Goal: Task Accomplishment & Management: Manage account settings

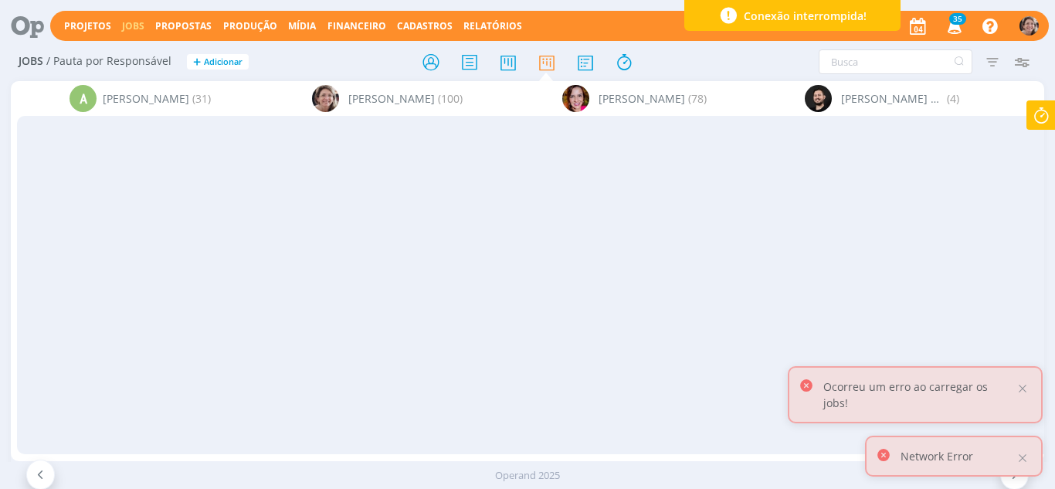
scroll to position [0, 1592]
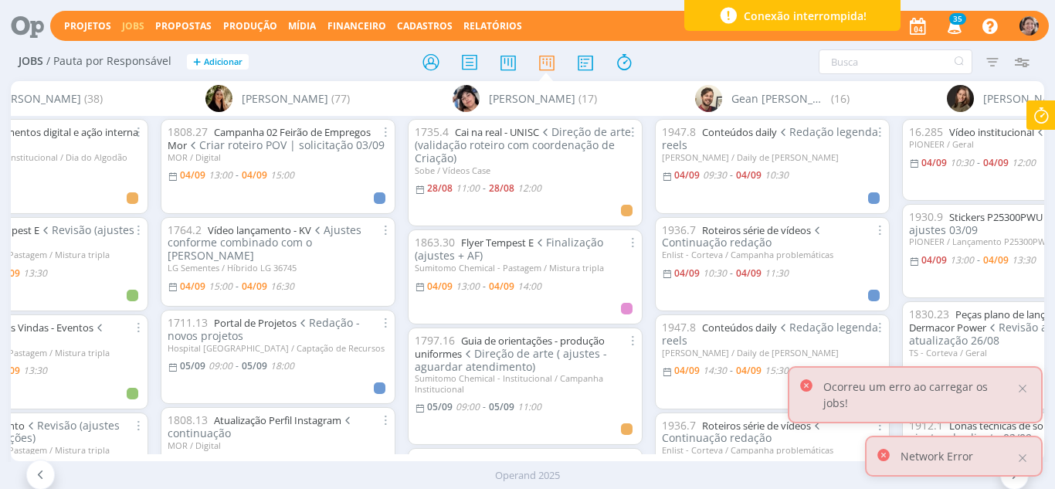
click at [1031, 114] on icon at bounding box center [1041, 115] width 28 height 30
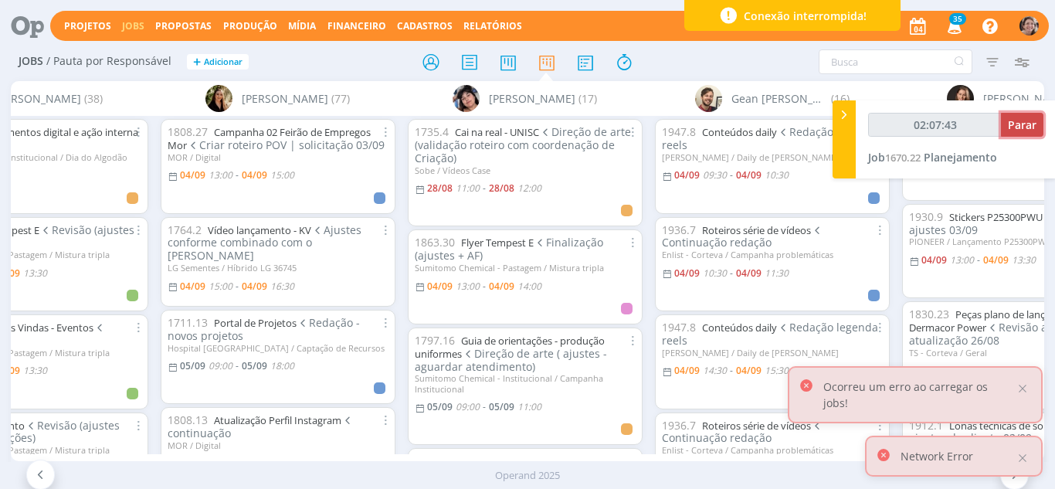
click at [1031, 122] on span "Parar" at bounding box center [1022, 124] width 29 height 15
click at [963, 162] on span "Planejamento" at bounding box center [959, 157] width 73 height 15
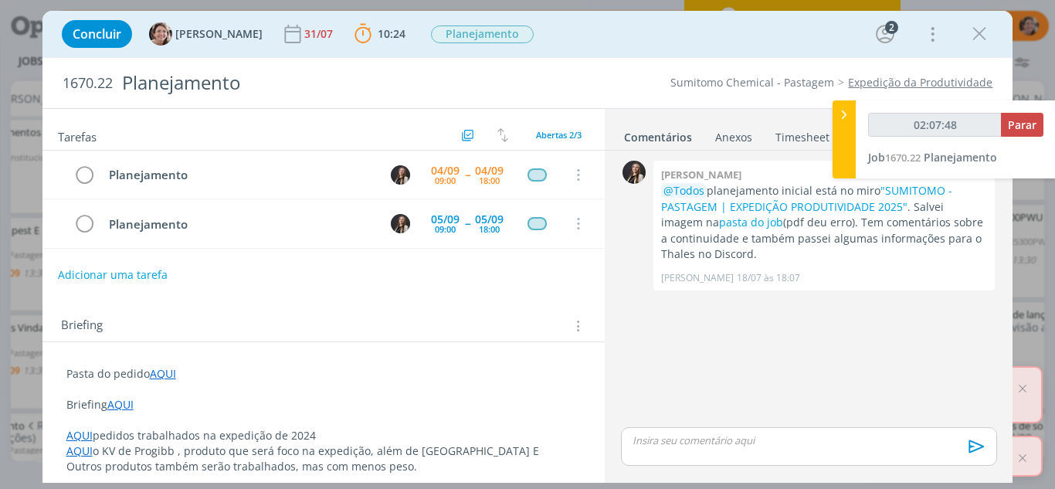
type input "02:08:00"
click at [846, 117] on icon at bounding box center [843, 115] width 15 height 16
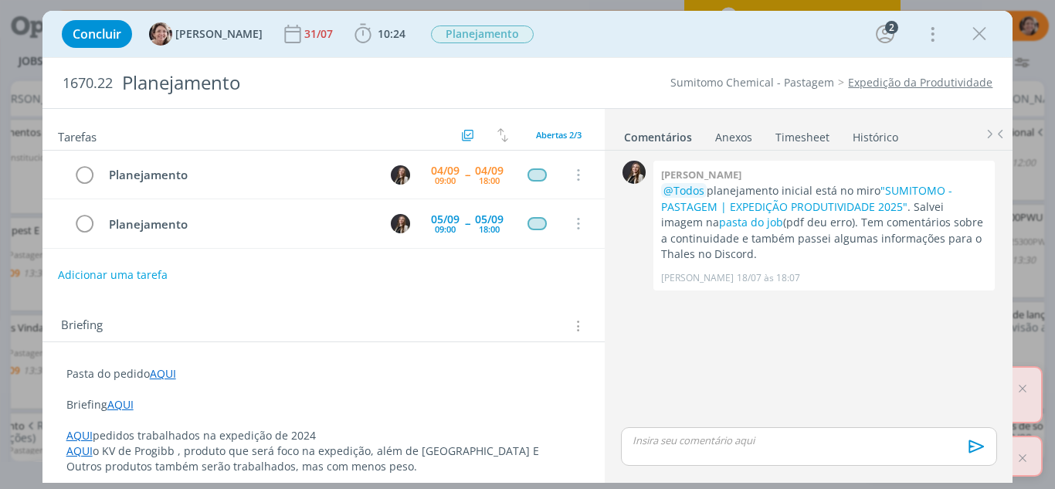
click at [798, 137] on link "Timesheet" at bounding box center [802, 134] width 56 height 22
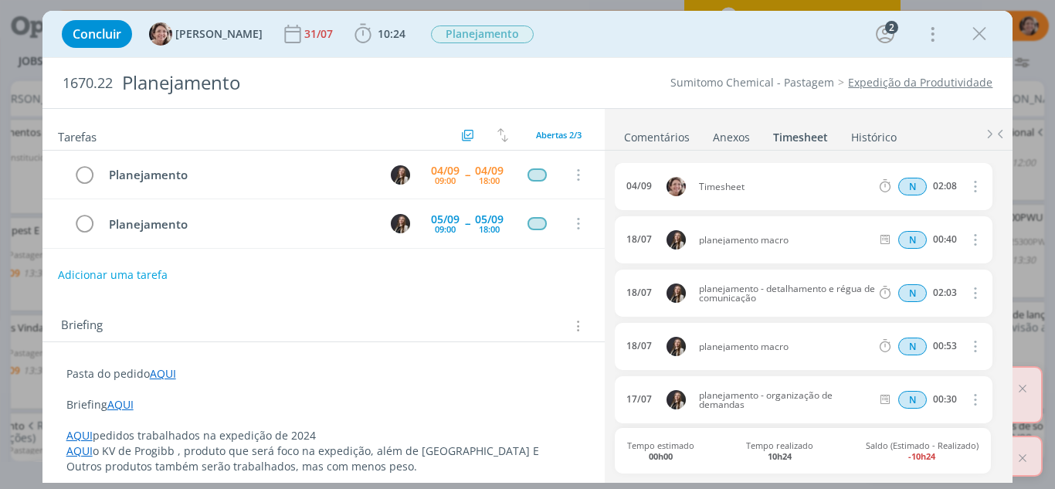
click at [974, 189] on icon "dialog" at bounding box center [974, 186] width 17 height 19
click at [909, 240] on link "Editar" at bounding box center [931, 238] width 122 height 25
click at [935, 190] on input "02:08" at bounding box center [943, 186] width 33 height 17
type input "01:08"
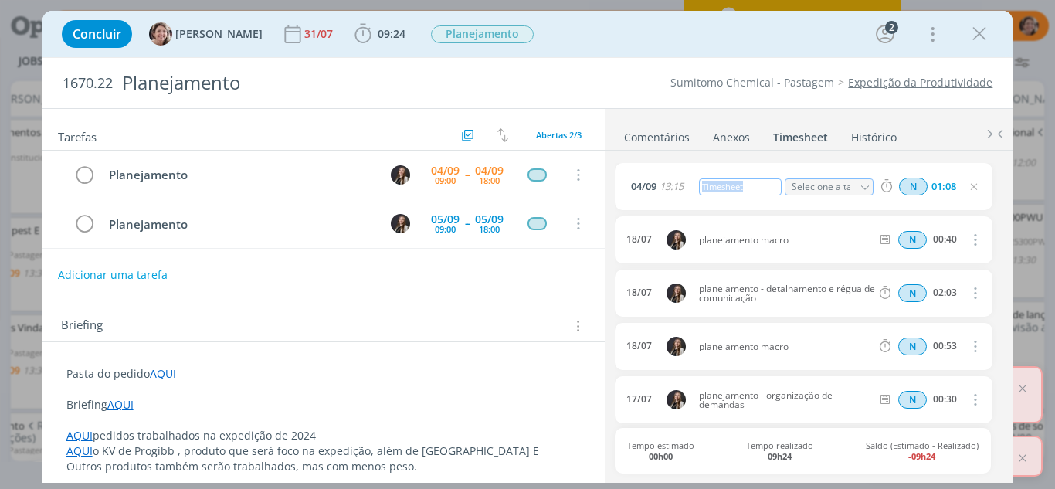
drag, startPoint x: 747, startPoint y: 189, endPoint x: 676, endPoint y: 177, distance: 72.1
click at [676, 177] on div "04/09 13:15 Timesheet Selecione a tarefa N 01:08" at bounding box center [803, 186] width 377 height 47
drag, startPoint x: 743, startPoint y: 187, endPoint x: 680, endPoint y: 189, distance: 62.6
click at [680, 189] on div "04/09 13:15 Timesheet Selecione a tarefa N 01:08" at bounding box center [803, 186] width 377 height 47
click at [969, 184] on icon "dialog" at bounding box center [973, 187] width 12 height 12
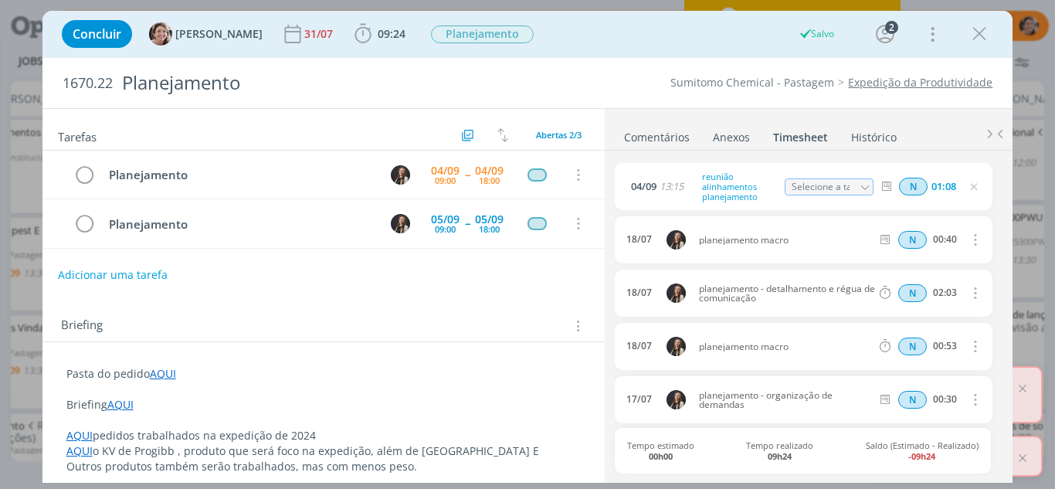
click at [973, 32] on icon "dialog" at bounding box center [978, 33] width 23 height 23
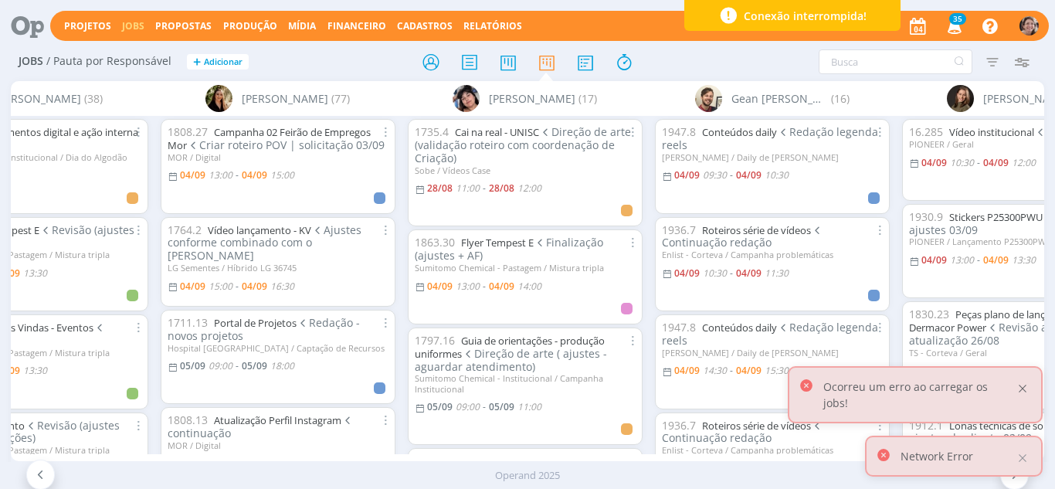
click at [1023, 395] on div at bounding box center [1022, 388] width 14 height 14
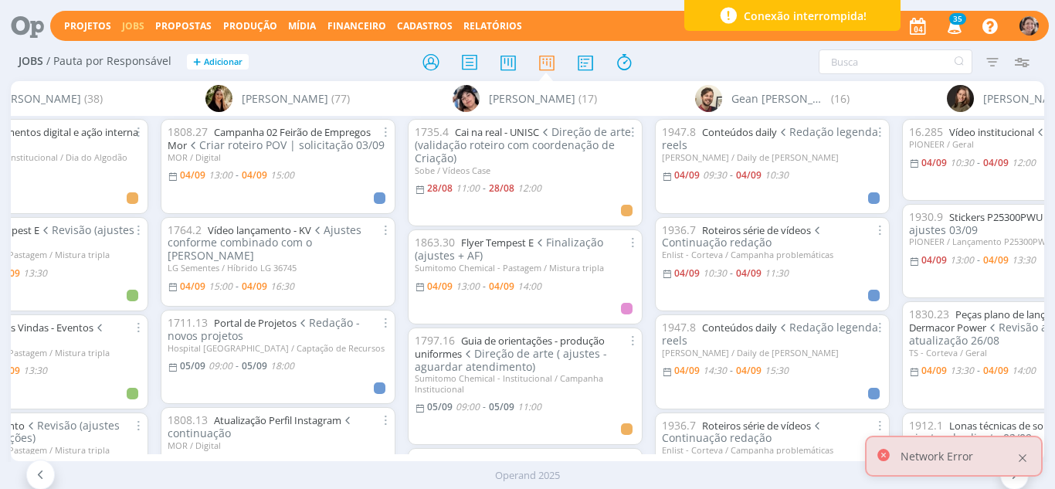
click at [1028, 459] on div at bounding box center [1022, 458] width 14 height 14
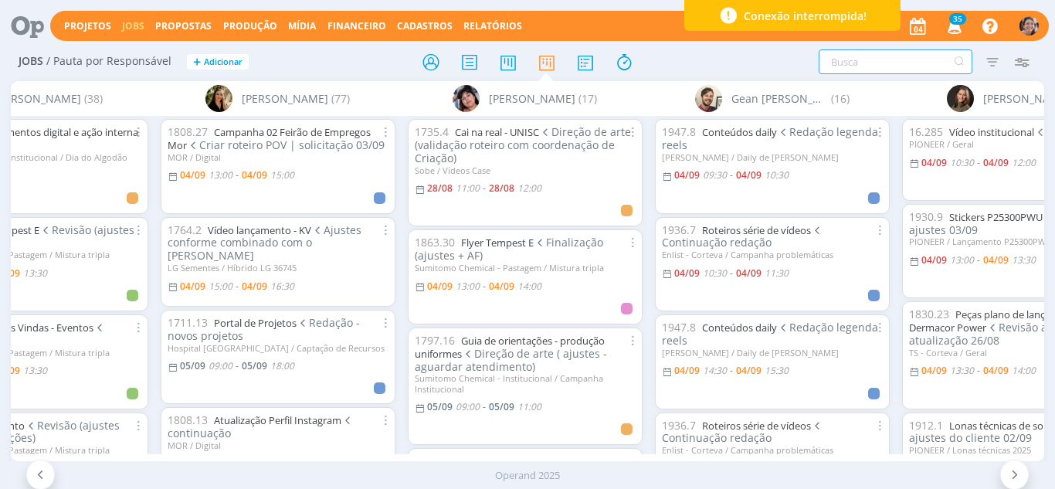
click at [877, 71] on input "text" at bounding box center [895, 61] width 154 height 25
type input "mistura"
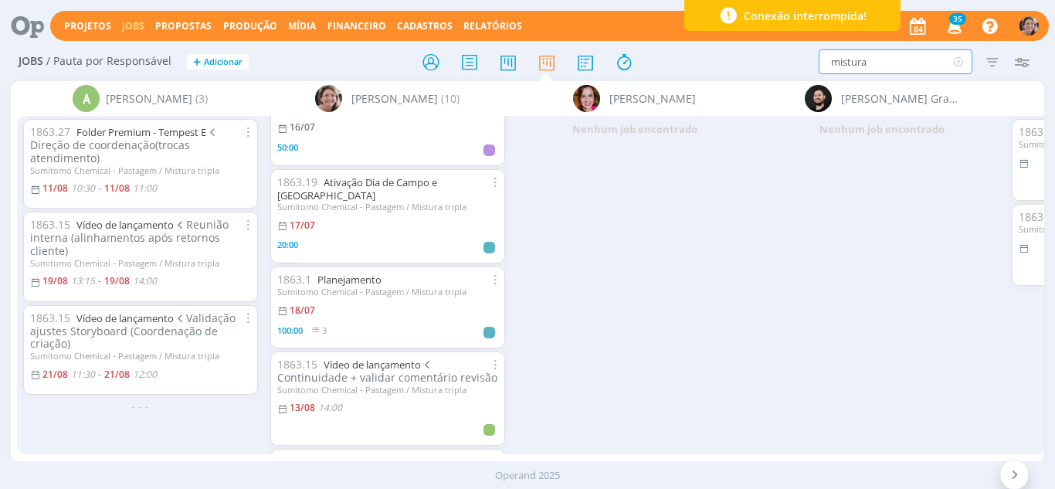
scroll to position [463, 0]
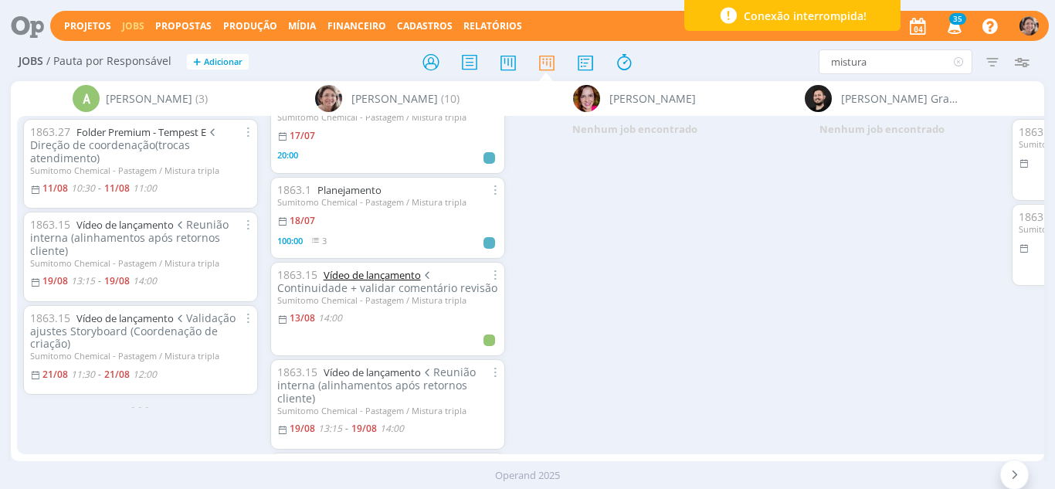
click at [397, 268] on link "Vídeo de lançamento" at bounding box center [372, 275] width 97 height 14
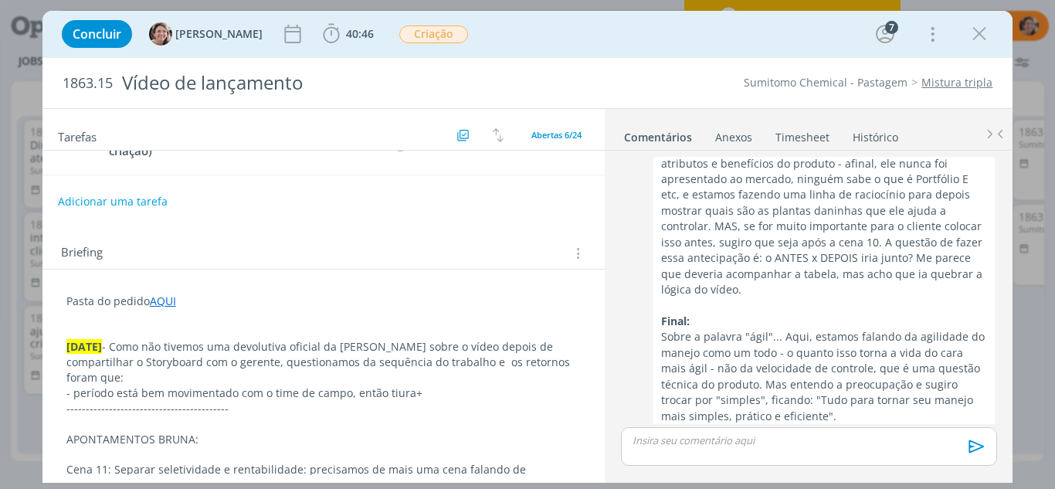
scroll to position [154, 0]
click at [494, 347] on p "02.09.25 - Como não tivemos uma devolutiva oficial da Bruna sobre o vídeo depoi…" at bounding box center [323, 361] width 515 height 46
click at [323, 364] on p "02.09.25 - Como não tivemos uma devolutiva oficial da Bruna sobre o vídeo depoi…" at bounding box center [323, 362] width 513 height 46
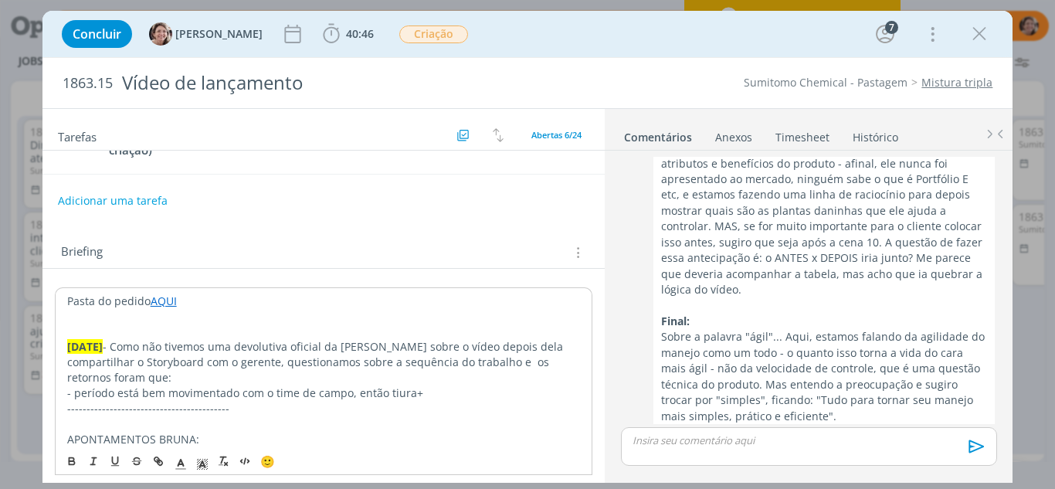
click at [476, 366] on p "02.09.25 - Como não tivemos uma devolutiva oficial da Bruna sobre o vídeo depoi…" at bounding box center [323, 362] width 513 height 46
click at [183, 372] on p "02.09.25 - Como não tivemos uma devolutiva oficial da Bruna sobre o vídeo depoi…" at bounding box center [323, 362] width 513 height 46
drag, startPoint x: 351, startPoint y: 378, endPoint x: 230, endPoint y: 383, distance: 120.5
click at [230, 383] on p "02.09.25 - Como não tivemos uma devolutiva oficial da Bruna sobre o vídeo depoi…" at bounding box center [323, 362] width 513 height 46
click at [433, 395] on p "- período está bem movimentado com o time de campo, então tiura+" at bounding box center [323, 392] width 513 height 15
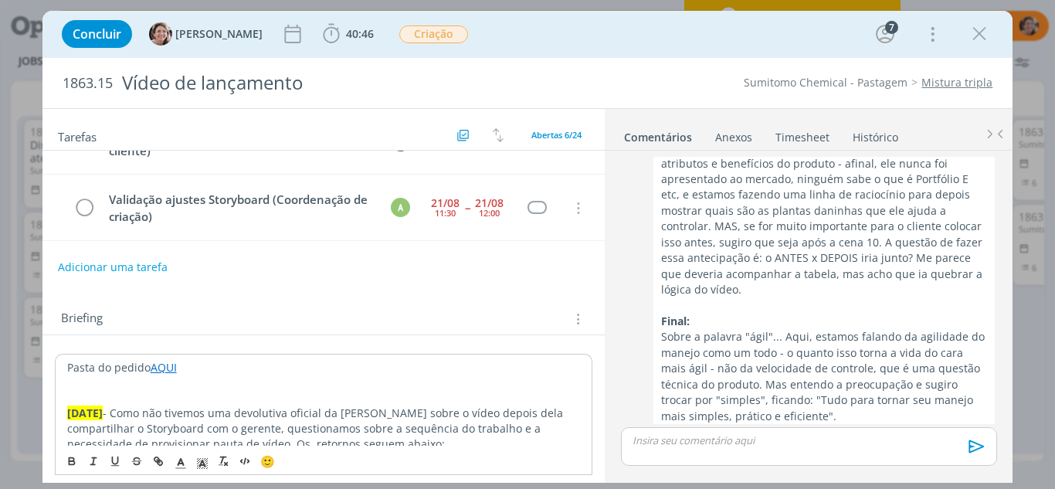
scroll to position [77, 0]
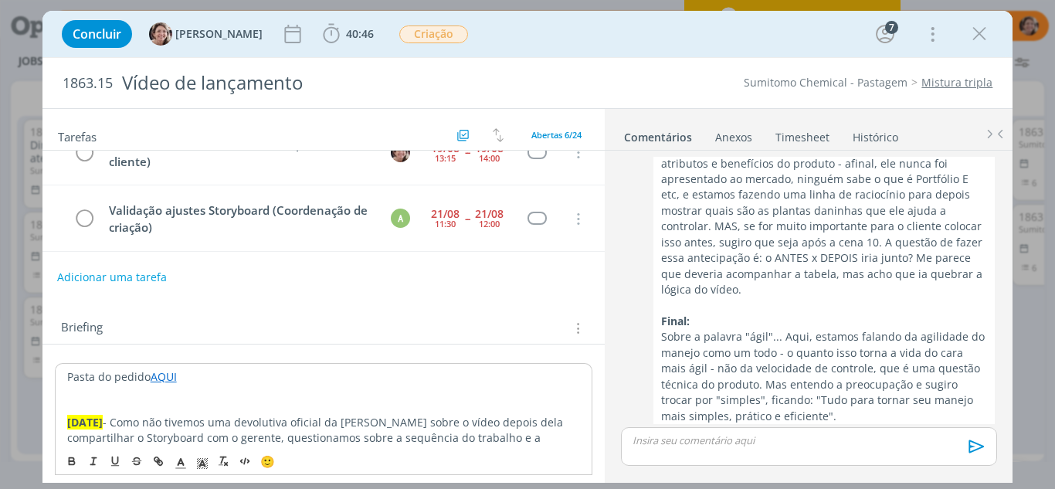
click at [108, 281] on button "Adicionar uma tarefa" at bounding box center [112, 277] width 110 height 26
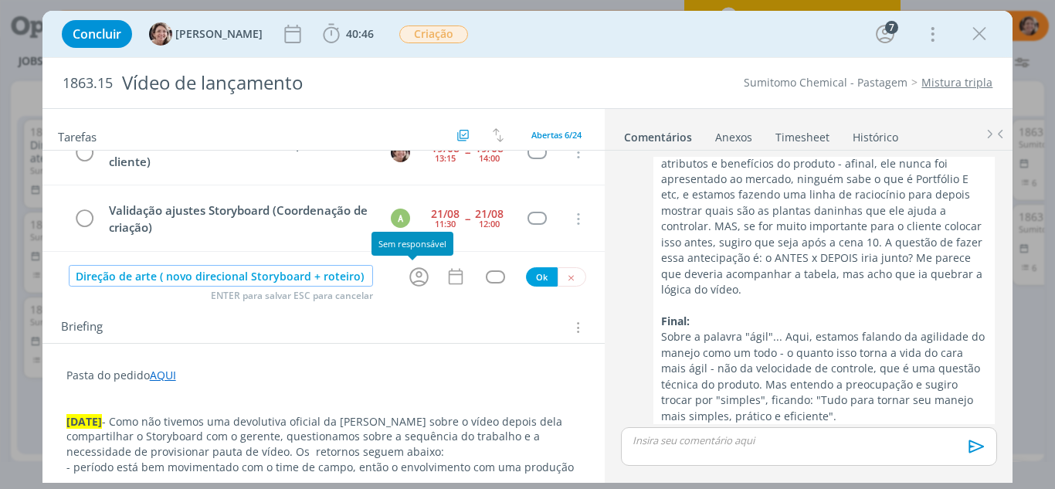
click at [413, 279] on icon "dialog" at bounding box center [419, 277] width 24 height 24
type input "Direção de arte ( novo direcional Storyboard + roteiro)"
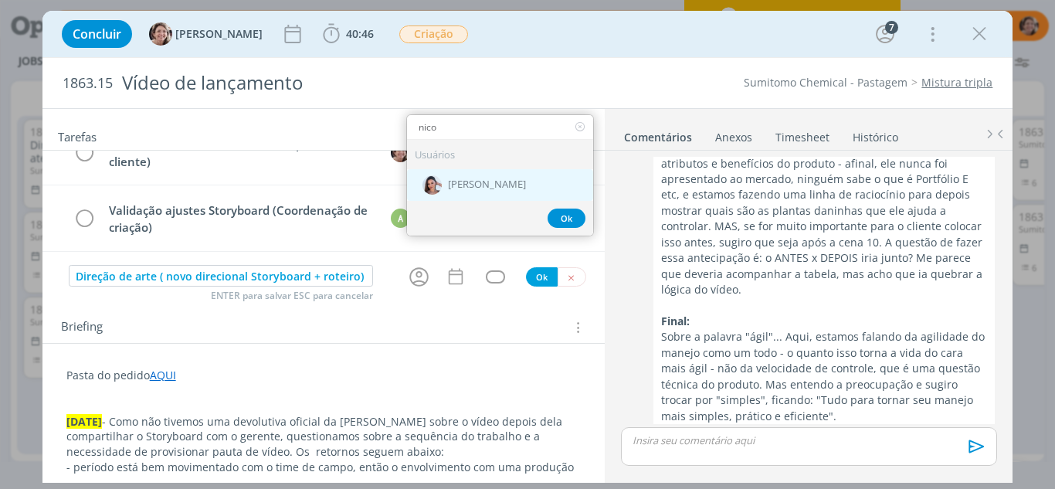
type input "nico"
click at [486, 187] on span "[PERSON_NAME]" at bounding box center [487, 184] width 78 height 12
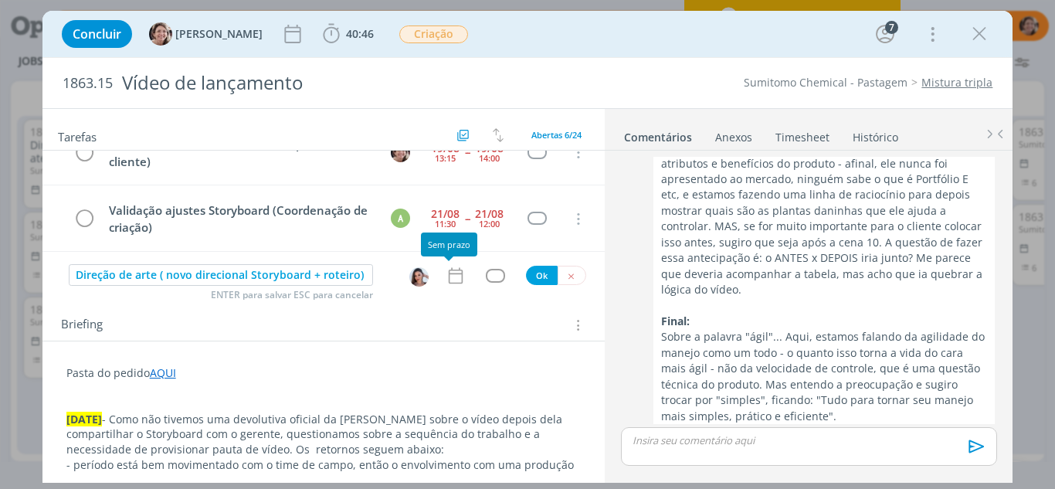
click at [446, 278] on icon "dialog" at bounding box center [456, 276] width 20 height 20
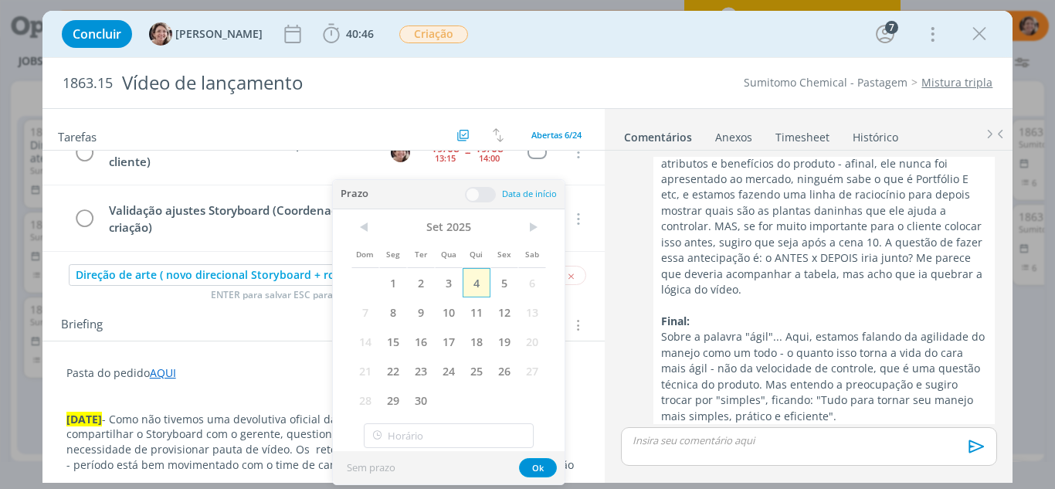
click at [473, 283] on span "4" at bounding box center [477, 282] width 28 height 29
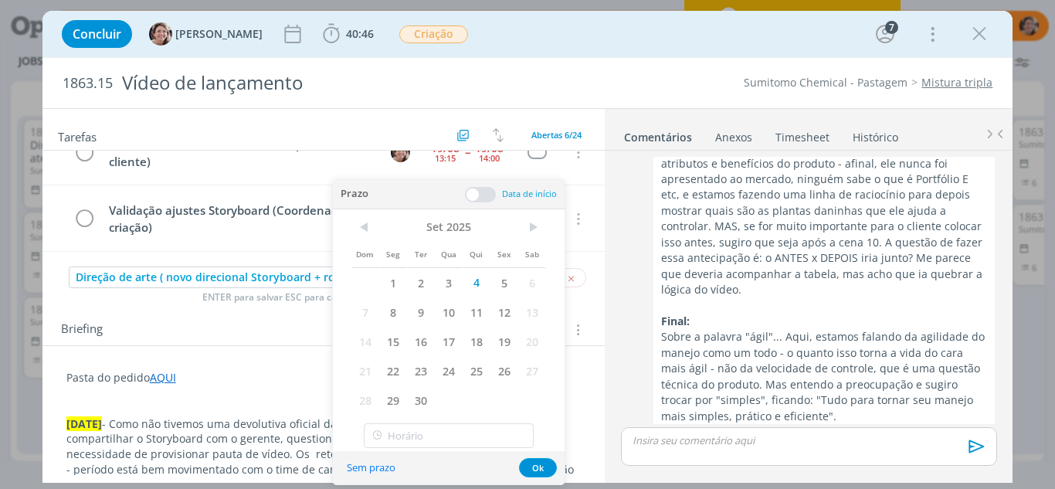
click at [473, 196] on span at bounding box center [480, 194] width 31 height 15
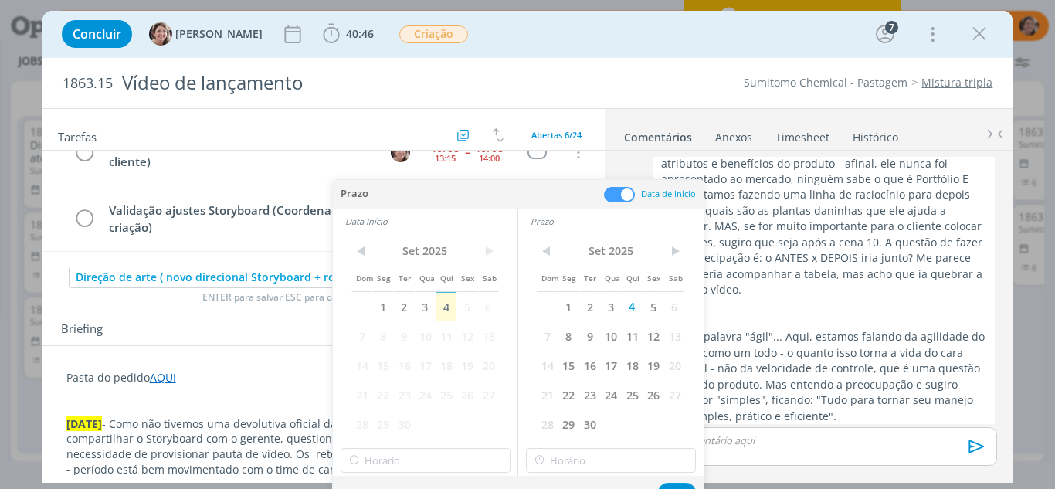
click at [446, 307] on span "4" at bounding box center [445, 306] width 21 height 29
click at [405, 455] on input "14:00" at bounding box center [426, 460] width 170 height 25
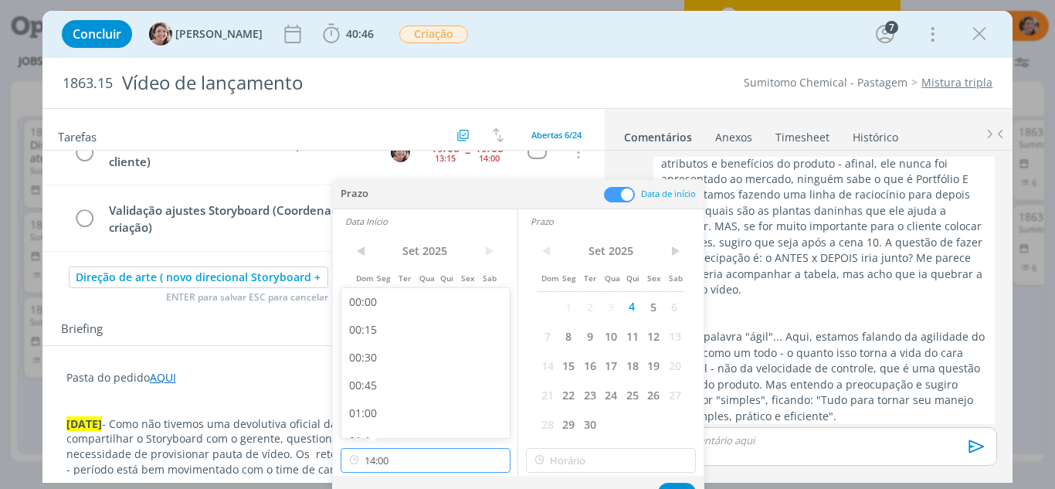
scroll to position [1439, 0]
click at [391, 367] on div "13:30" at bounding box center [427, 364] width 173 height 28
type input "13:30"
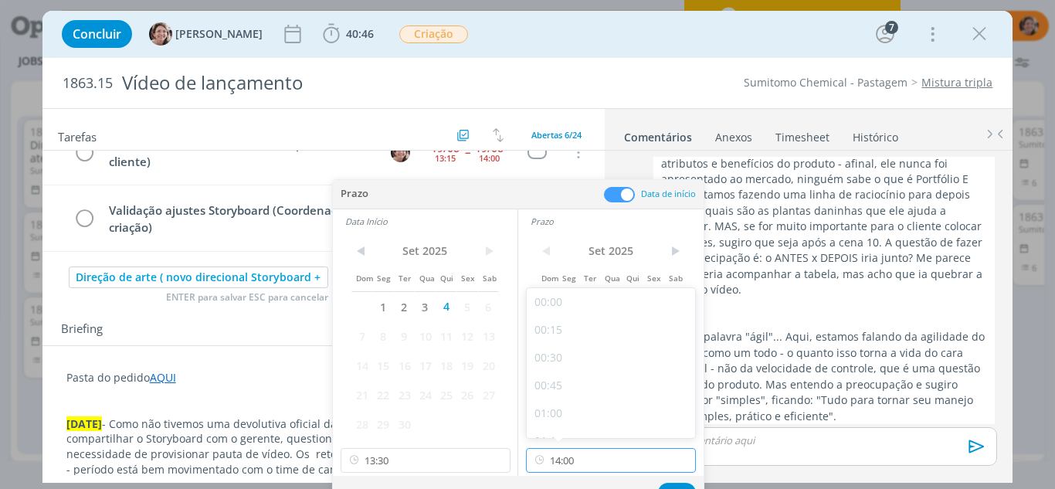
click at [575, 460] on input "14:00" at bounding box center [611, 460] width 170 height 25
click at [568, 392] on div "18:00" at bounding box center [613, 401] width 173 height 28
type input "18:00"
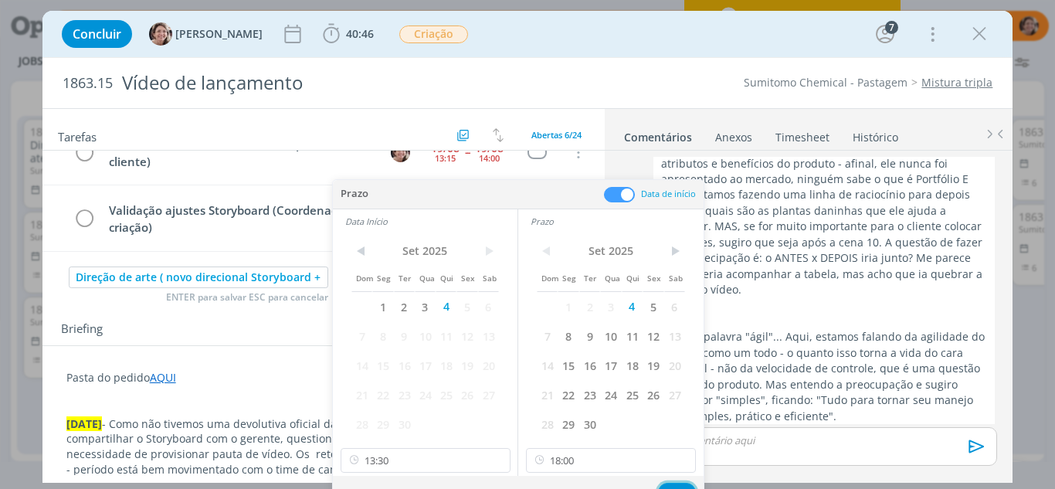
click at [676, 483] on button "Ok" at bounding box center [677, 492] width 38 height 19
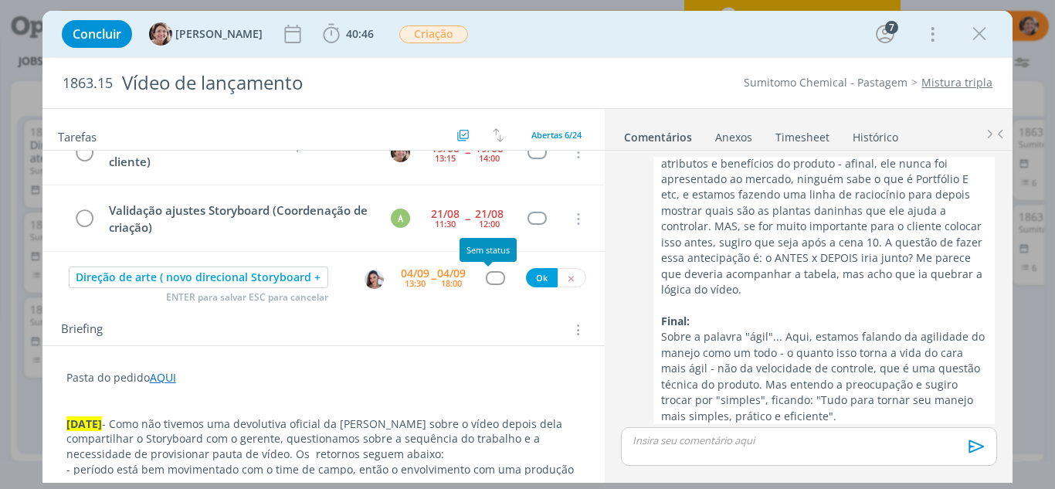
click at [489, 280] on div "dialog" at bounding box center [495, 277] width 19 height 13
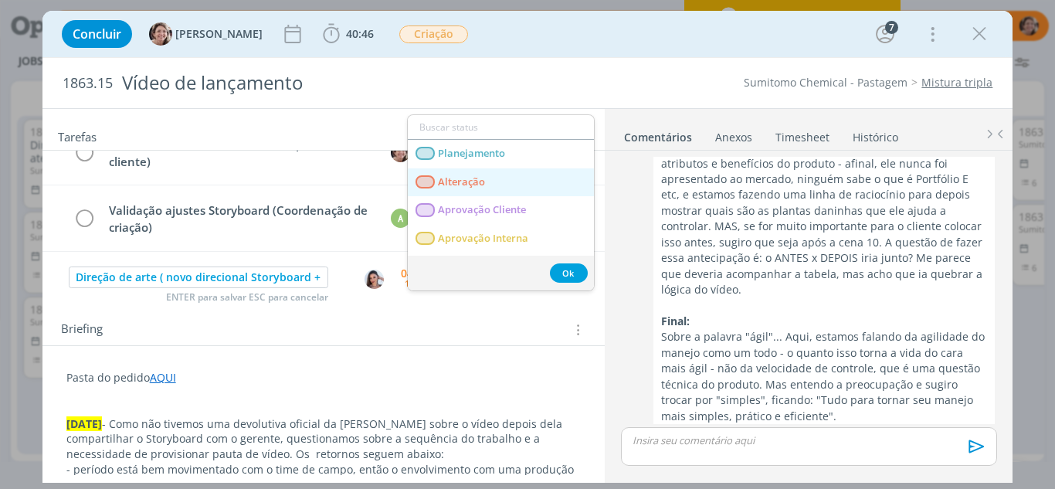
scroll to position [77, 0]
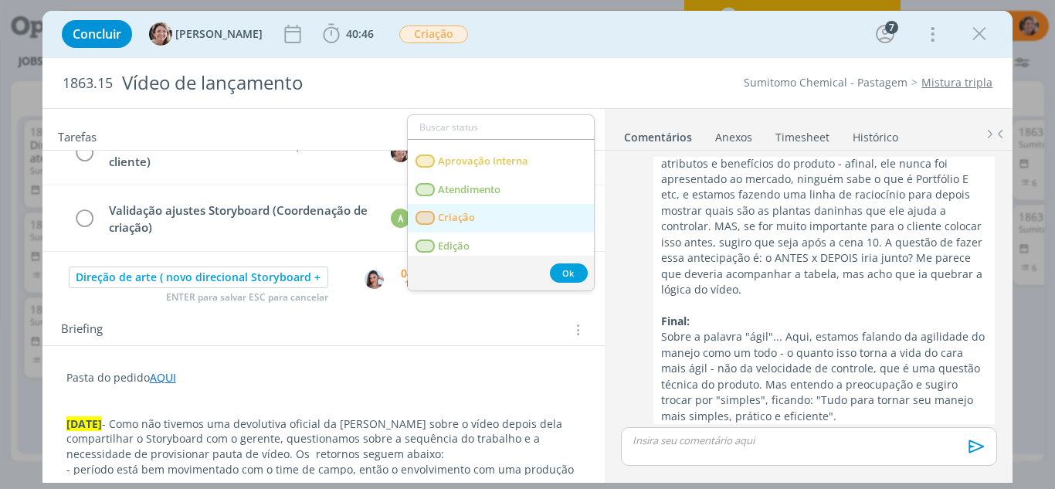
click at [469, 215] on span "Criação" at bounding box center [456, 218] width 37 height 12
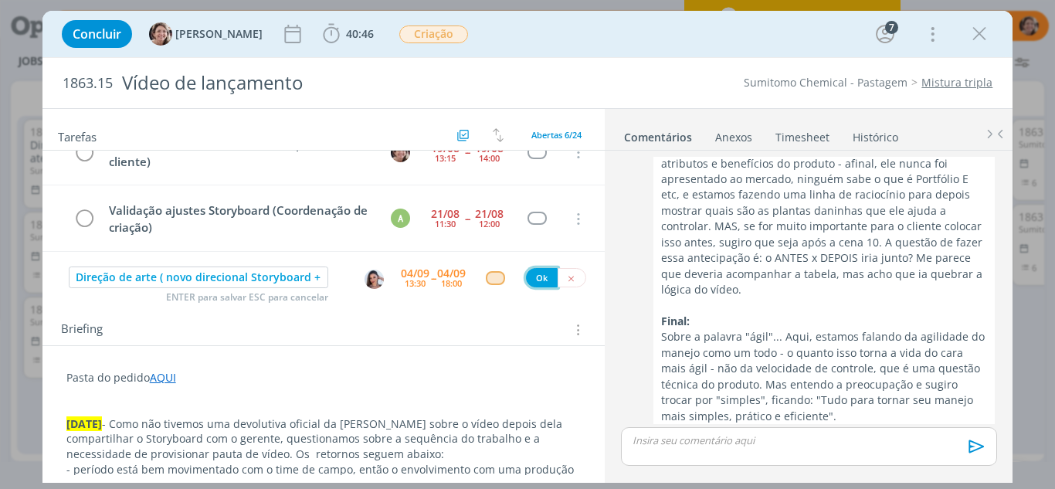
click at [534, 277] on button "Ok" at bounding box center [542, 277] width 32 height 19
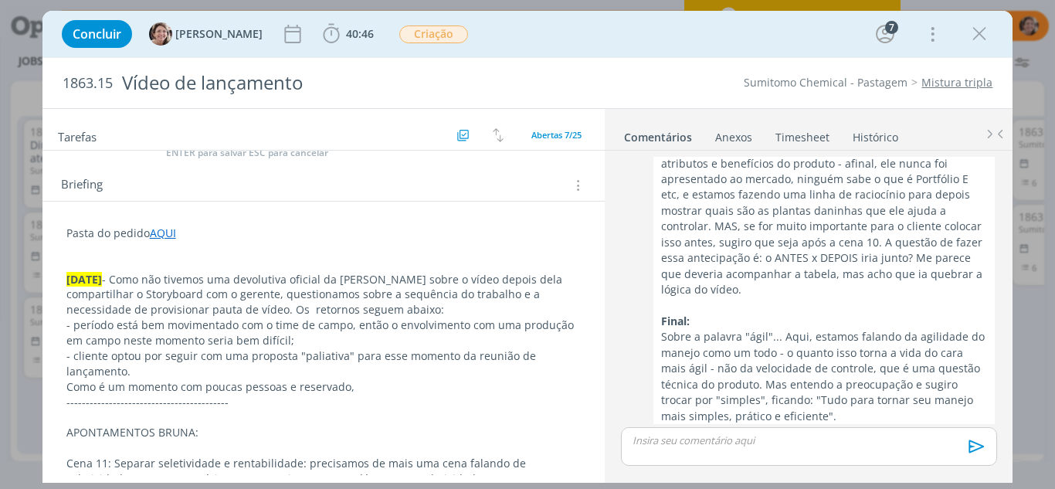
scroll to position [232, 0]
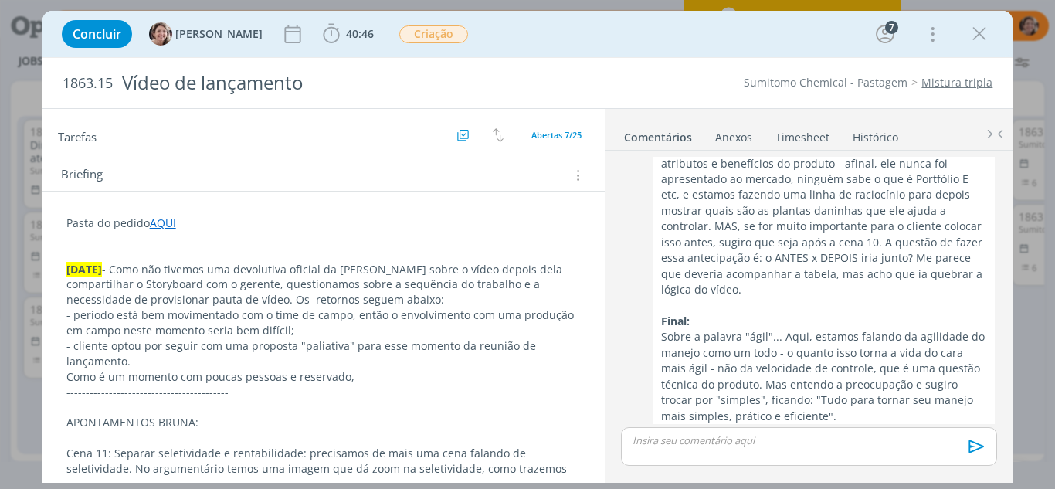
click at [69, 376] on p "Como é um momento com poucas pessoas e reservado," at bounding box center [323, 376] width 515 height 15
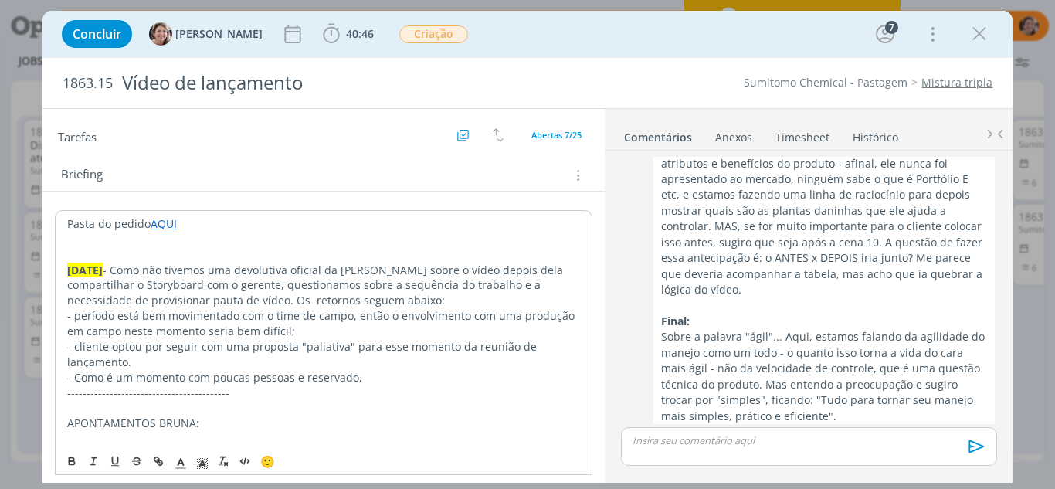
click at [368, 375] on p "- Como é um momento com poucas pessoas e reservado," at bounding box center [323, 377] width 513 height 15
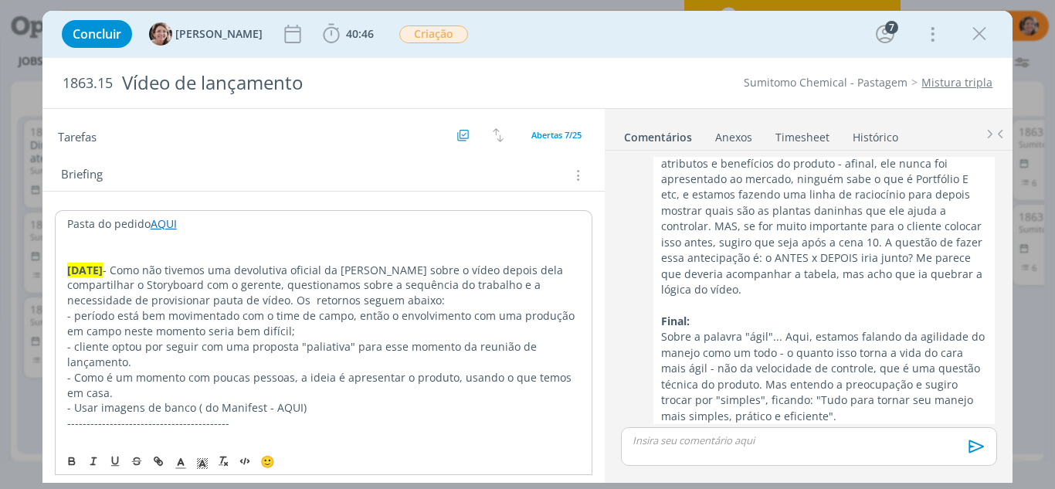
click at [259, 409] on p "- Usar imagens de banco ( do Manifest - AQUI)" at bounding box center [323, 407] width 513 height 15
click at [370, 409] on p "- Usar imagens de banco ( do Manifesto de pastagem - AQUI)" at bounding box center [323, 407] width 513 height 15
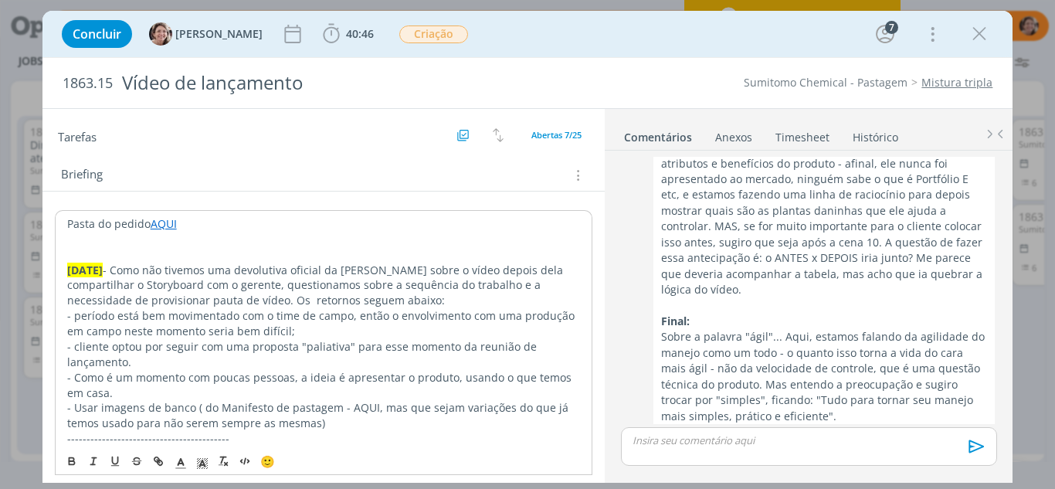
click at [155, 402] on p "- Usar imagens de banco ( do Manifesto de pastagem - AQUI, mas que sejam variaç…" at bounding box center [323, 415] width 513 height 31
click at [361, 425] on p "- Usar imagens do nosso banco ( do Manifesto de pastagem - AQUI, mas que sejam …" at bounding box center [323, 415] width 513 height 31
click at [224, 411] on p "- Usar imagens do nosso banco ( do Manifesto de pastagem - AQUI, mas que sejam …" at bounding box center [323, 415] width 513 height 31
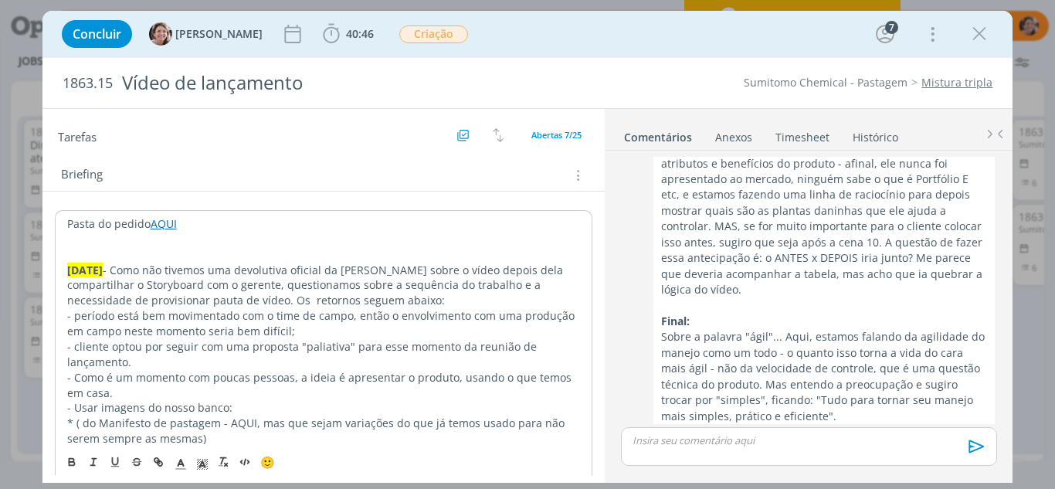
click at [85, 424] on p "* ( do Manifesto de pastagem - AQUI, mas que sejam variações do que já temos us…" at bounding box center [323, 430] width 513 height 31
click at [191, 441] on p "* do Manifesto de pastagem - AQUI, mas que sejam variações do que já temos usad…" at bounding box center [323, 430] width 513 height 31
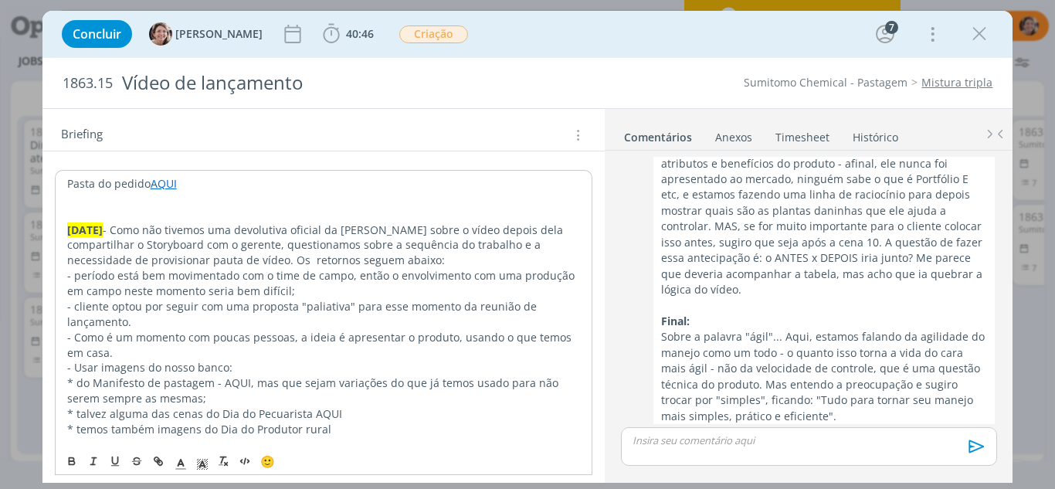
scroll to position [309, 0]
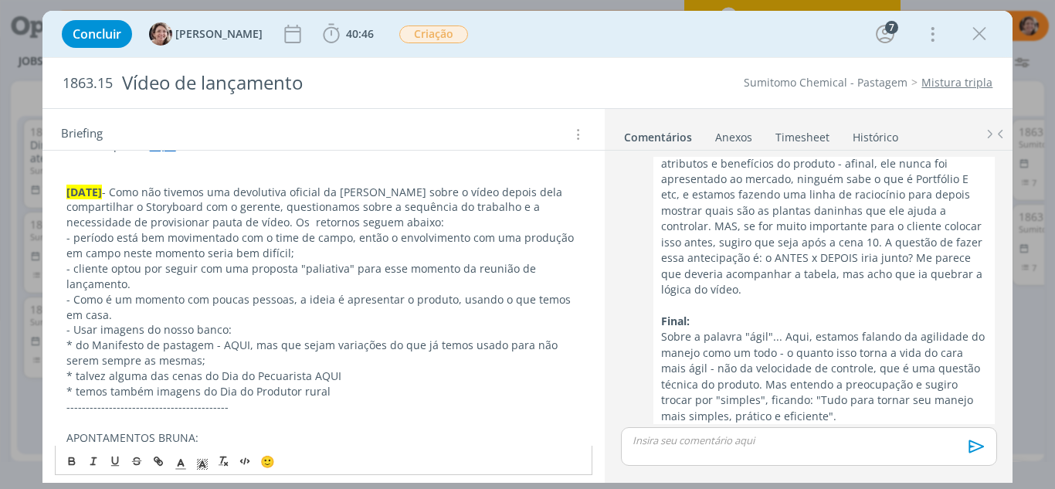
drag, startPoint x: 334, startPoint y: 393, endPoint x: 199, endPoint y: 396, distance: 135.2
click at [199, 396] on p "* temos também imagens do Dia do Produtor rural" at bounding box center [323, 391] width 515 height 15
click at [292, 303] on p "- Como é um momento com poucas pessoas, a ideia é apresentar o produto, usando …" at bounding box center [323, 307] width 515 height 31
click at [139, 320] on p "- Como é um momento com poucas pessoas, a ideia é apresentar o produto, usando …" at bounding box center [323, 307] width 515 height 31
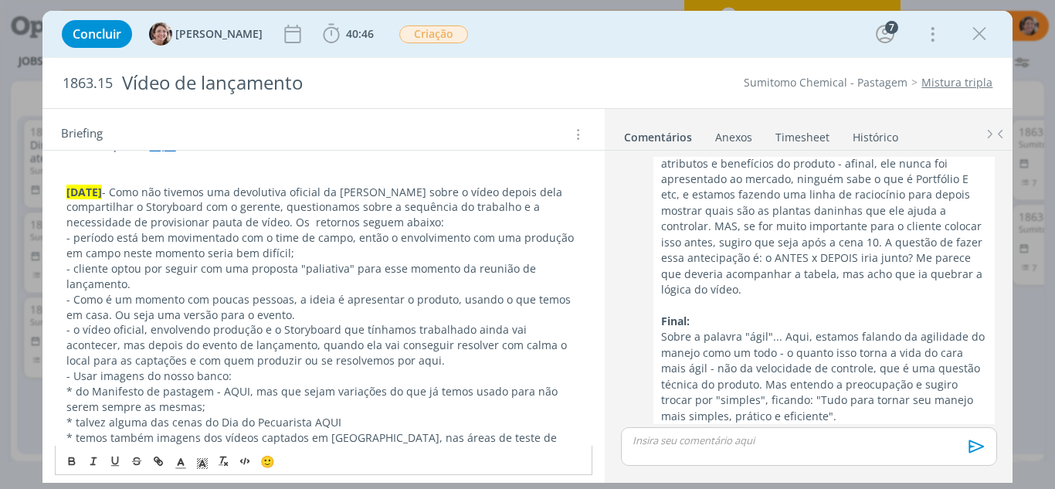
click at [375, 361] on p "- o vídeo oficial, envolvendo produção e o Storyboard que tínhamos trabalhado a…" at bounding box center [323, 345] width 515 height 46
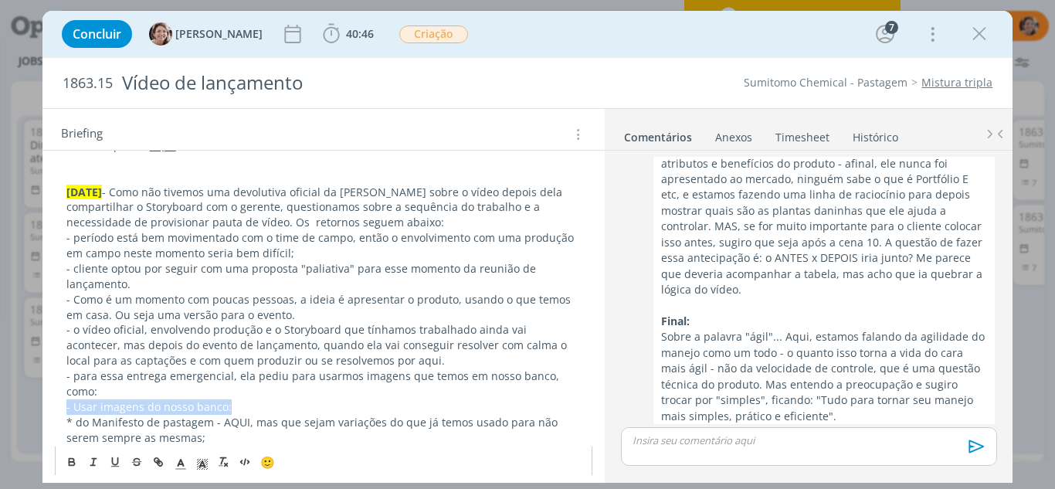
drag, startPoint x: 244, startPoint y: 405, endPoint x: 63, endPoint y: 406, distance: 180.7
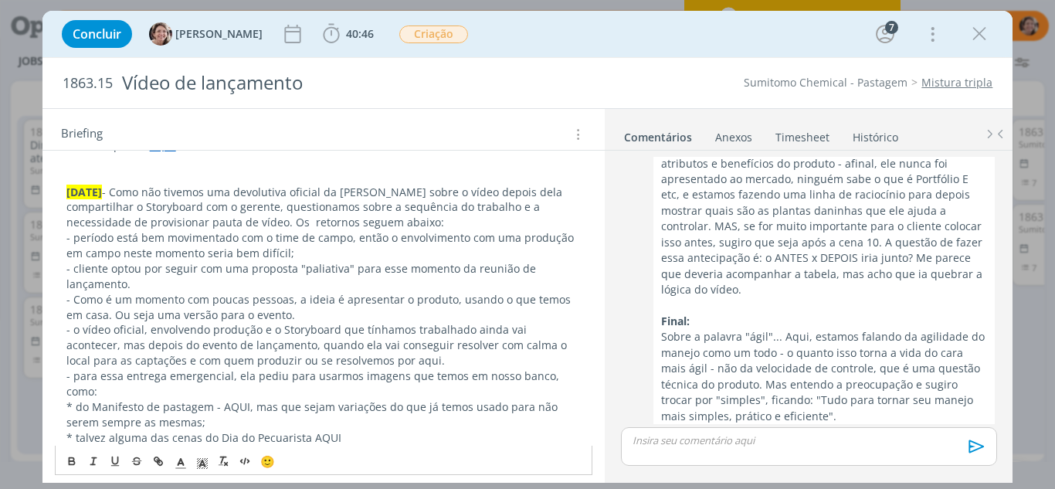
click at [86, 405] on p "* do Manifesto de pastagem - AQUI, mas que sejam variações do que já temos usad…" at bounding box center [323, 414] width 515 height 31
click at [233, 410] on p "* Manifesto de pastagem - AQUI, mas que sejam variações do que já temos usado p…" at bounding box center [323, 414] width 515 height 31
click at [363, 410] on p "* Manifesto de pastagem - AQUI, (mas que sejam variações do que já temos usado …" at bounding box center [323, 414] width 515 height 31
click at [208, 419] on p "* Manifesto de pastagem - AQUI, (mas que sejam variações das imagen que já temo…" at bounding box center [323, 414] width 515 height 31
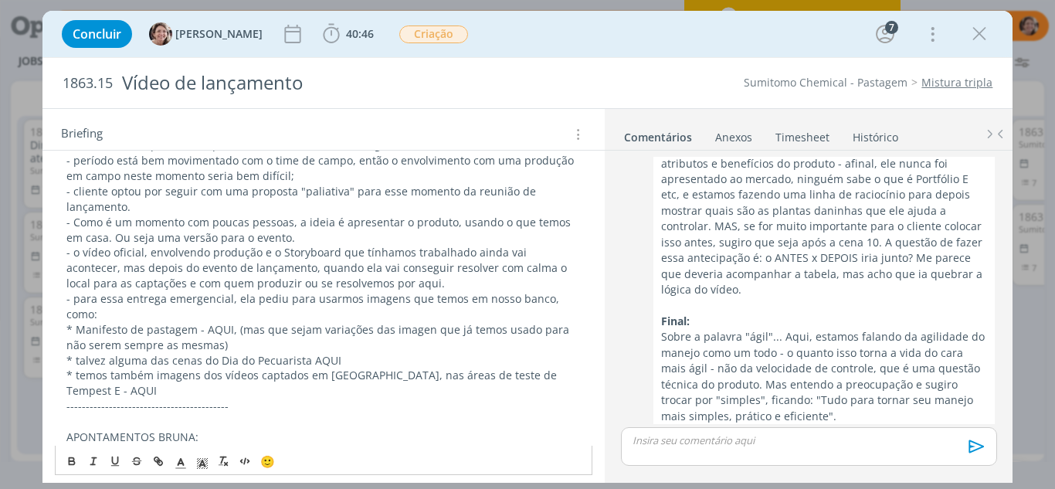
click at [574, 381] on p "* temos também imagens dos vídeos captados em Marabá, nas áreas de teste de Tem…" at bounding box center [323, 383] width 515 height 31
click at [378, 281] on p "- o vídeo oficial, envolvendo produção e o Storyboard que tínhamos trabalhado a…" at bounding box center [323, 268] width 515 height 46
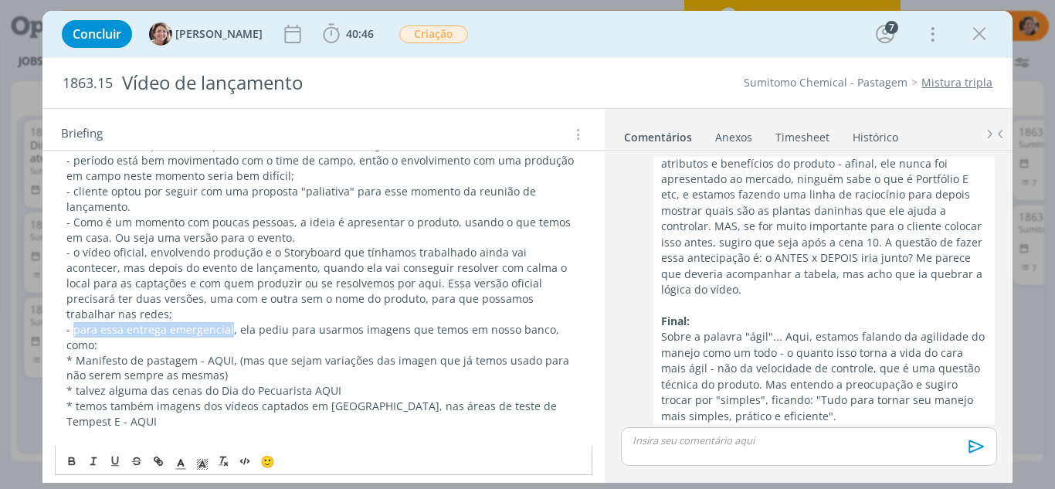
drag, startPoint x: 226, startPoint y: 318, endPoint x: 73, endPoint y: 320, distance: 153.7
click at [73, 322] on p "- para essa entrega emergencial, ela pediu para usarmos imagens que temos em no…" at bounding box center [323, 337] width 515 height 31
click at [66, 465] on icon "dialog" at bounding box center [72, 461] width 12 height 12
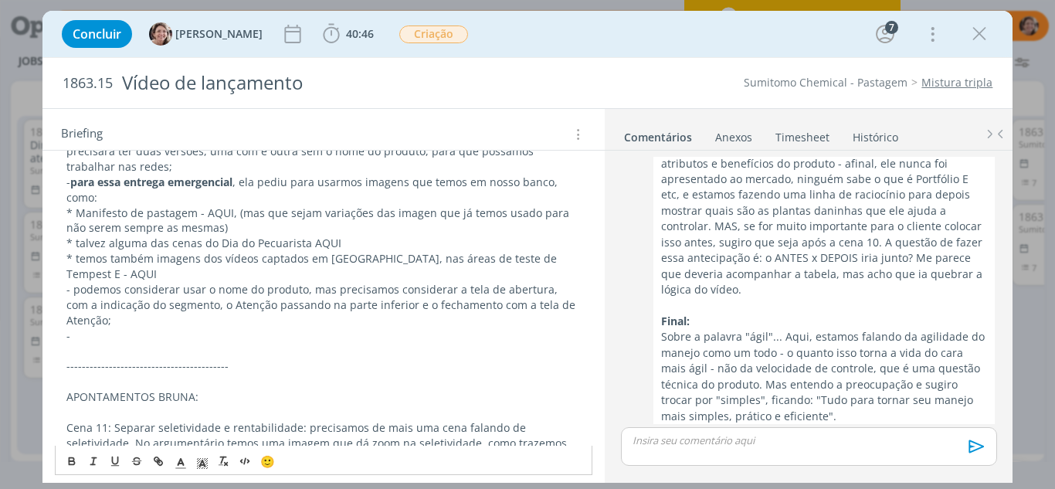
scroll to position [540, 0]
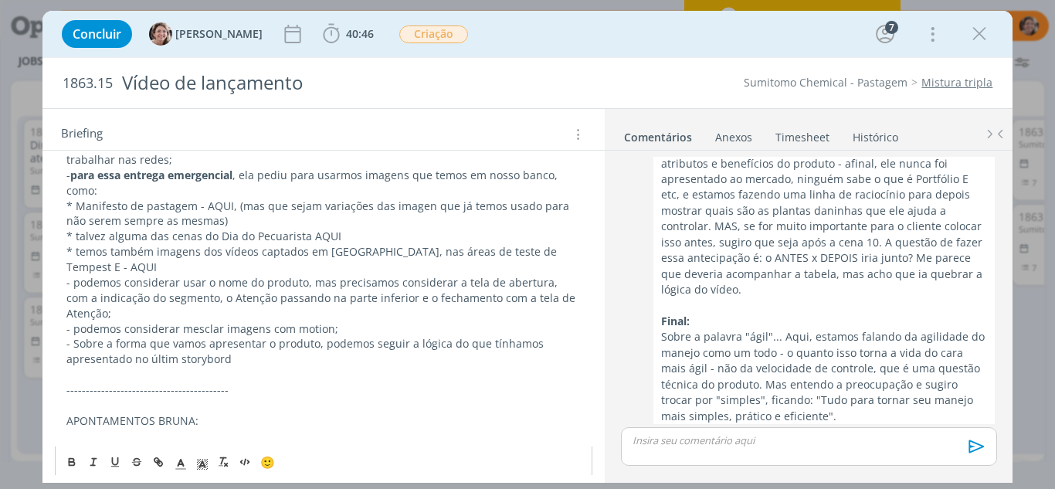
click at [149, 336] on p "- Sobre a forma que vamos apresentar o produto, podemos seguir a lógica do que …" at bounding box center [323, 351] width 515 height 31
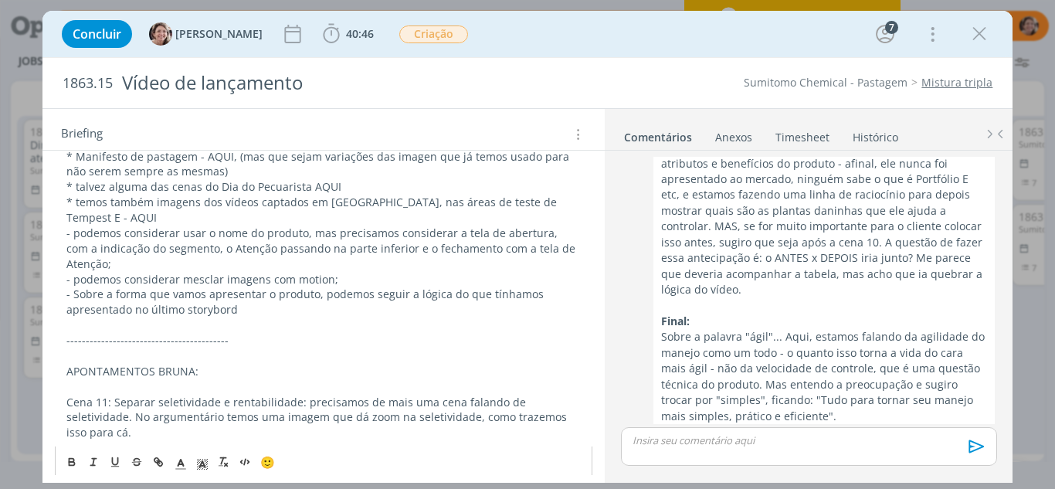
scroll to position [618, 0]
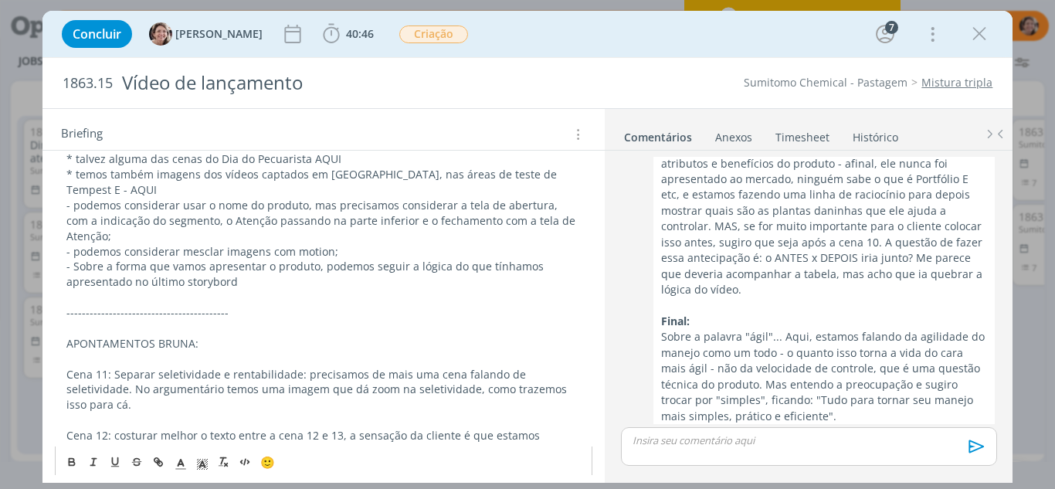
click at [203, 259] on p "- Sobre a forma que vamos apresentar o produto, podemos seguir a lógica do que …" at bounding box center [323, 274] width 515 height 31
click at [200, 259] on p "- Sobre a forma que vamos apresentar o produto, podemos seguir a lógica do que …" at bounding box center [323, 274] width 515 height 31
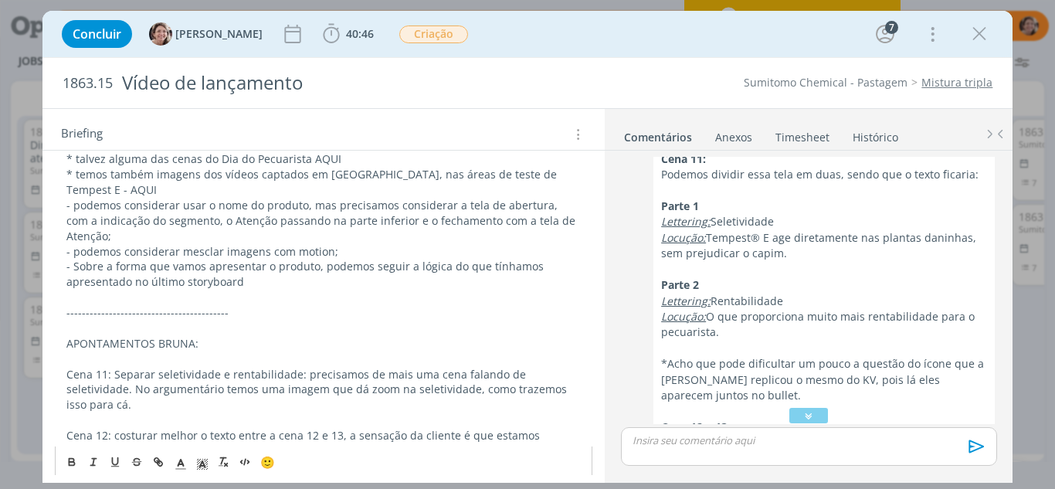
scroll to position [1036, 0]
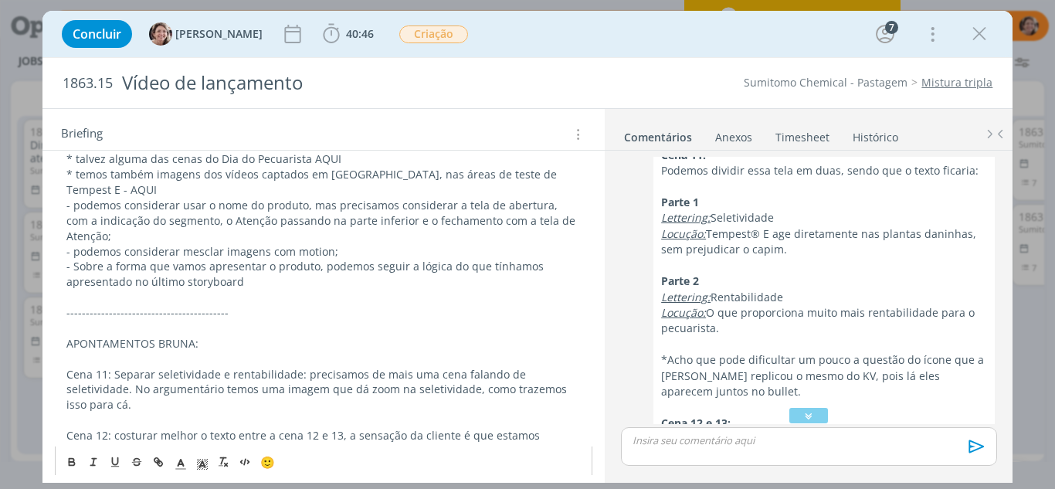
click at [251, 259] on p "- Sobre a forma que vamos apresentar o produto, podemos seguir a lógica do que …" at bounding box center [323, 274] width 515 height 31
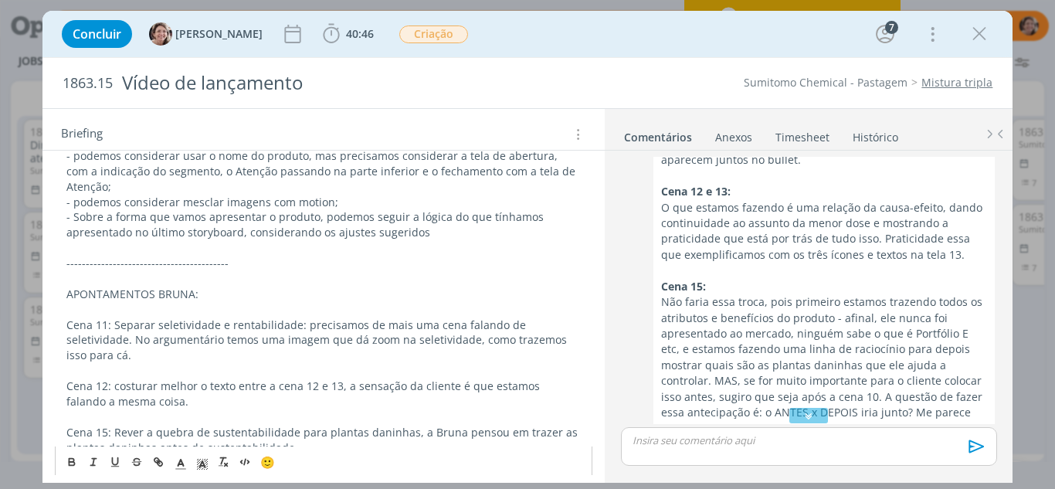
scroll to position [618, 0]
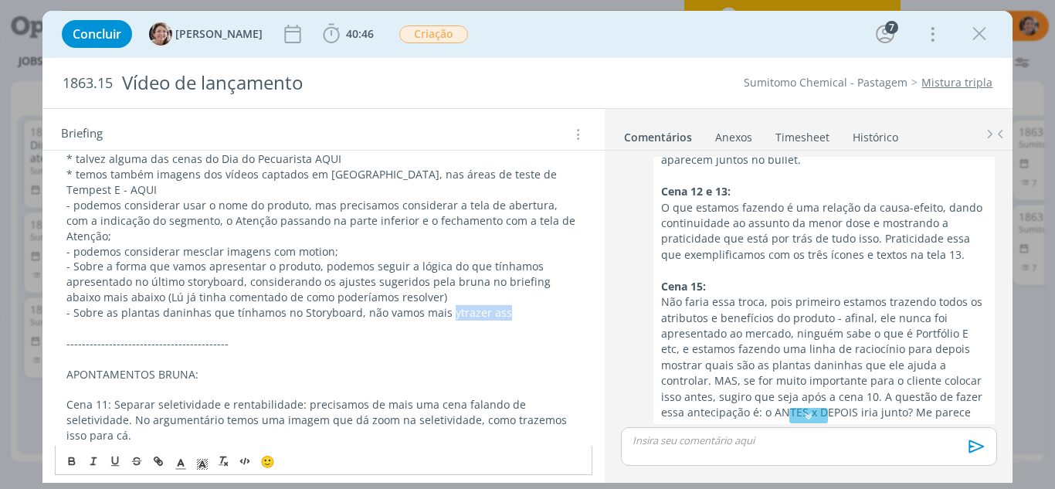
drag, startPoint x: 499, startPoint y: 283, endPoint x: 444, endPoint y: 287, distance: 55.0
click at [444, 305] on p "- Sobre as plantas daninhas que tínhamos no Storyboard, não vamos mais ytrazer …" at bounding box center [323, 312] width 515 height 15
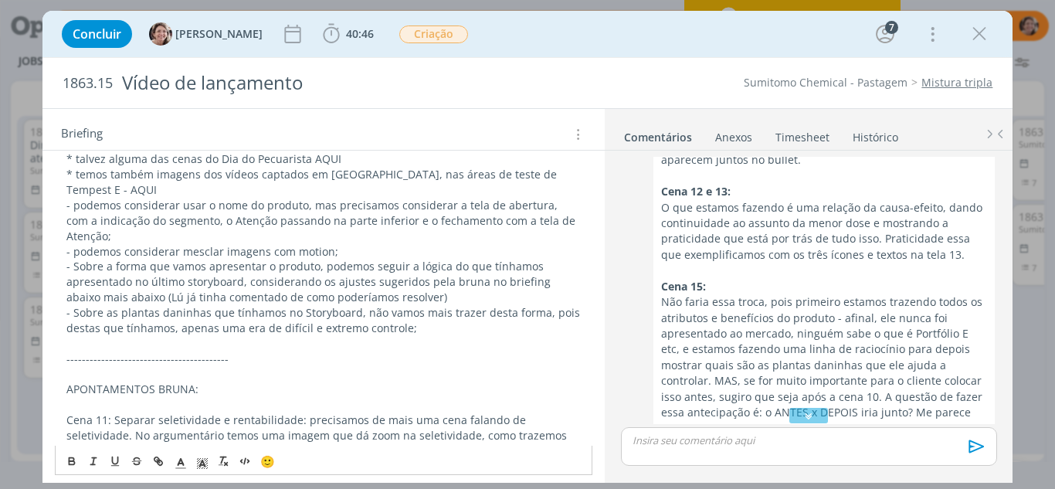
click at [425, 305] on p "- Sobre as plantas daninhas que tínhamos no Storyboard, não vamos mais trazer d…" at bounding box center [323, 320] width 515 height 31
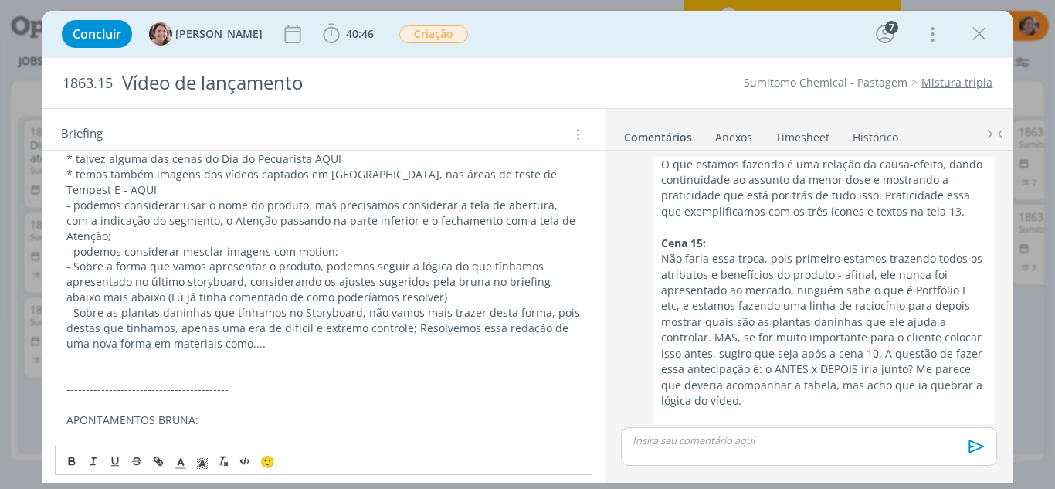
scroll to position [1422, 0]
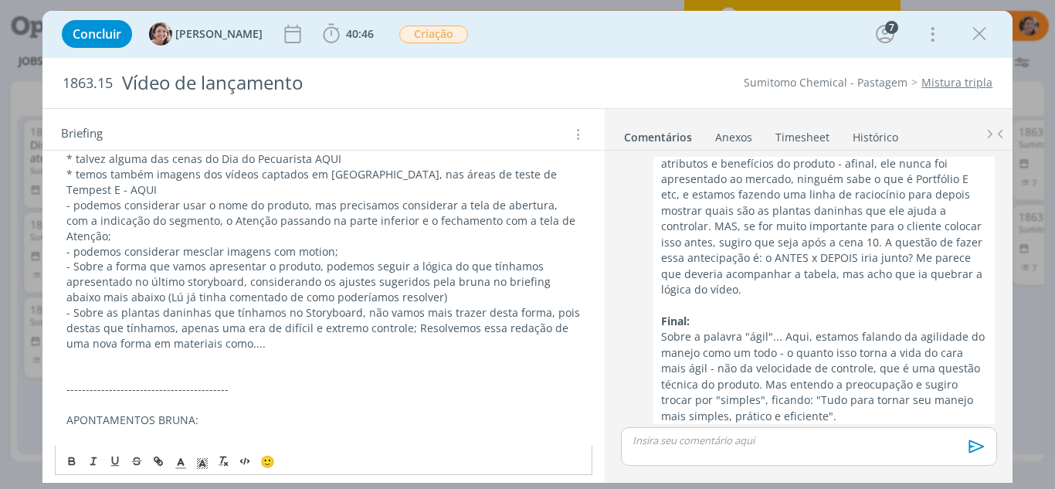
click at [69, 412] on p "APONTAMENTOS BRUNA:" at bounding box center [323, 419] width 515 height 15
drag, startPoint x: 247, startPoint y: 386, endPoint x: 39, endPoint y: 396, distance: 207.9
click at [39, 396] on div "Concluir Aline Jackisch 40:46 Iniciar Apontar Data * 04/09/2025 Horas * 00:00 T…" at bounding box center [527, 244] width 1055 height 489
click at [69, 464] on icon "dialog" at bounding box center [71, 462] width 5 height 3
click at [511, 259] on p "- Sobre a forma que vamos apresentar o produto, podemos seguir a lógica do que …" at bounding box center [323, 282] width 515 height 46
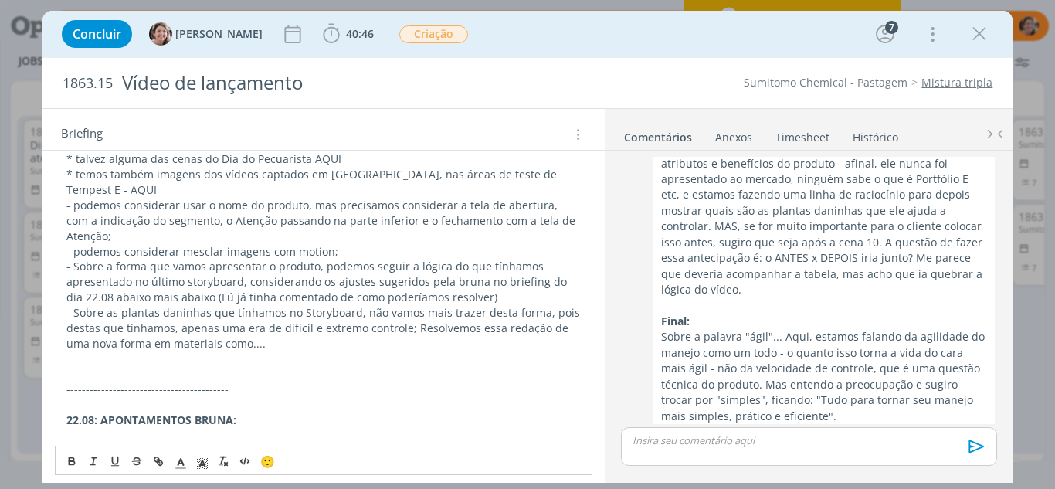
click at [129, 269] on p "- Sobre a forma que vamos apresentar o produto, podemos seguir a lógica do que …" at bounding box center [323, 282] width 515 height 46
click at [269, 317] on p "- Sobre as plantas daninhas que tínhamos no Storyboard, não vamos mais trazer d…" at bounding box center [323, 328] width 515 height 46
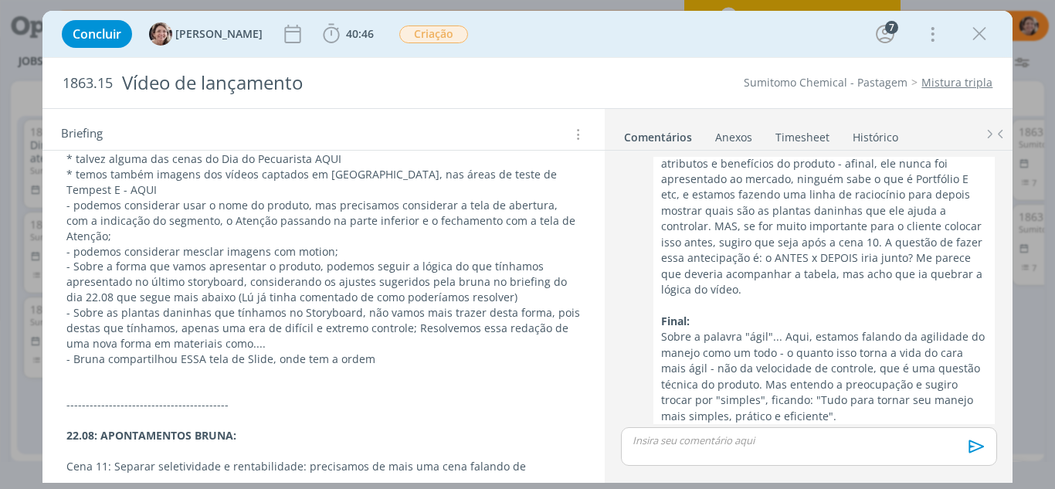
click at [413, 351] on p "- Bruna compartilhou ESSA tela de Slide, onde tem a ordem" at bounding box center [323, 358] width 515 height 15
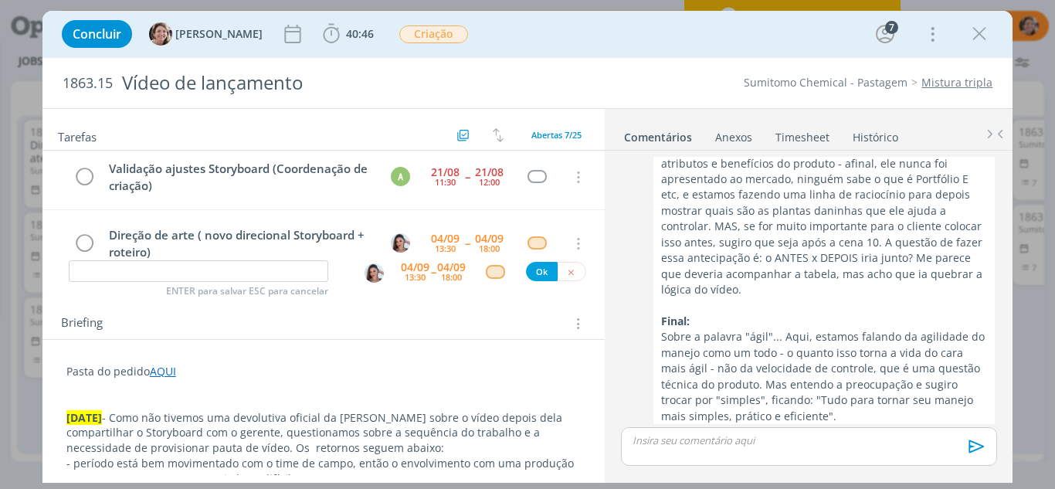
scroll to position [77, 0]
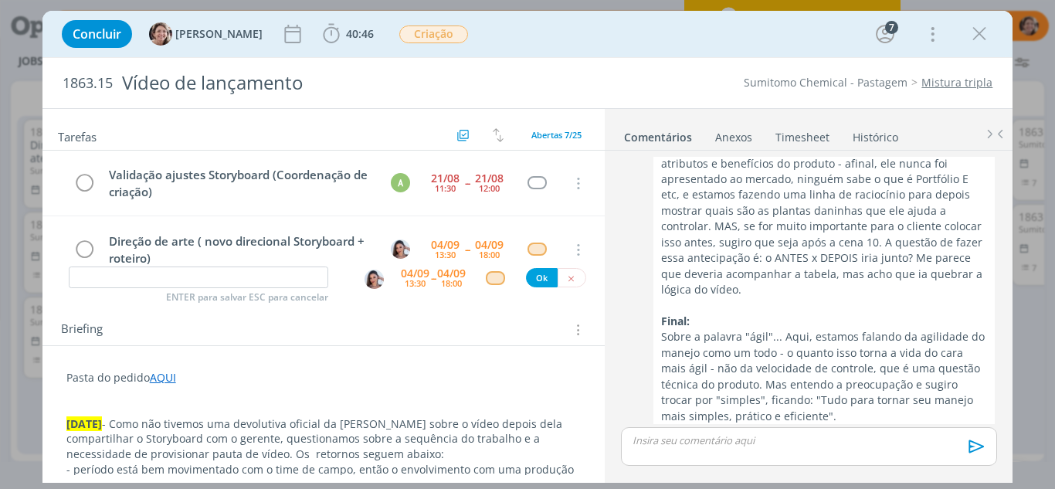
click at [164, 379] on link "AQUI" at bounding box center [163, 377] width 26 height 15
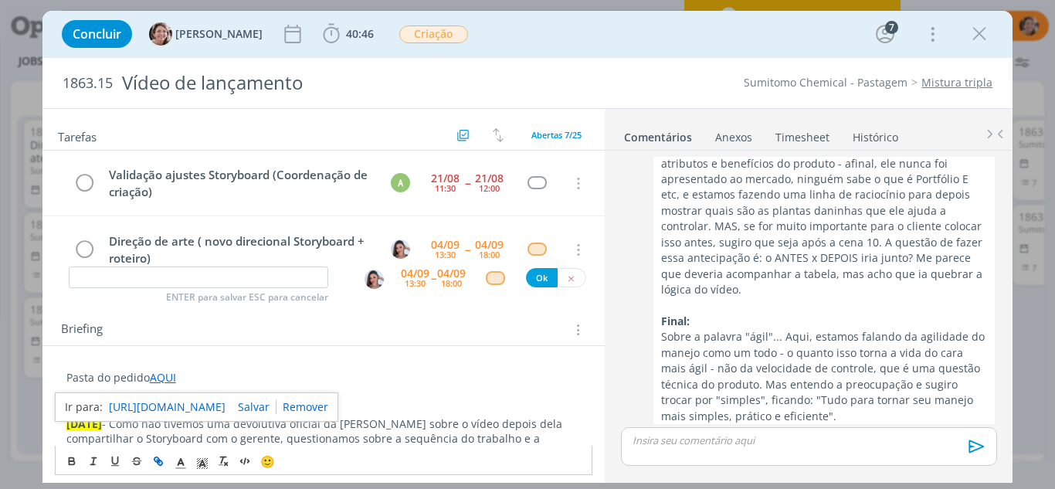
click at [174, 401] on link "https://sobeae.sharepoint.com/:f:/s/SOBEAE/EiuD6Of78SNIn5DSPG-1THUByiU2Ns-mRsRn…" at bounding box center [167, 407] width 117 height 20
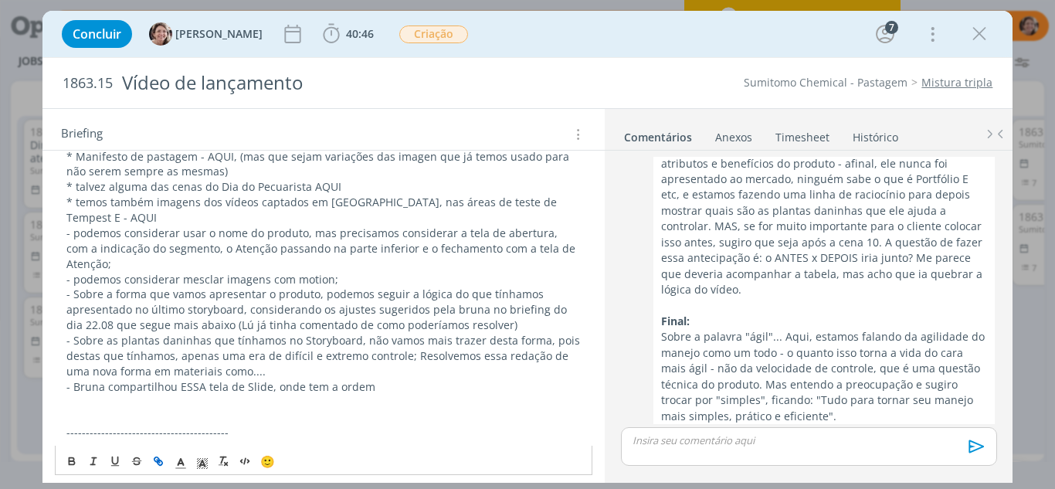
scroll to position [618, 0]
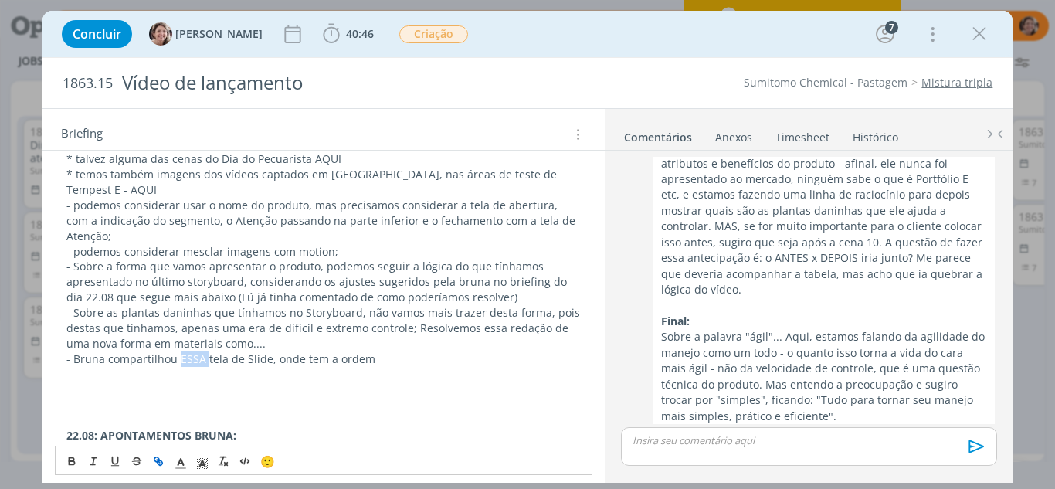
drag, startPoint x: 203, startPoint y: 329, endPoint x: 175, endPoint y: 327, distance: 27.9
click at [175, 351] on p "- Bruna compartilhou ESSA tela de Slide, onde tem a ordem" at bounding box center [323, 358] width 515 height 15
click at [154, 459] on icon "dialog" at bounding box center [156, 459] width 5 height 5
type input "ESSA"
paste input "https://sobeae.sharepoint.com/:i:/s/SOBEAE/EbzdhSqA57JKkDj6SWjUs34BxqldcarJW_Nc…"
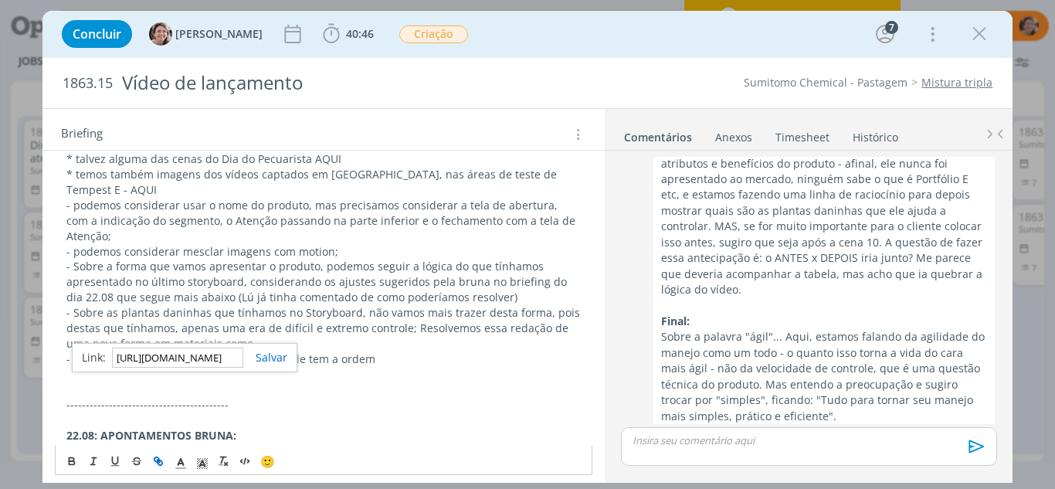
scroll to position [0, 402]
type input "https://sobeae.sharepoint.com/:i:/s/SOBEAE/EbzdhSqA57JKkDj6SWjUs34BxqldcarJW_Nc…"
click at [275, 359] on link "dialog" at bounding box center [265, 357] width 44 height 15
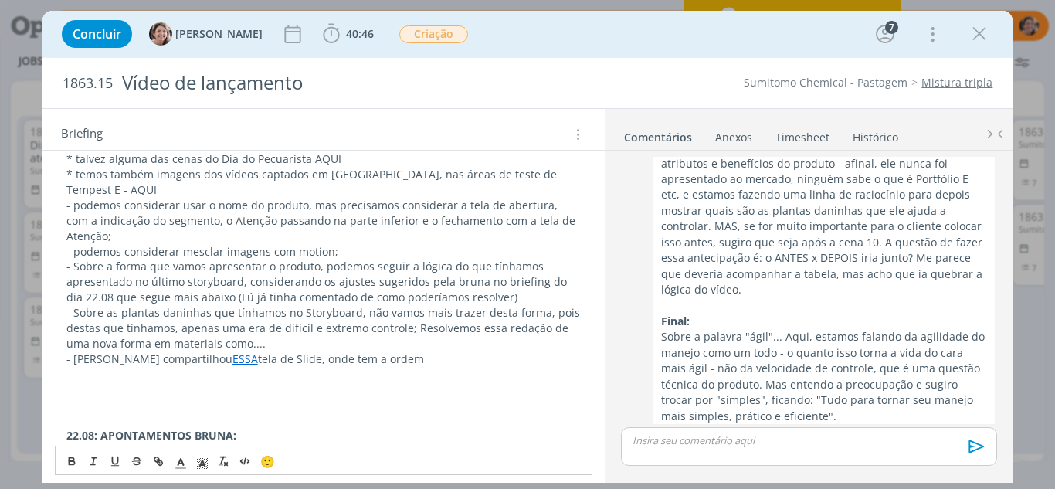
click at [324, 381] on p "dialog" at bounding box center [323, 388] width 515 height 15
click at [402, 351] on p "- Bruna compartilhou ESSA tela de Slide, onde tem a ordem" at bounding box center [323, 358] width 515 height 15
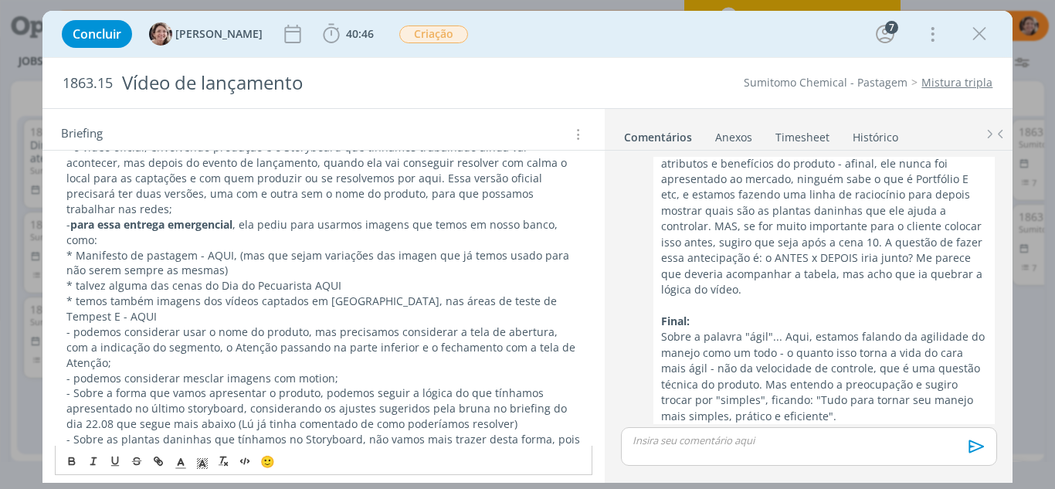
scroll to position [463, 0]
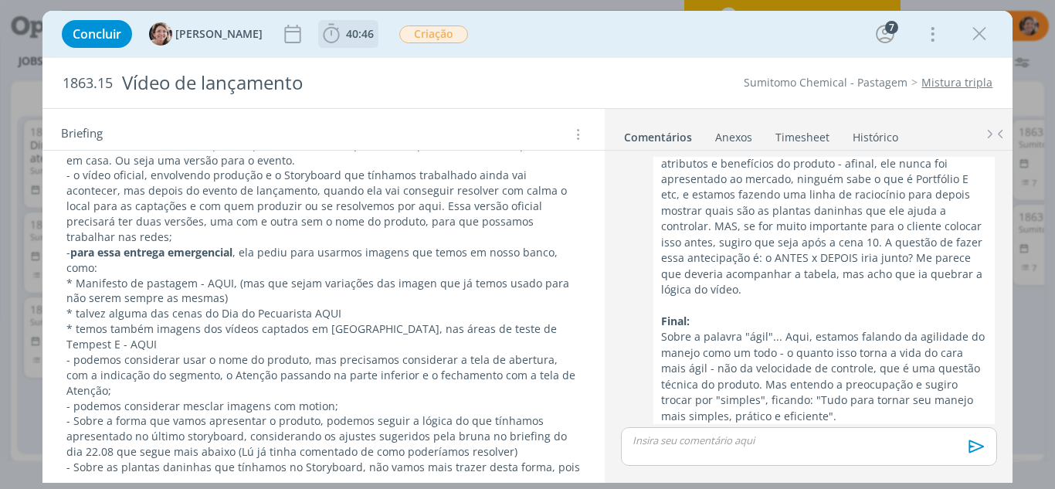
click at [320, 38] on icon "dialog" at bounding box center [331, 33] width 23 height 23
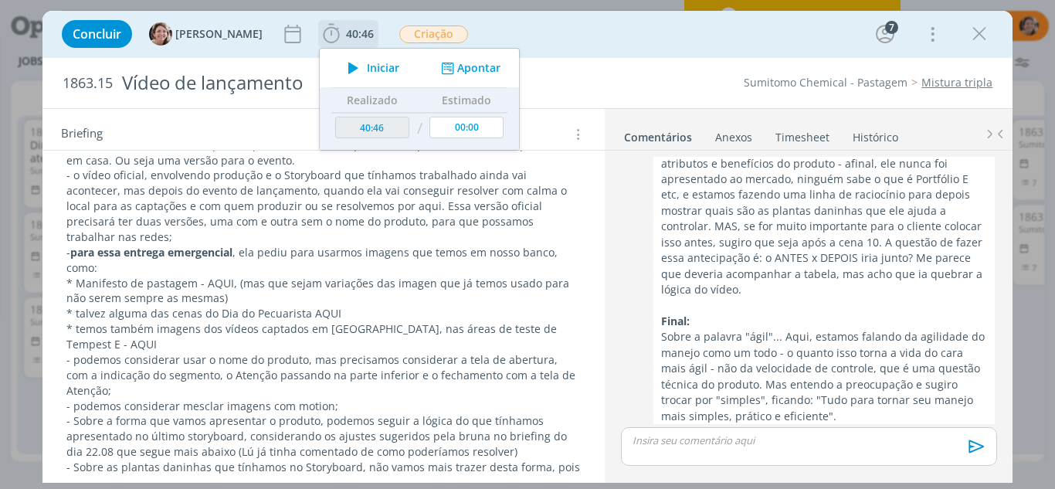
click at [367, 66] on span "Iniciar" at bounding box center [383, 68] width 32 height 11
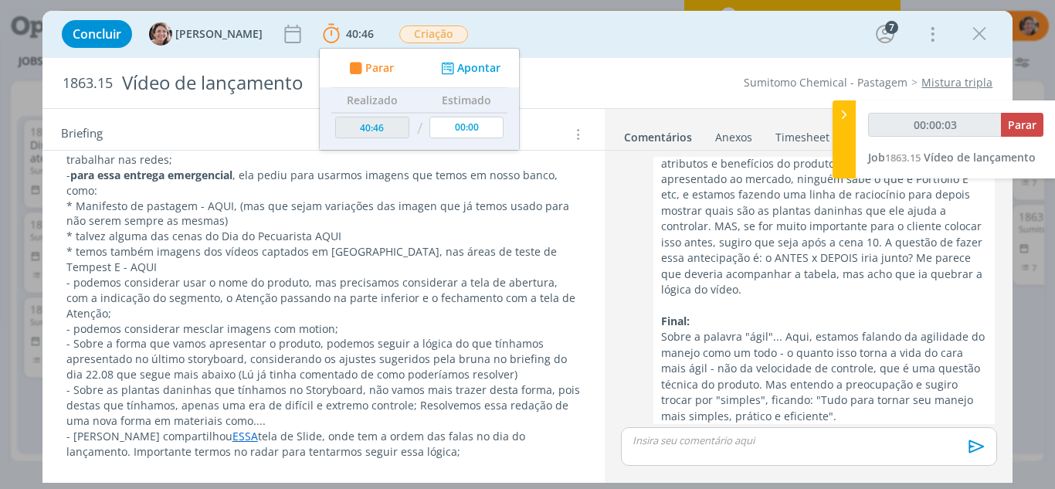
type input "00:00:04"
click at [841, 114] on icon at bounding box center [843, 115] width 15 height 16
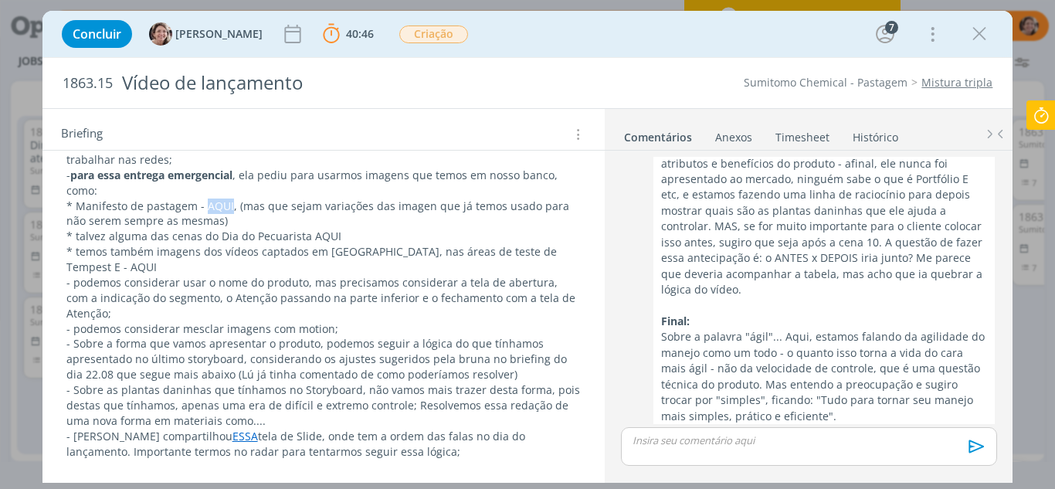
drag, startPoint x: 228, startPoint y: 190, endPoint x: 203, endPoint y: 191, distance: 24.8
click at [203, 198] on p "* Manifesto de pastagem - AQUI, (mas que sejam variações das imagen que já temo…" at bounding box center [323, 213] width 515 height 31
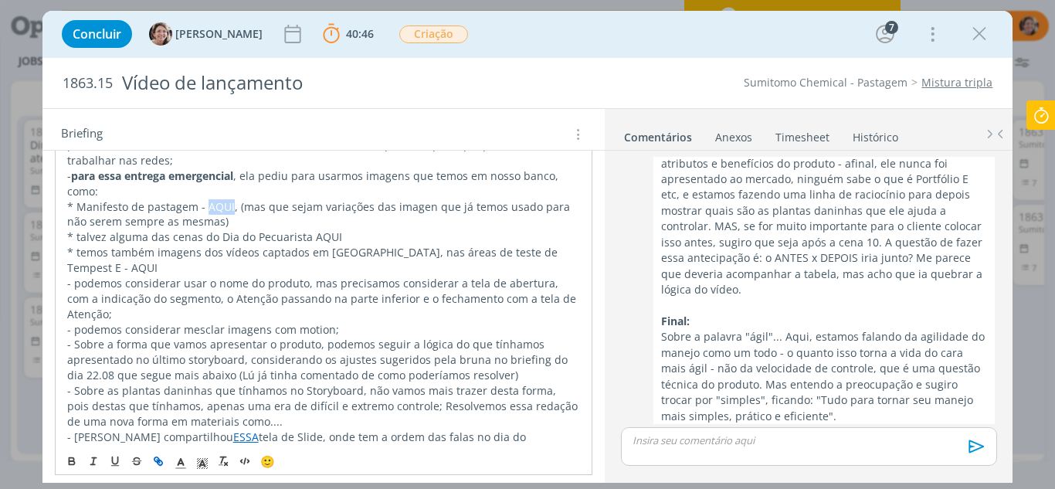
click at [158, 462] on icon "dialog" at bounding box center [156, 459] width 5 height 5
type input "AQUI"
paste input "https://sobeae.sharepoint.com/:f:/s/SOBEAE/EmtjS_EdNNRFjvZuI0A1FJ4Bn4u0YmLpXO4T…"
click at [317, 216] on link "dialog" at bounding box center [298, 220] width 44 height 15
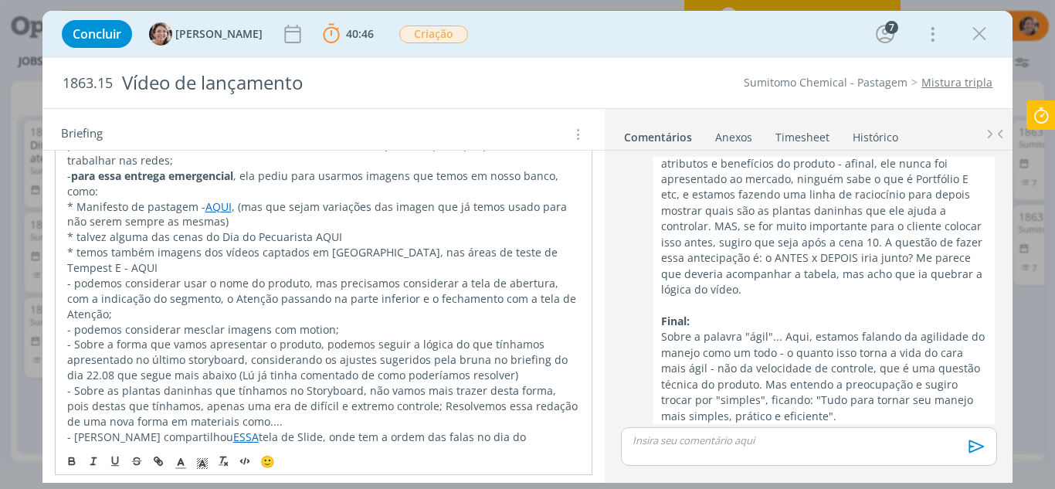
scroll to position [540, 0]
drag, startPoint x: 332, startPoint y: 222, endPoint x: 304, endPoint y: 222, distance: 27.8
click at [304, 229] on p "* talvez alguma das cenas do Dia do Pecuarista AQUI" at bounding box center [323, 236] width 515 height 15
click at [158, 463] on icon "dialog" at bounding box center [160, 462] width 5 height 5
type input "AQUI"
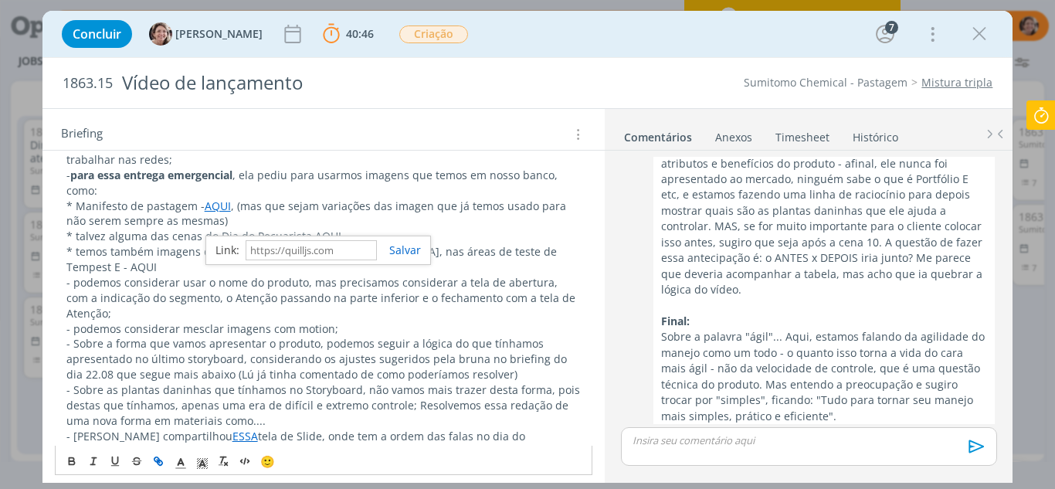
paste input "https://sobeae.sharepoint.com/:f:/s/SOBEAE/EnRjNhYykTRMghna5_aHI4YBm9kojX4Pp7Qc…"
type input "https://sobeae.sharepoint.com/:f:/s/SOBEAE/EnRjNhYykTRMghna5_aHI4YBm9kojX4Pp7Qc…"
click at [418, 247] on link "dialog" at bounding box center [399, 249] width 44 height 15
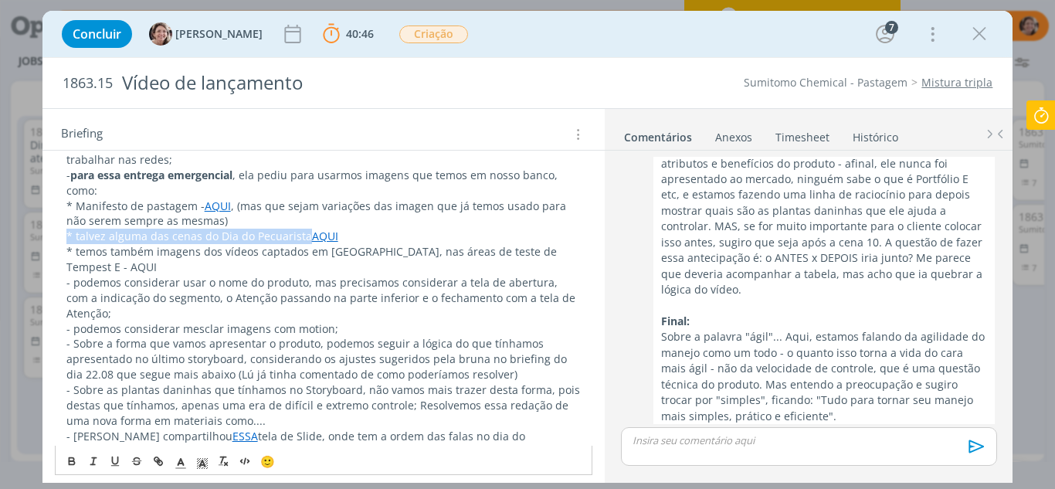
scroll to position [540, 0]
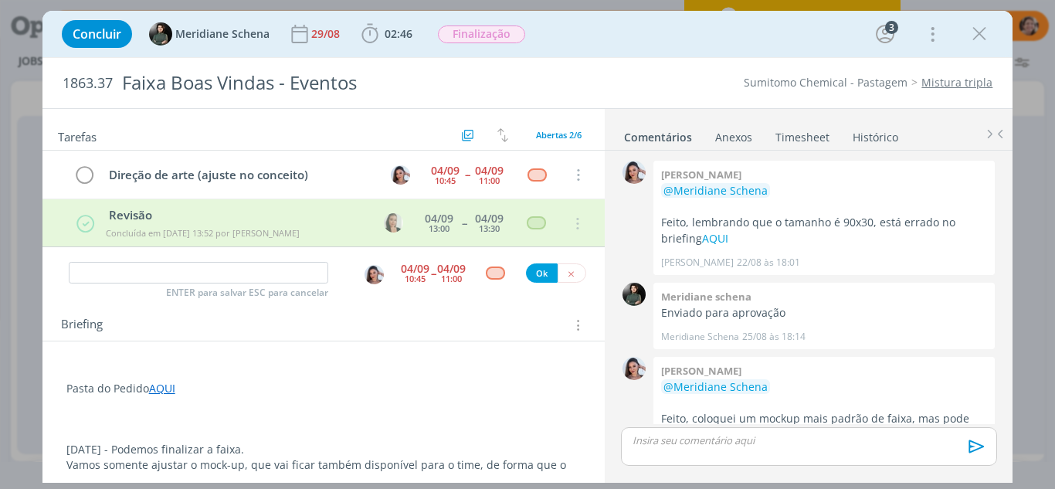
scroll to position [415, 0]
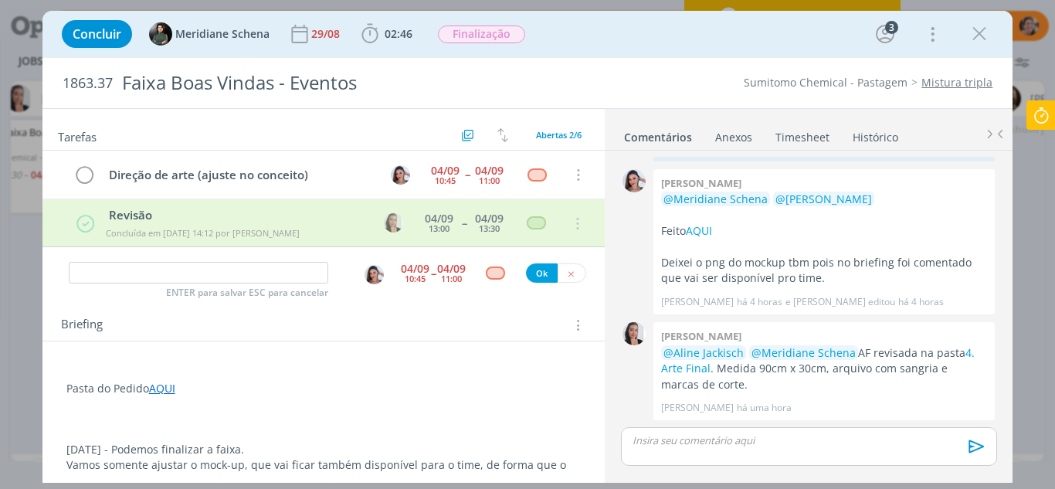
click at [981, 33] on icon "dialog" at bounding box center [978, 33] width 23 height 23
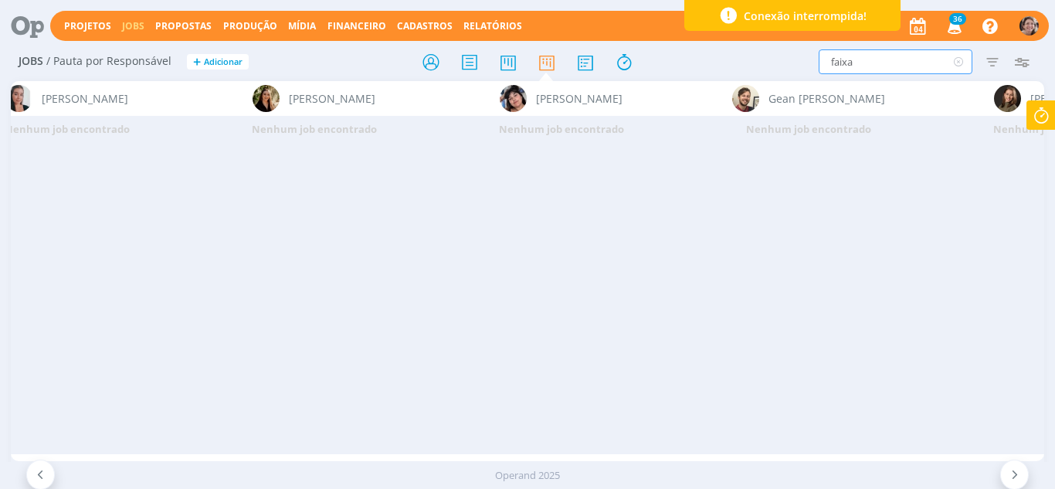
drag, startPoint x: 860, startPoint y: 61, endPoint x: 790, endPoint y: 73, distance: 71.2
click at [737, 66] on div "faixa Filtrar Filtrar Limpar faixa Tipo Jobs e Tarefas Data Personalizado a Sit…" at bounding box center [871, 61] width 329 height 25
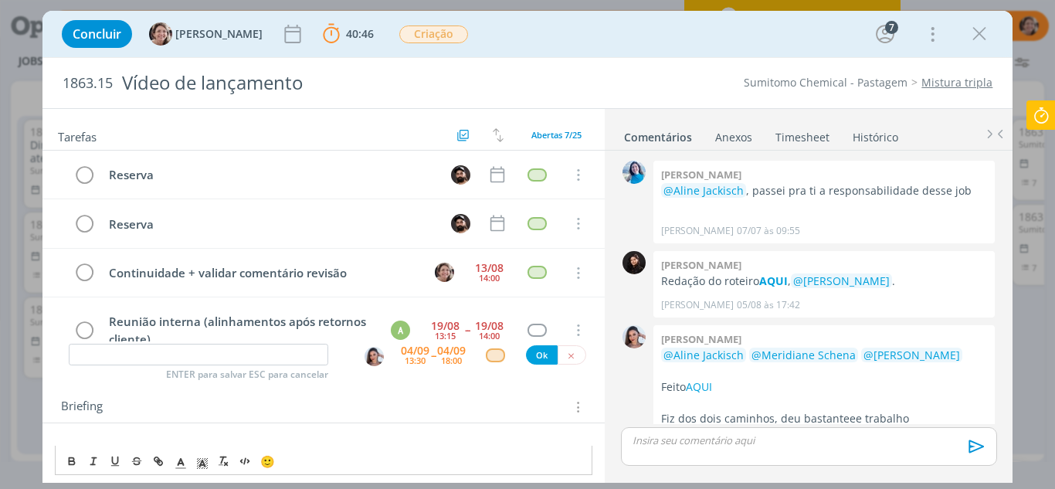
scroll to position [1422, 0]
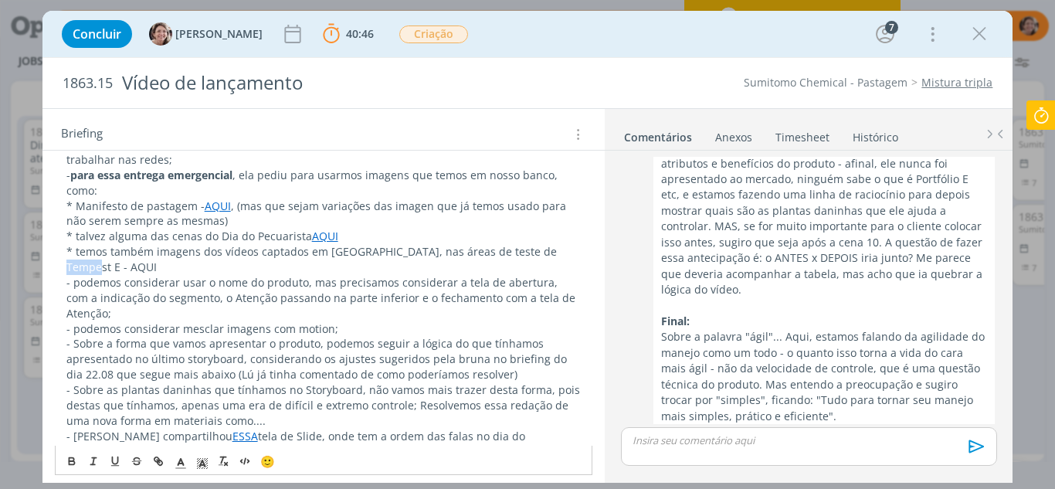
drag, startPoint x: 574, startPoint y: 234, endPoint x: 537, endPoint y: 233, distance: 37.1
click at [152, 460] on icon "dialog" at bounding box center [158, 461] width 12 height 12
type input "AQUI"
paste input "https://sobeae.sharepoint.com/:f:/s/SOBEAE/EiFG9fA8StdGpamAEtiYgd0BBxBdNka3I4MP…"
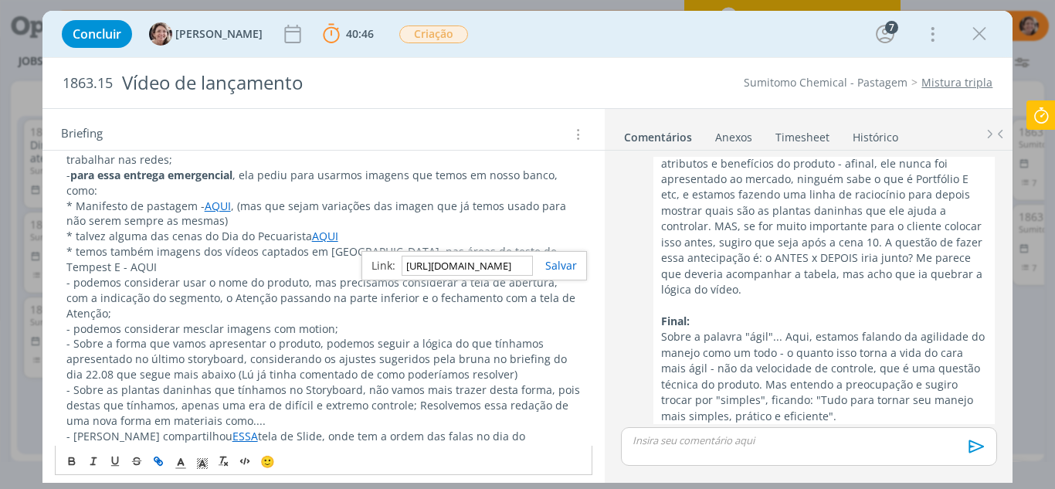
scroll to position [0, 403]
type input "https://sobeae.sharepoint.com/:f:/s/SOBEAE/EiFG9fA8StdGpamAEtiYgd0BBxBdNka3I4MP…"
click at [564, 266] on link "dialog" at bounding box center [555, 265] width 44 height 15
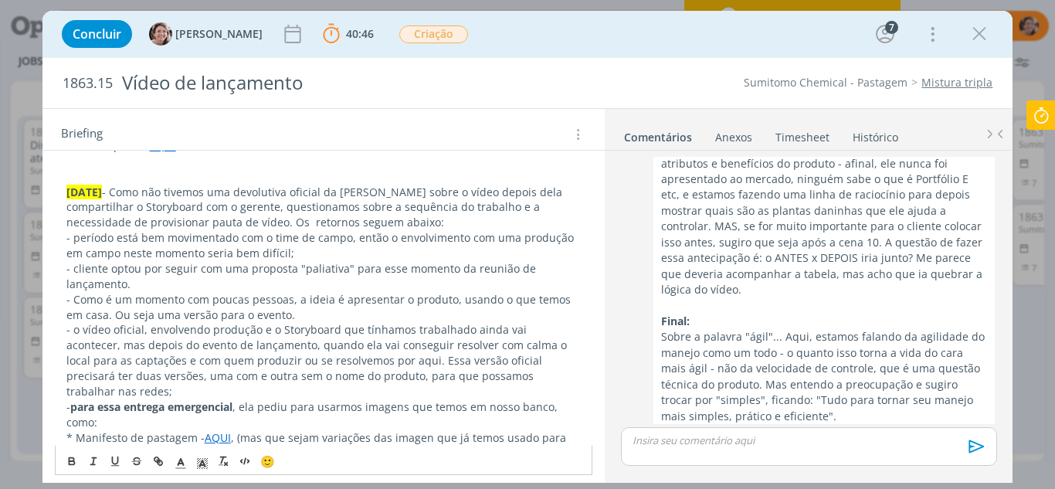
scroll to position [386, 0]
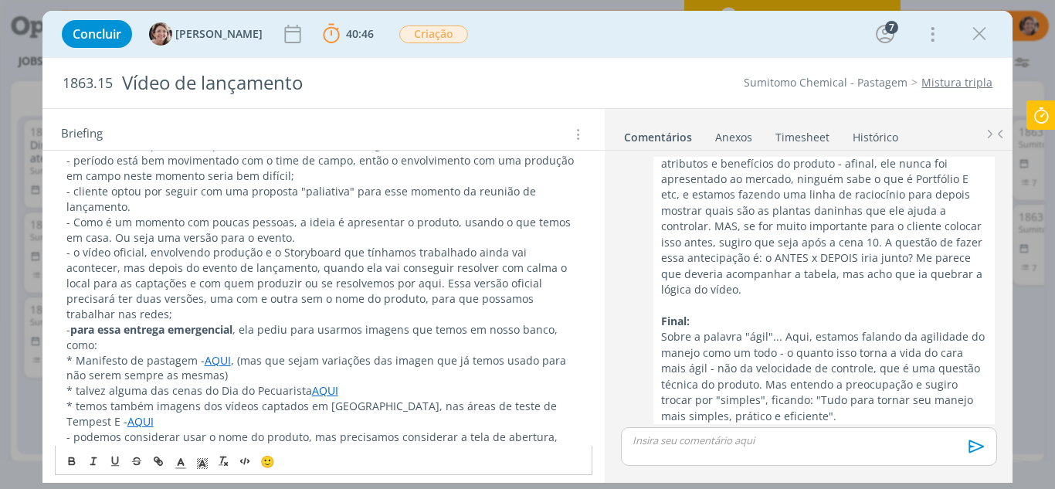
click at [422, 353] on p "* Manifesto de pastagem - AQUI , (mas que sejam variações das imagen que já tem…" at bounding box center [323, 368] width 515 height 31
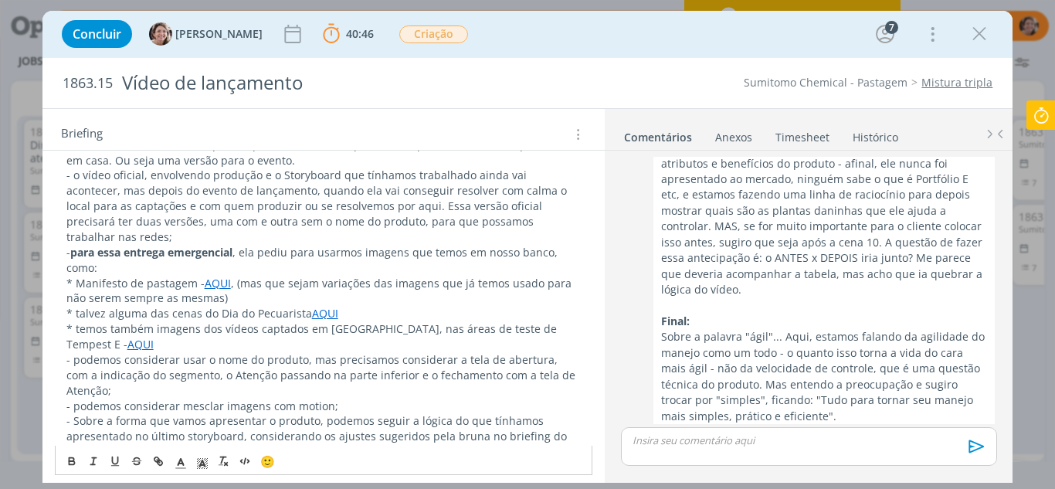
scroll to position [540, 0]
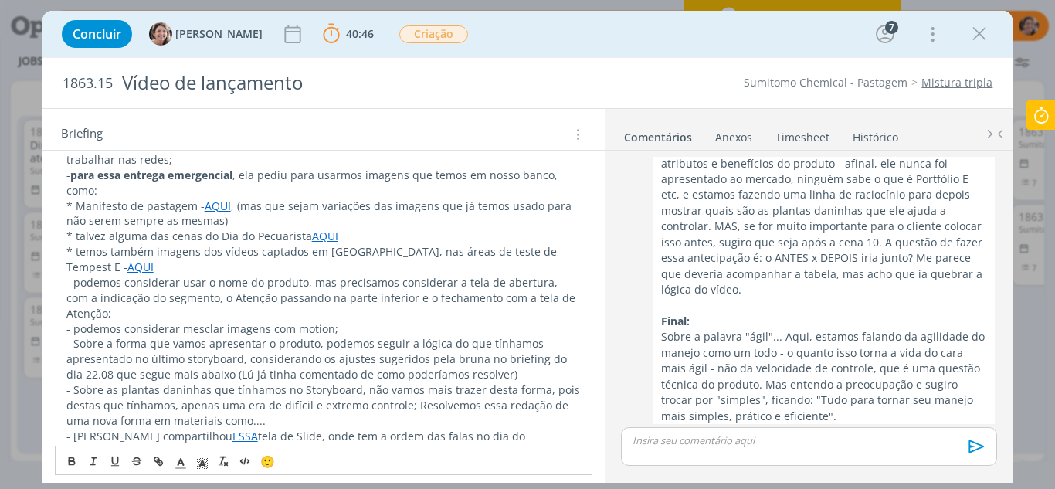
click at [273, 429] on p "- Bruna compartilhou ESSA tela de Slide, onde tem a ordem das falas no dia do l…" at bounding box center [323, 444] width 515 height 31
click at [266, 391] on p "- Sobre as plantas daninhas que tínhamos no Storyboard, não vamos mais trazer d…" at bounding box center [323, 405] width 515 height 46
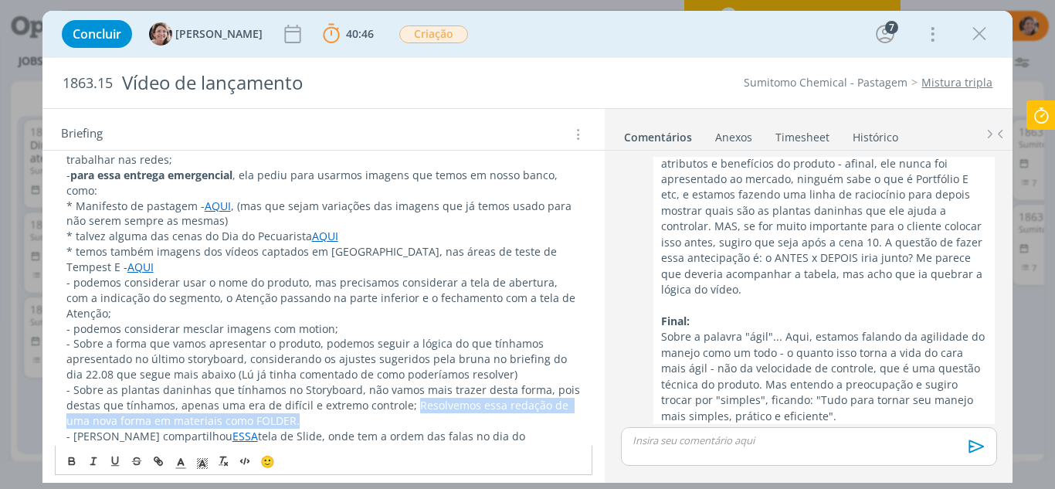
drag, startPoint x: 408, startPoint y: 375, endPoint x: 419, endPoint y: 384, distance: 13.7
click at [419, 384] on p "- Sobre as plantas daninhas que tínhamos no Storyboard, não vamos mais trazer d…" at bounding box center [323, 405] width 515 height 46
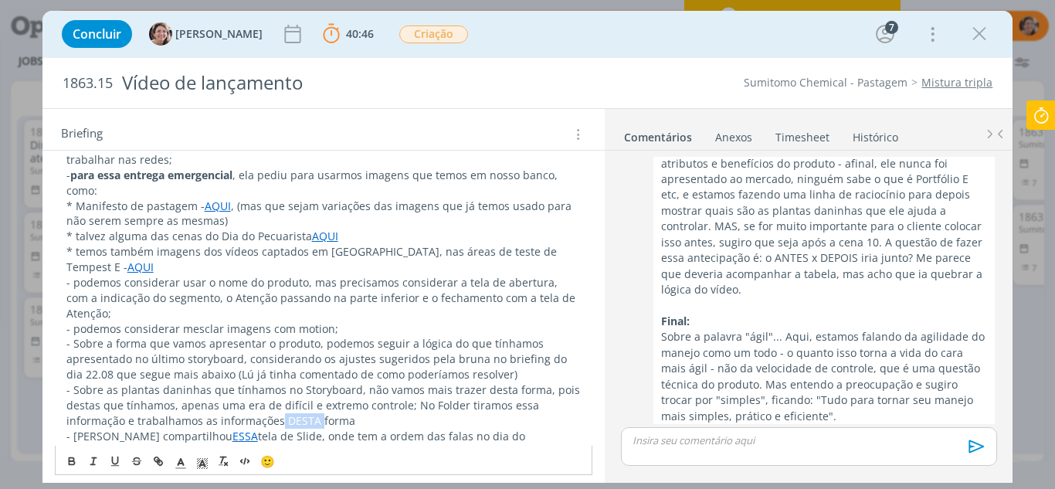
drag, startPoint x: 279, startPoint y: 391, endPoint x: 240, endPoint y: 392, distance: 38.6
click at [240, 392] on p "- Sobre as plantas daninhas que tínhamos no Storyboard, não vamos mais trazer d…" at bounding box center [323, 405] width 515 height 46
click at [158, 462] on icon "dialog" at bounding box center [160, 462] width 5 height 5
type input "DESTA"
paste input "https://sobeae.sharepoint.com/:b:/s/SOBEAE/EVCv-pY_fadDhtBxw2Ip314BFXjZMzWOGxIK…"
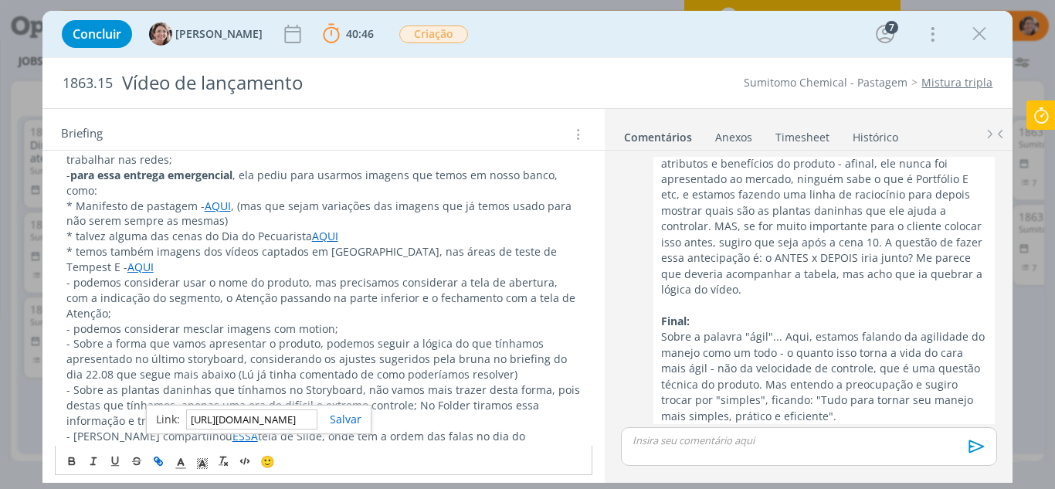
scroll to position [0, 399]
type input "https://sobeae.sharepoint.com/:b:/s/SOBEAE/EVCv-pY_fadDhtBxw2Ip314BFXjZMzWOGxIK…"
click at [344, 419] on link "dialog" at bounding box center [339, 419] width 44 height 15
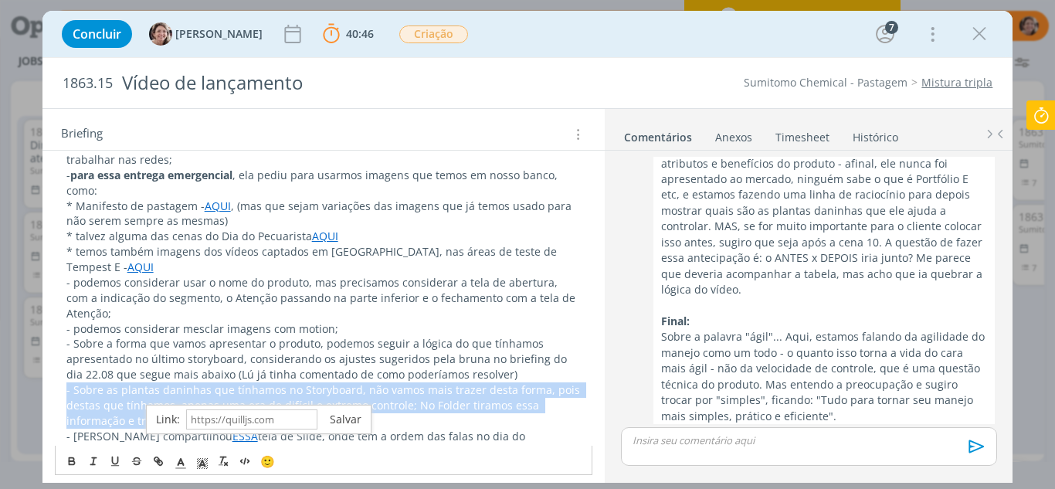
scroll to position [540, 0]
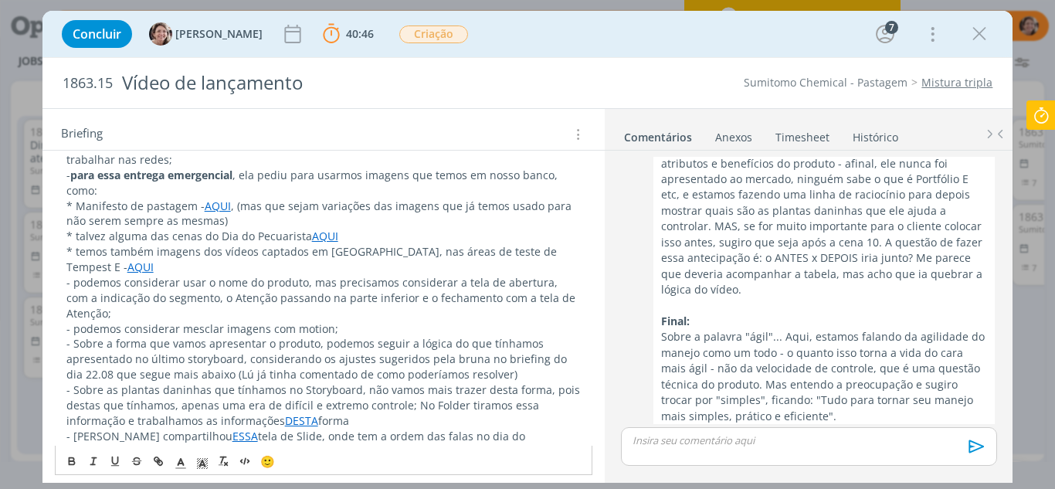
click at [393, 429] on p "- Bruna compartilhou ESSA tela de Slide, onde tem a ordem das falas no dia do l…" at bounding box center [323, 444] width 515 height 31
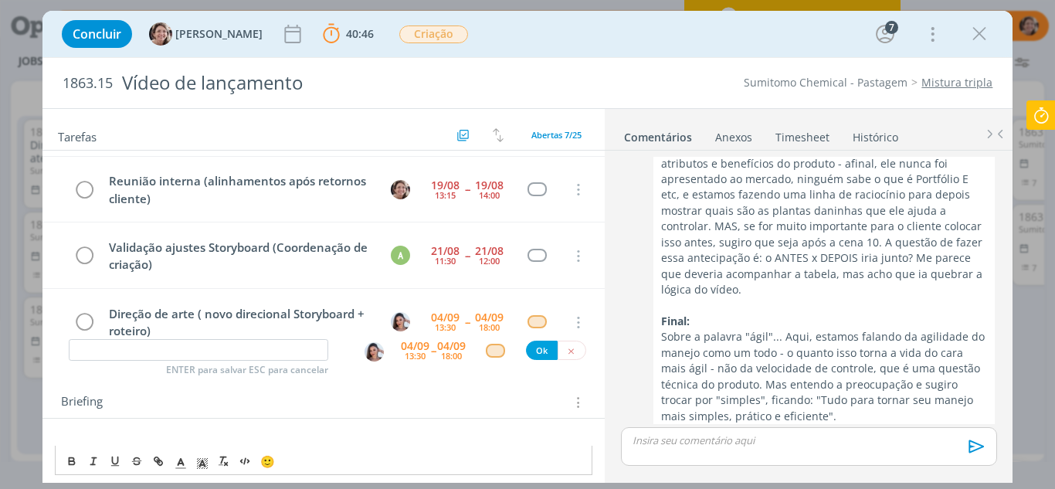
scroll to position [0, 0]
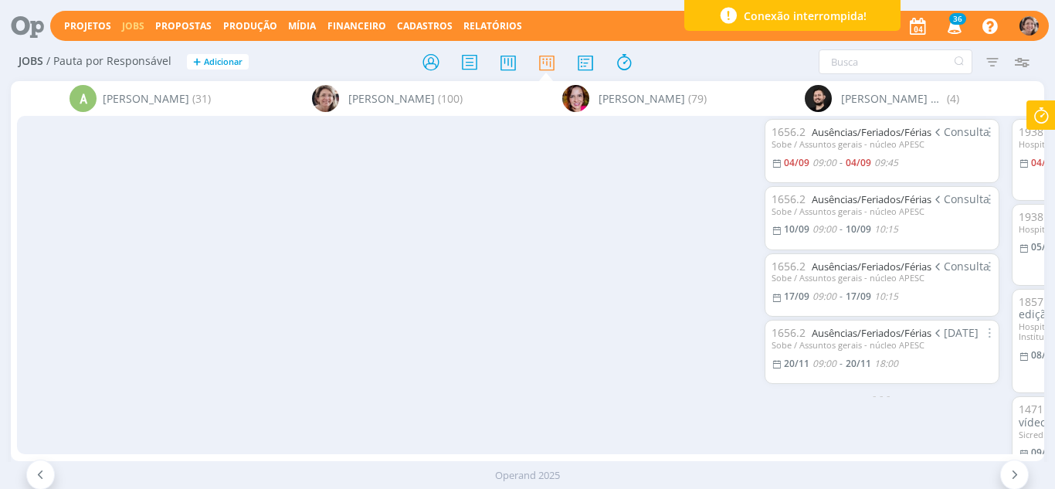
scroll to position [862, 0]
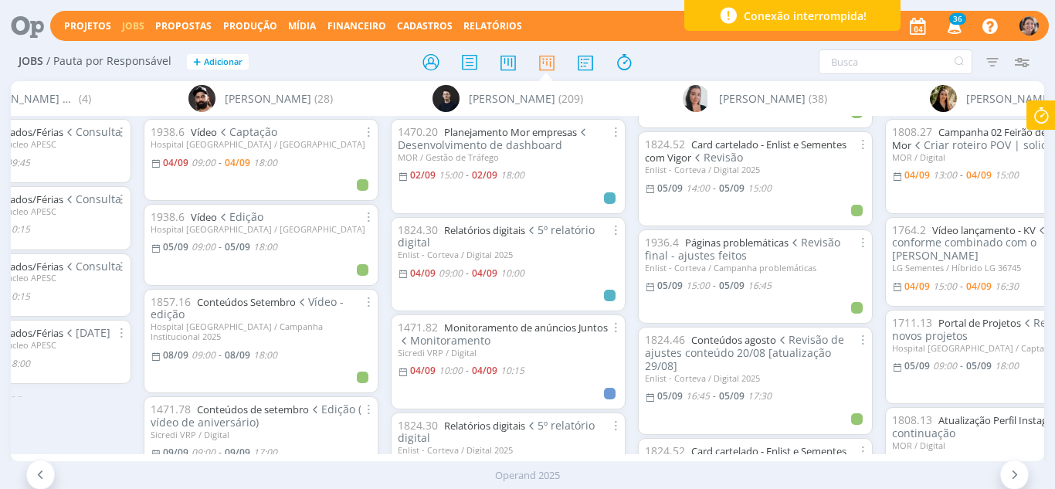
click at [856, 13] on span "Conexão interrompida!" at bounding box center [805, 16] width 123 height 16
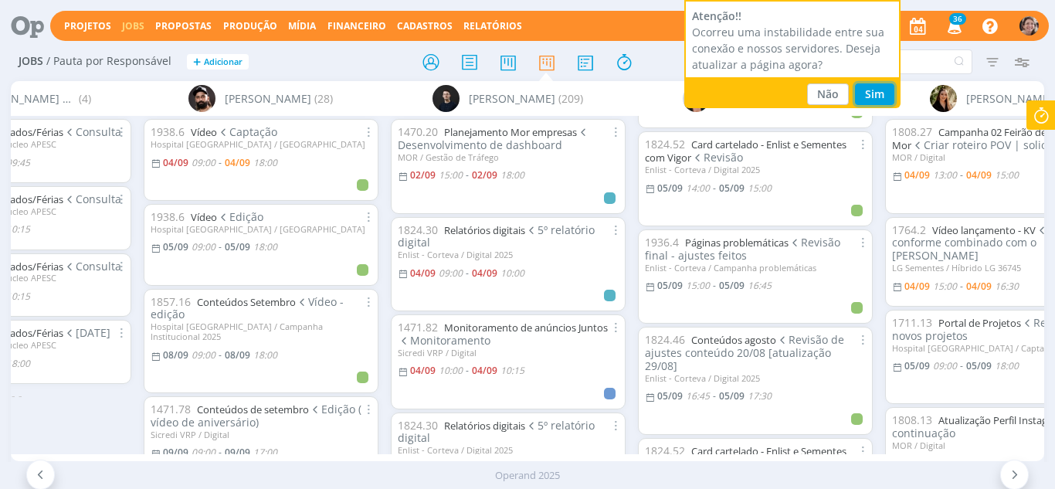
click at [863, 86] on button "Sim" at bounding box center [874, 94] width 39 height 22
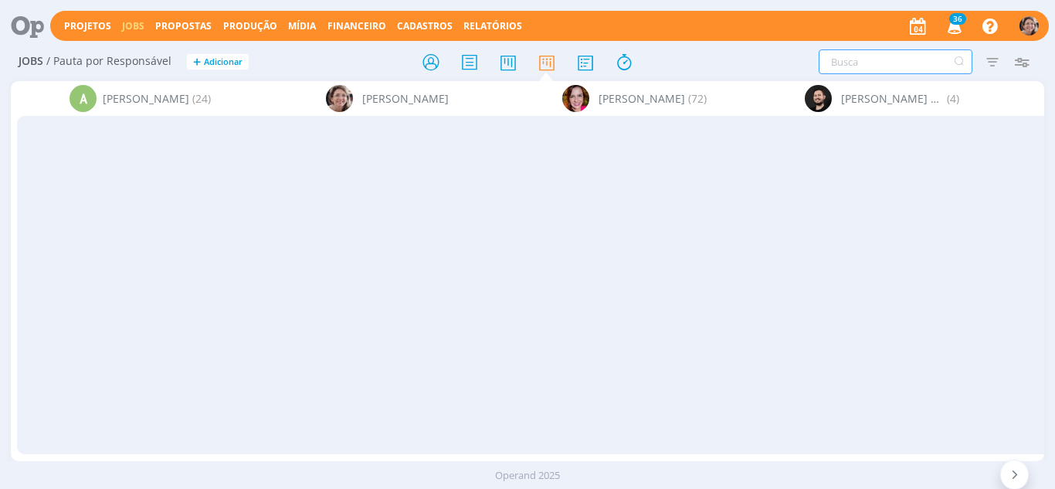
click at [903, 64] on input "text" at bounding box center [895, 61] width 154 height 25
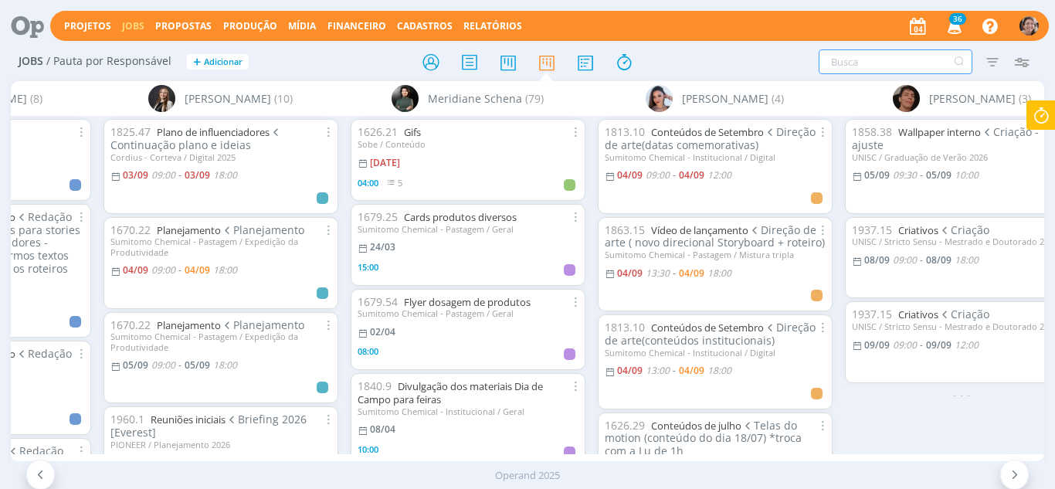
scroll to position [0, 3254]
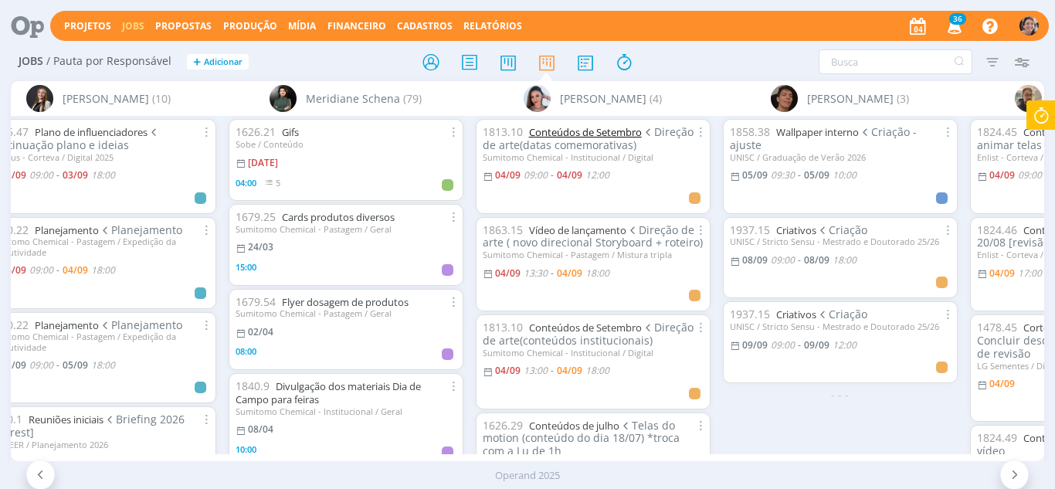
click at [591, 129] on link "Conteúdos de Setembro" at bounding box center [585, 132] width 113 height 14
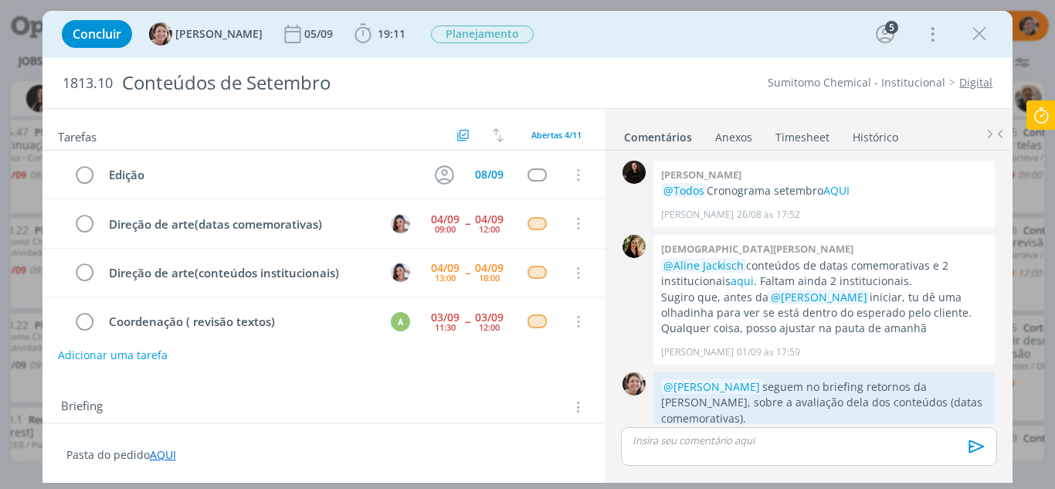
scroll to position [109, 0]
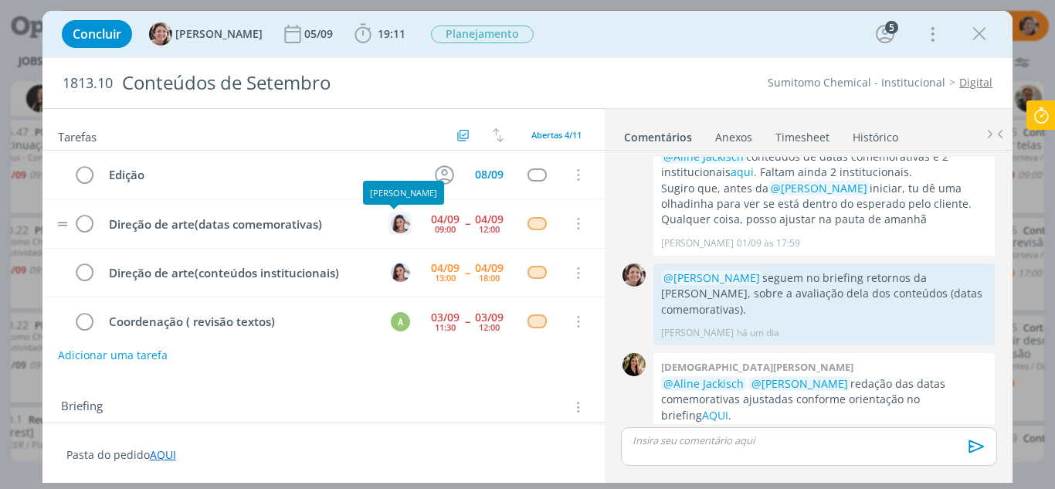
click at [391, 225] on img "dialog" at bounding box center [400, 223] width 19 height 19
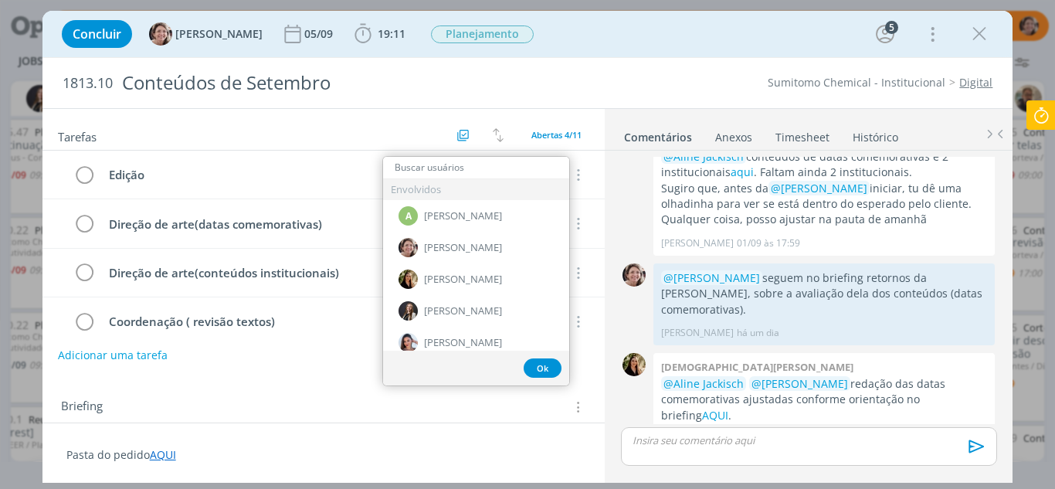
click at [801, 136] on link "Timesheet" at bounding box center [802, 134] width 56 height 22
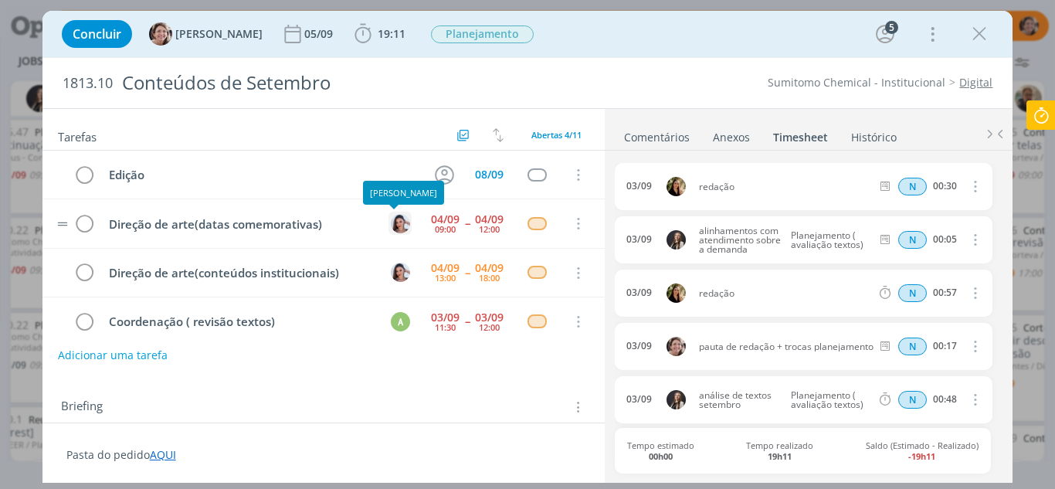
click at [396, 224] on img "dialog" at bounding box center [400, 223] width 19 height 19
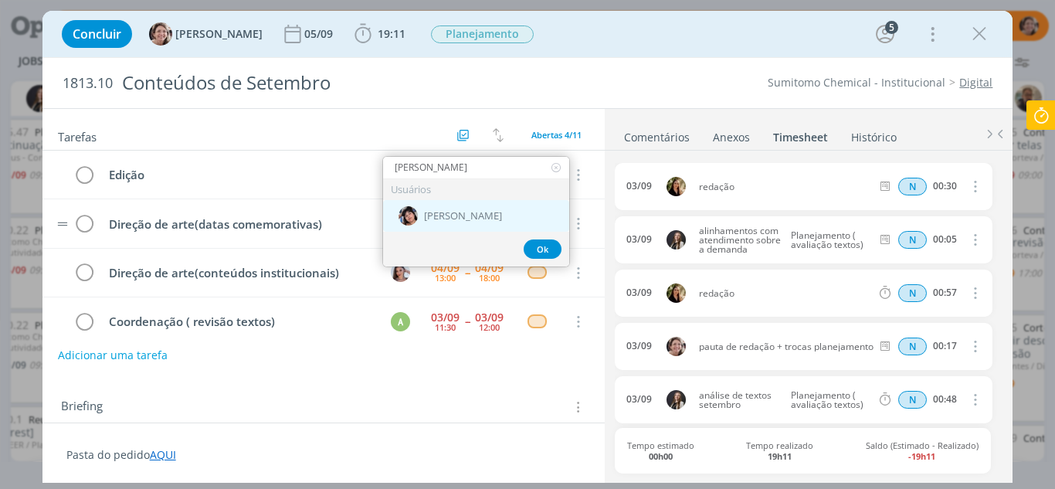
type input "elia"
click at [490, 216] on span "[PERSON_NAME]" at bounding box center [463, 216] width 78 height 12
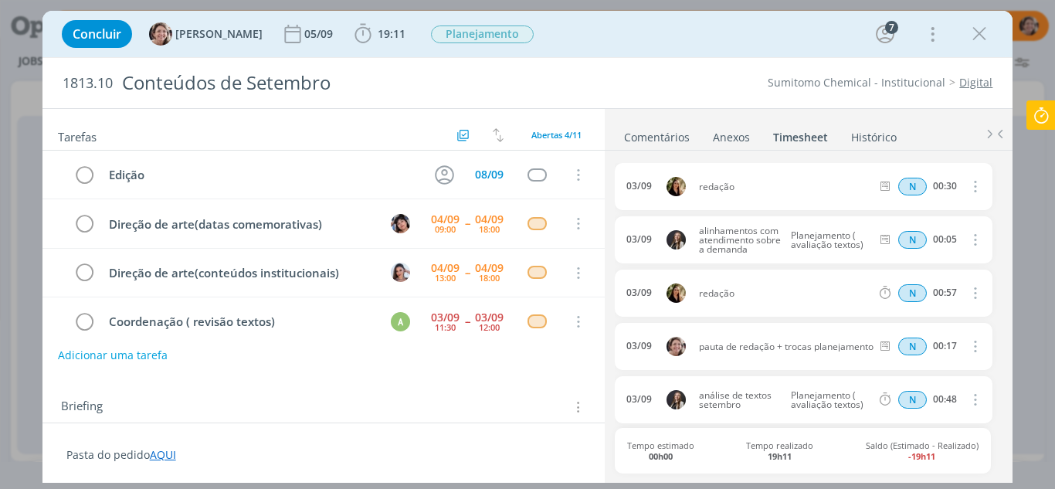
scroll to position [0, 3254]
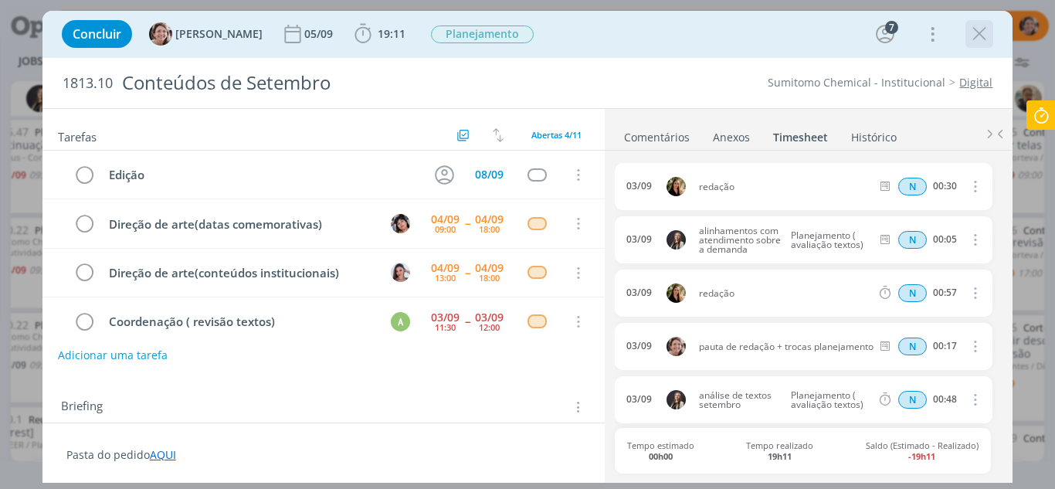
click at [983, 33] on icon "dialog" at bounding box center [978, 33] width 23 height 23
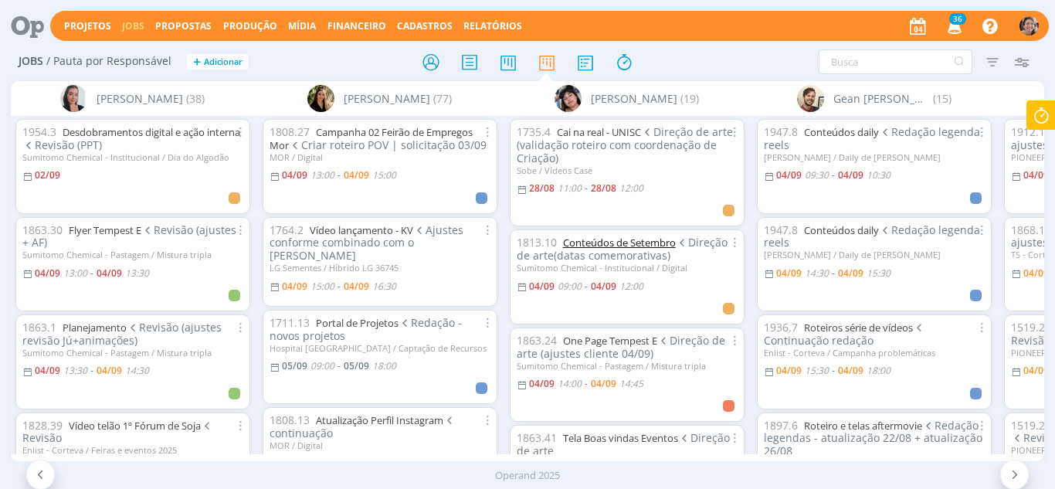
click at [617, 239] on link "Conteúdos de Setembro" at bounding box center [619, 243] width 113 height 14
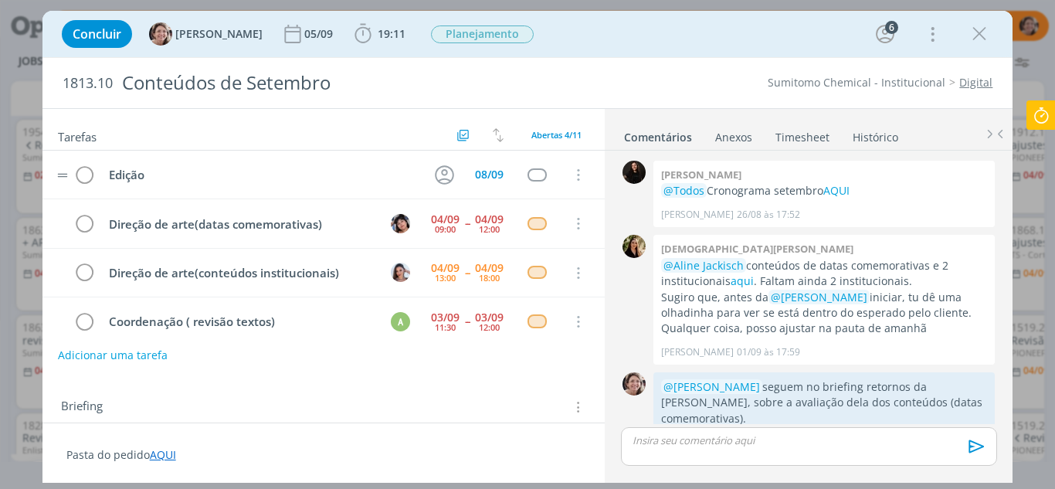
scroll to position [109, 0]
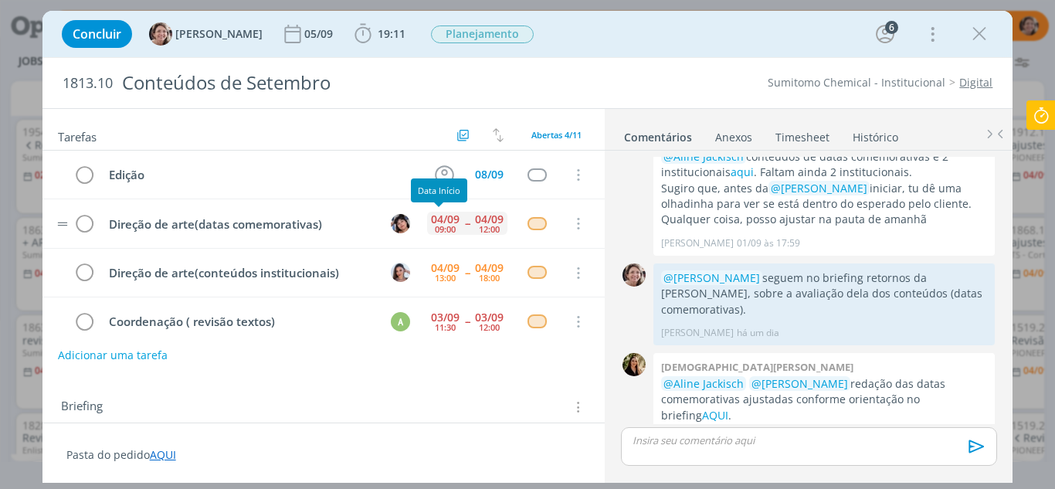
click at [443, 226] on div "09:00" at bounding box center [445, 229] width 21 height 8
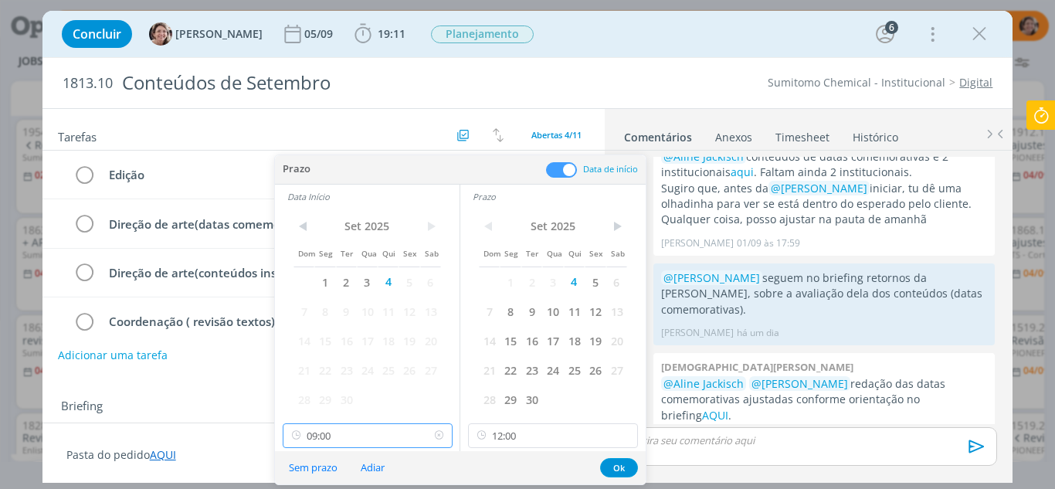
click at [364, 438] on input "09:00" at bounding box center [368, 435] width 170 height 25
click at [538, 442] on input "12:00" at bounding box center [553, 435] width 170 height 25
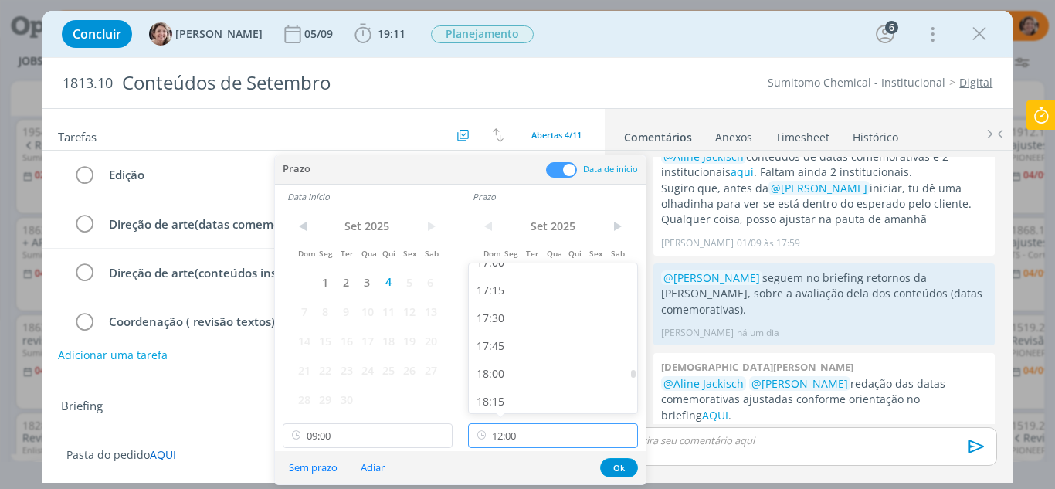
scroll to position [1912, 0]
drag, startPoint x: 486, startPoint y: 359, endPoint x: 470, endPoint y: 381, distance: 27.0
click at [487, 359] on div "18:00" at bounding box center [555, 367] width 173 height 28
type input "18:00"
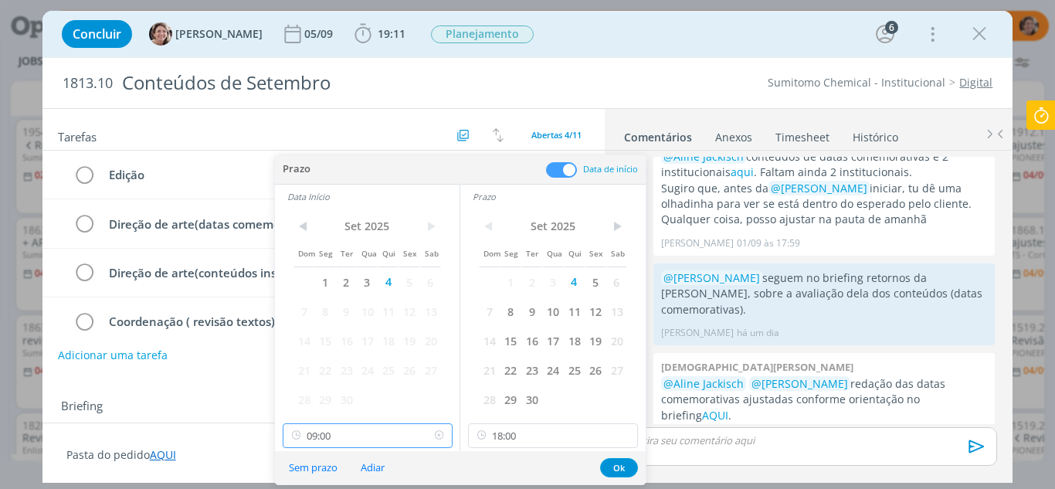
click at [344, 427] on input "09:00" at bounding box center [368, 435] width 170 height 25
click at [352, 439] on input "09:00" at bounding box center [368, 435] width 170 height 25
click at [358, 444] on input "09:00" at bounding box center [368, 435] width 170 height 25
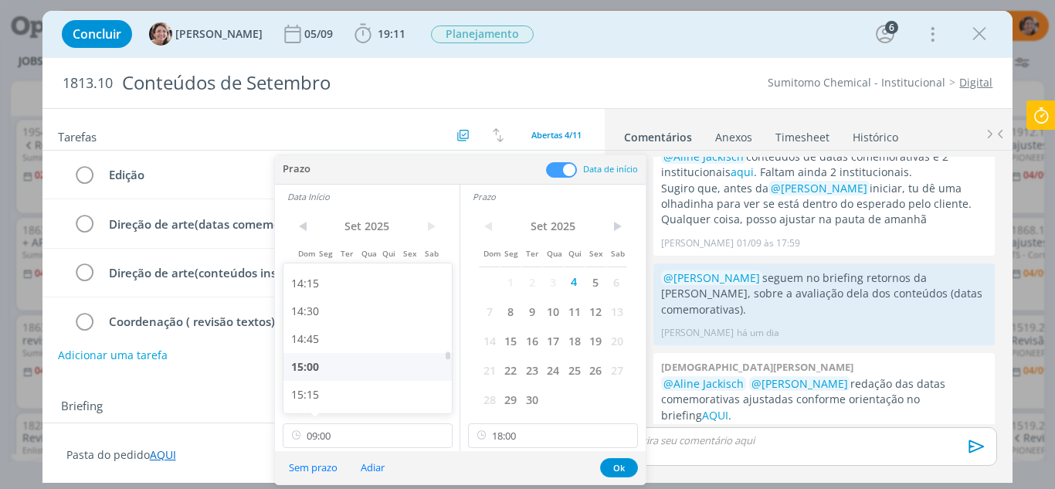
click at [334, 357] on div "15:00" at bounding box center [369, 367] width 173 height 28
type input "15:00"
click at [624, 470] on button "Ok" at bounding box center [619, 467] width 38 height 19
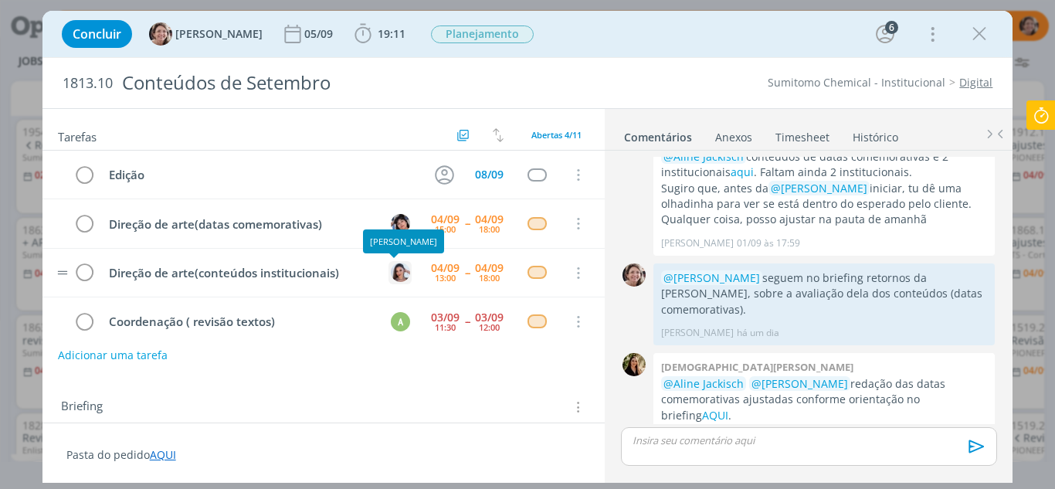
click at [394, 273] on img "dialog" at bounding box center [400, 272] width 19 height 19
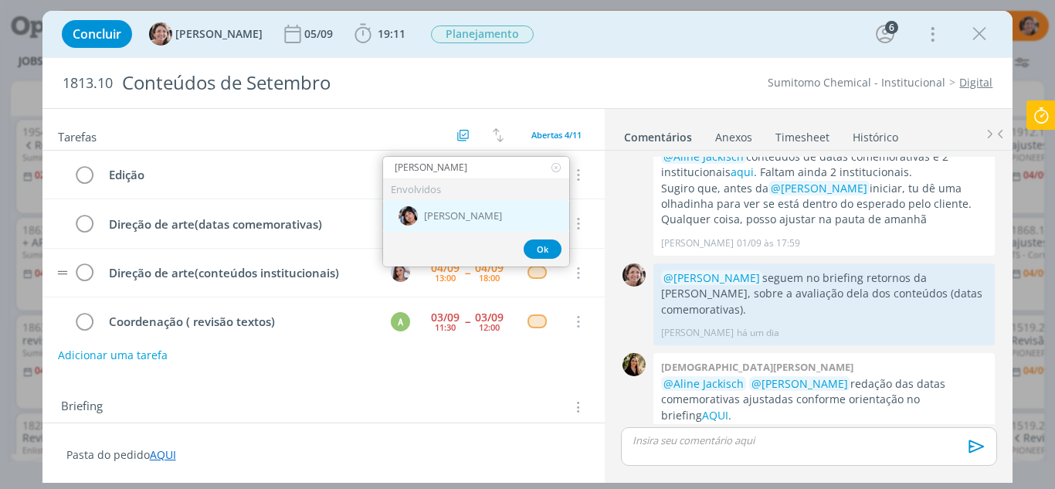
type input "elia"
click at [466, 219] on span "[PERSON_NAME]" at bounding box center [463, 216] width 78 height 12
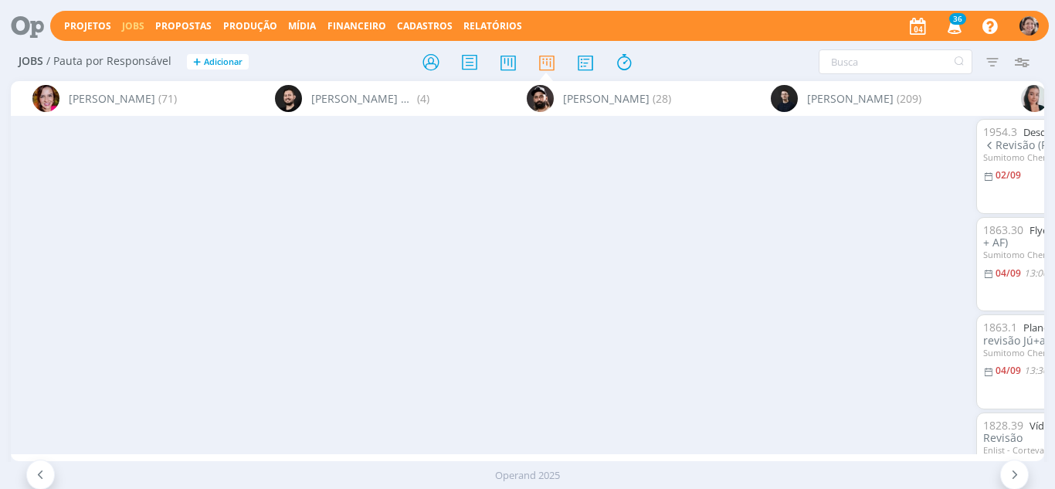
scroll to position [0, 1548]
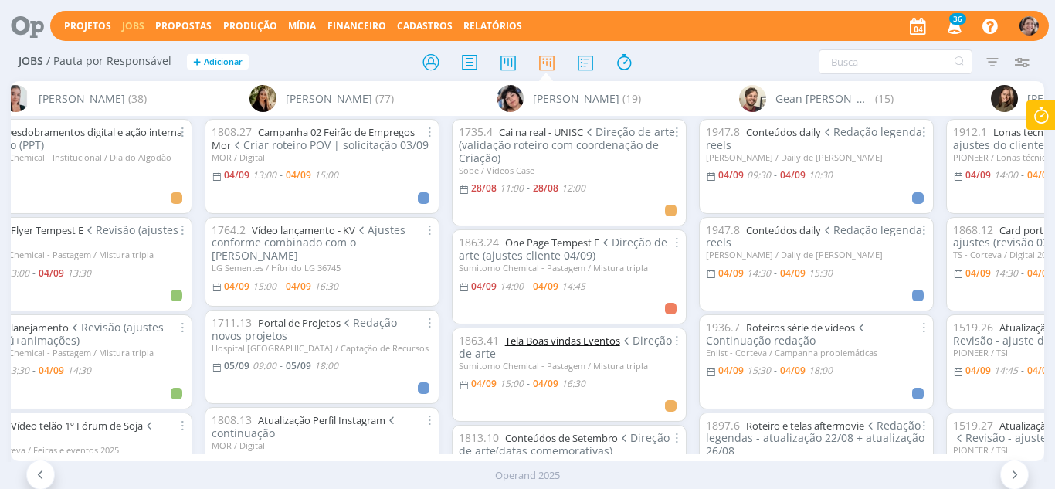
click at [557, 338] on link "Tela Boas vindas Eventos" at bounding box center [562, 341] width 115 height 14
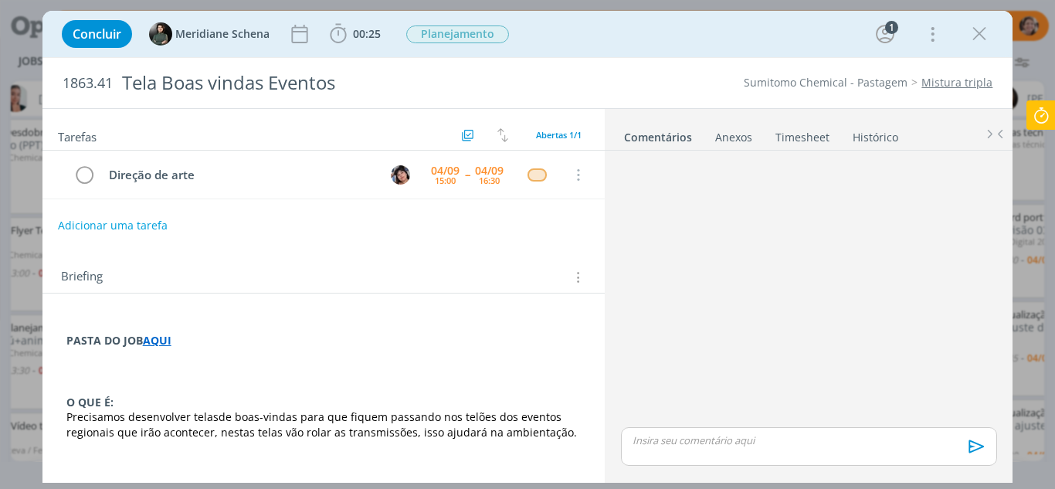
click at [671, 27] on div "Concluir Meridiane Schena 00:25 Iniciar Apontar Data * [DATE] Horas * 00:00 Tar…" at bounding box center [527, 33] width 947 height 37
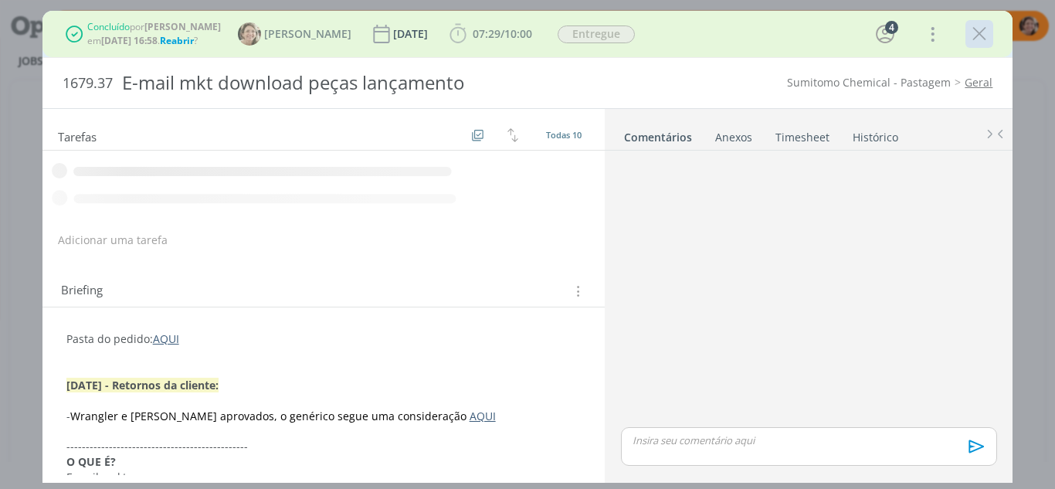
click at [984, 32] on icon "dialog" at bounding box center [978, 33] width 23 height 23
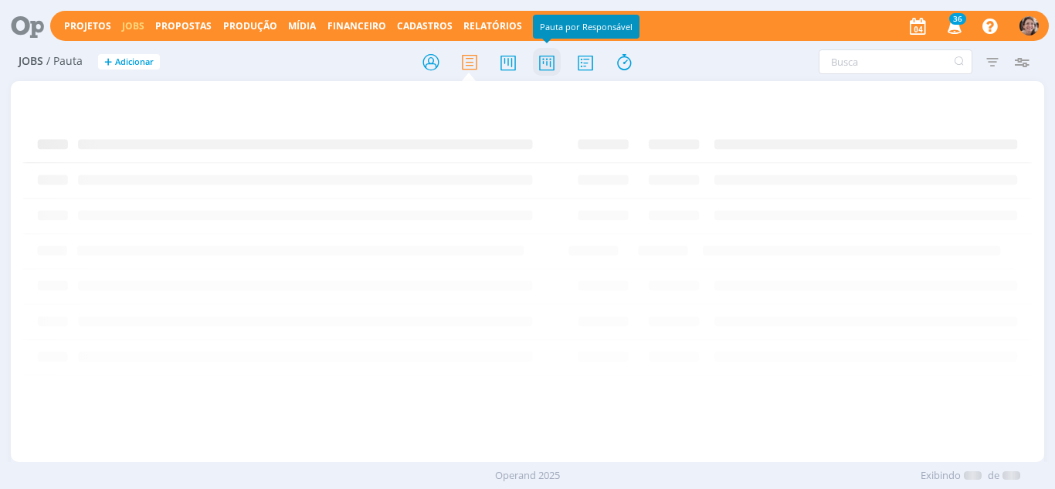
click at [547, 70] on icon at bounding box center [547, 62] width 28 height 30
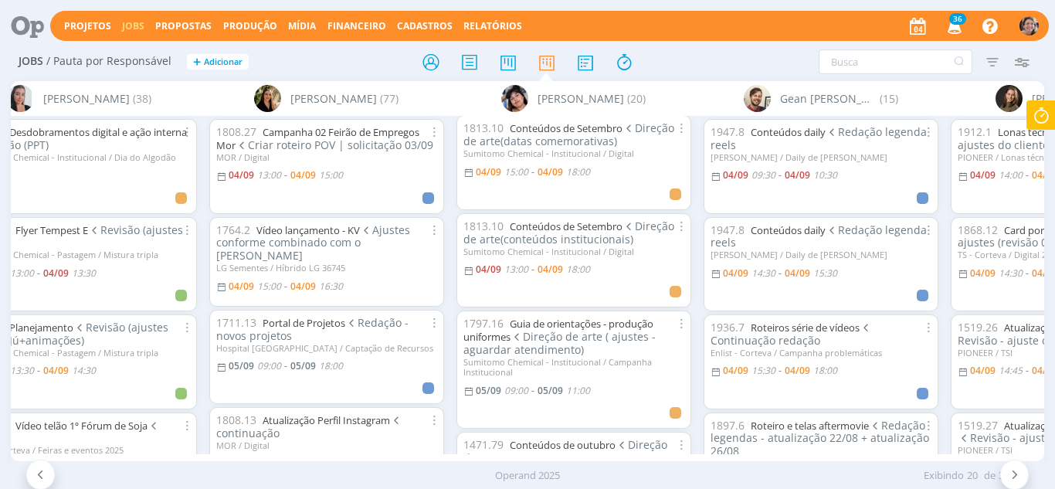
scroll to position [309, 0]
click at [586, 229] on link "Conteúdos de Setembro" at bounding box center [566, 227] width 113 height 14
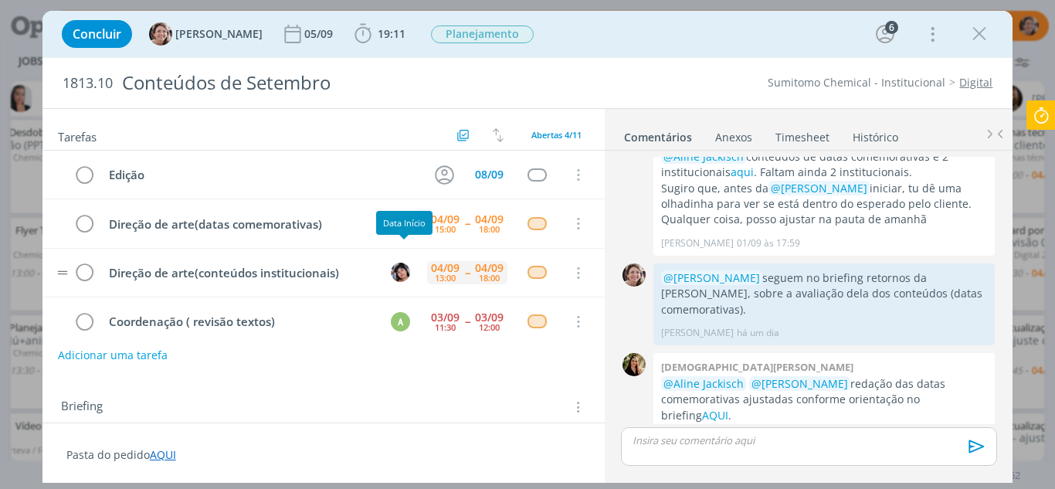
scroll to position [17, 0]
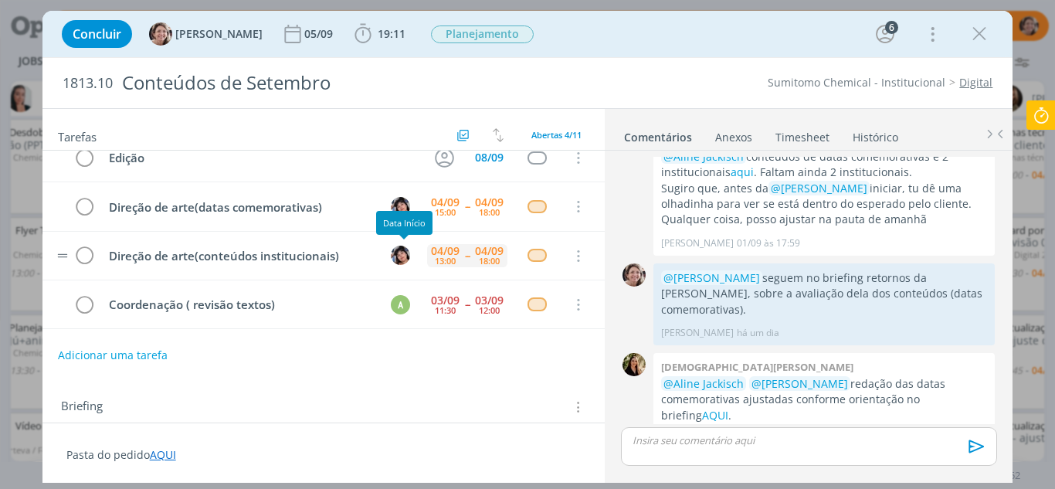
click at [435, 260] on div "13:00" at bounding box center [445, 260] width 21 height 8
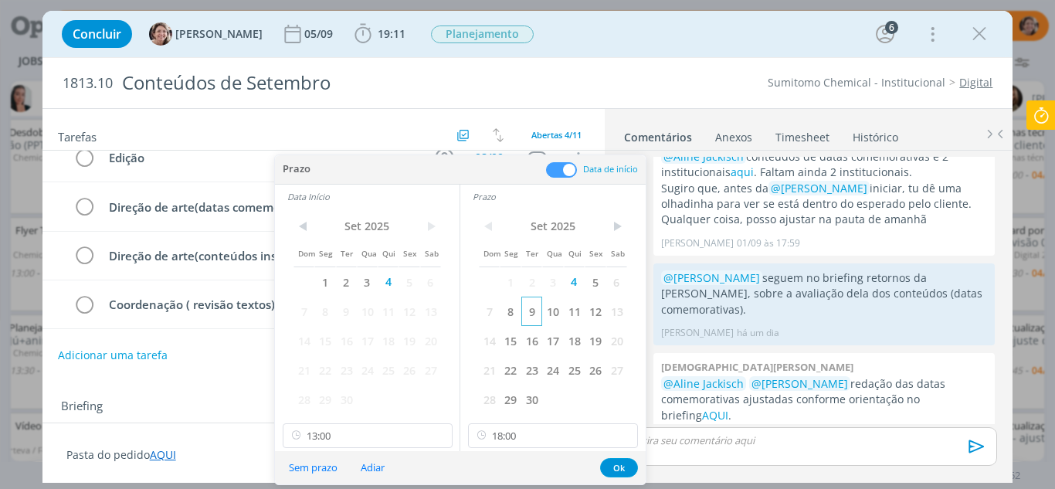
drag, startPoint x: 555, startPoint y: 315, endPoint x: 525, endPoint y: 319, distance: 30.4
click at [555, 314] on span "10" at bounding box center [552, 311] width 21 height 29
click at [365, 310] on span "10" at bounding box center [367, 311] width 21 height 29
click at [620, 468] on button "Ok" at bounding box center [619, 467] width 38 height 19
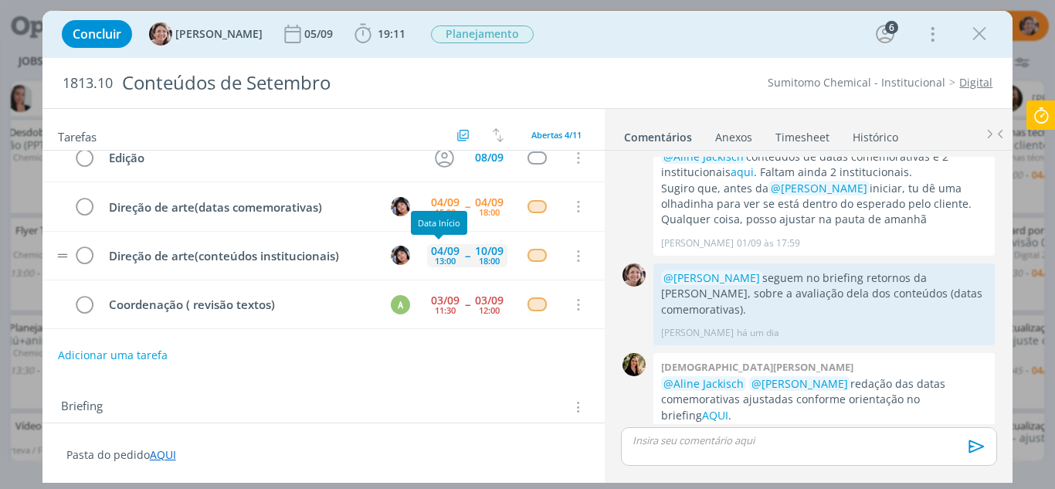
click at [443, 257] on div "13:00" at bounding box center [445, 260] width 21 height 8
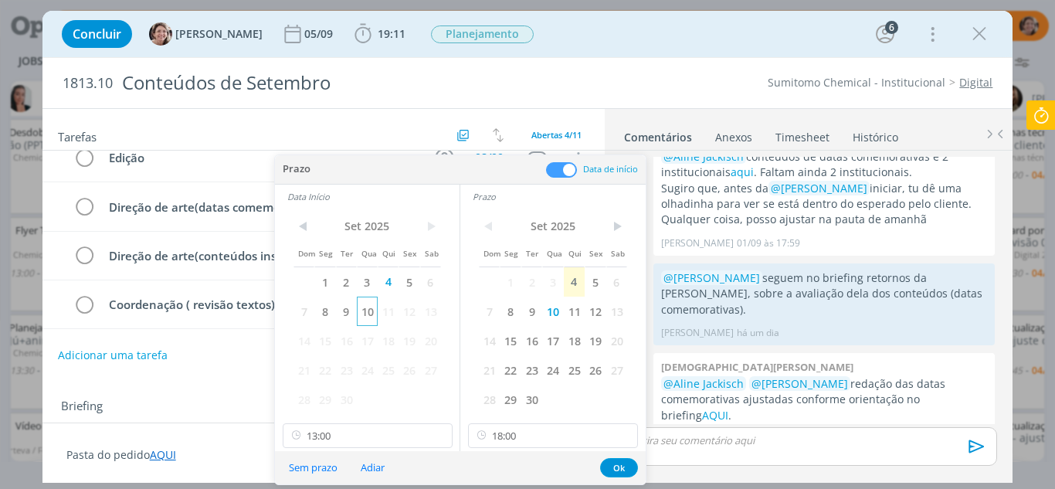
click at [373, 312] on span "10" at bounding box center [367, 311] width 21 height 29
click at [611, 469] on button "Ok" at bounding box center [619, 467] width 38 height 19
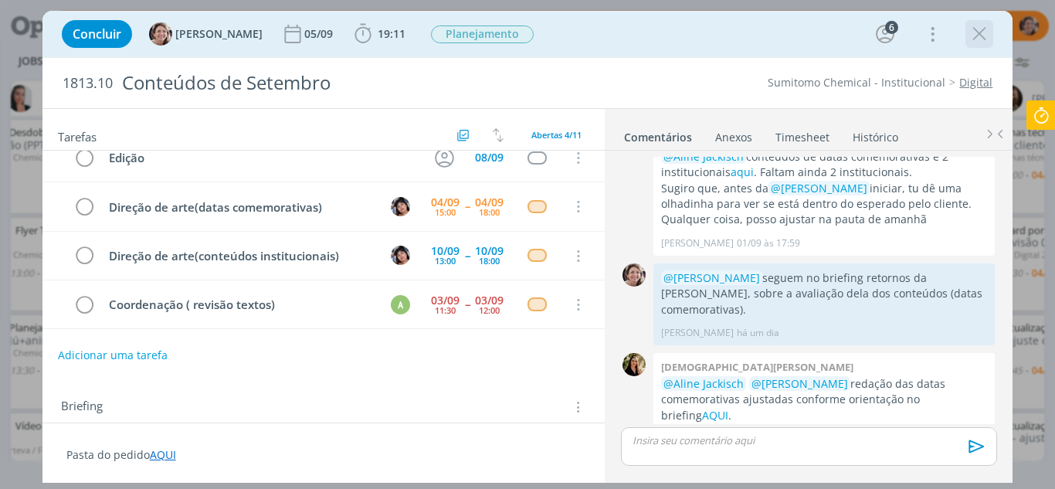
click at [982, 32] on icon "dialog" at bounding box center [978, 33] width 23 height 23
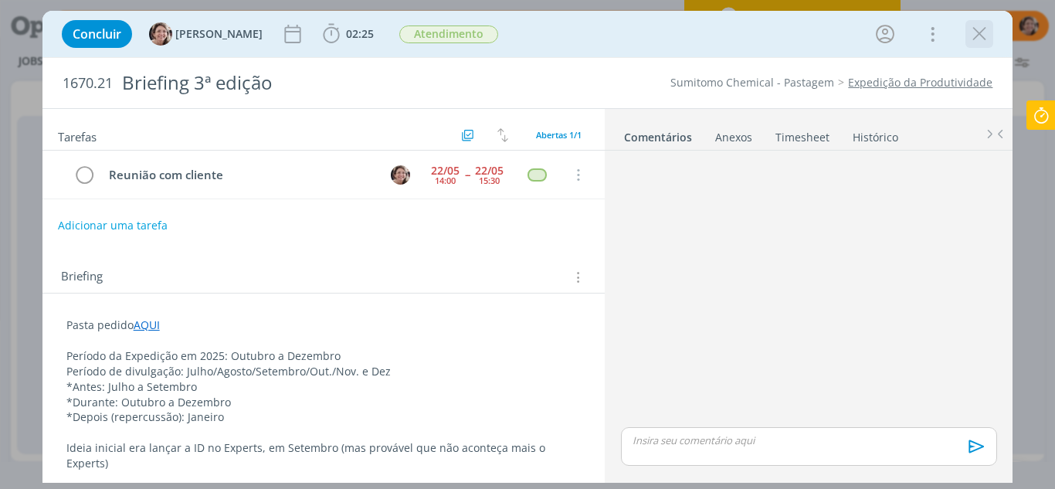
scroll to position [694, 0]
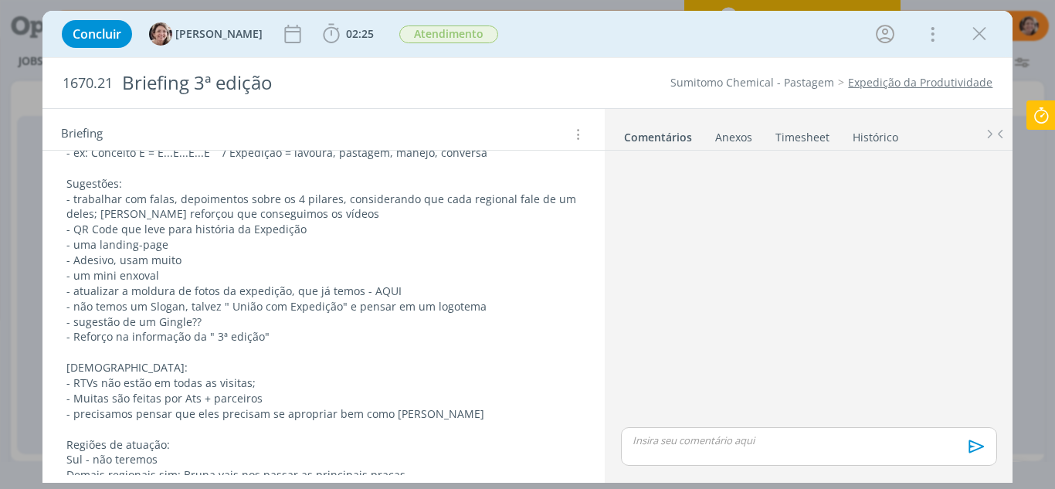
click at [984, 36] on icon "dialog" at bounding box center [978, 33] width 23 height 23
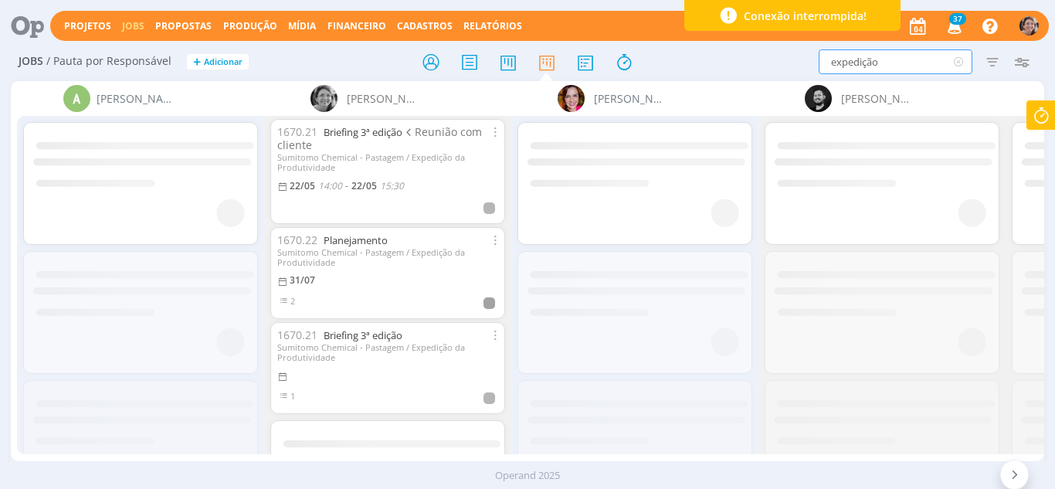
click at [659, 66] on div "Jobs / Pauta por Responsável + Adicionar expedição Filtrar Filtrar Limpar exped…" at bounding box center [528, 62] width 1034 height 39
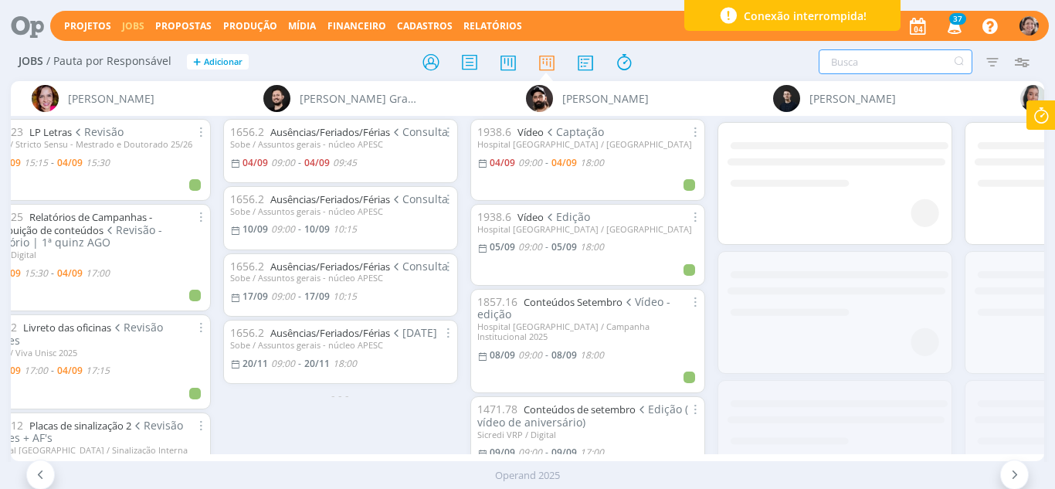
scroll to position [0, 619]
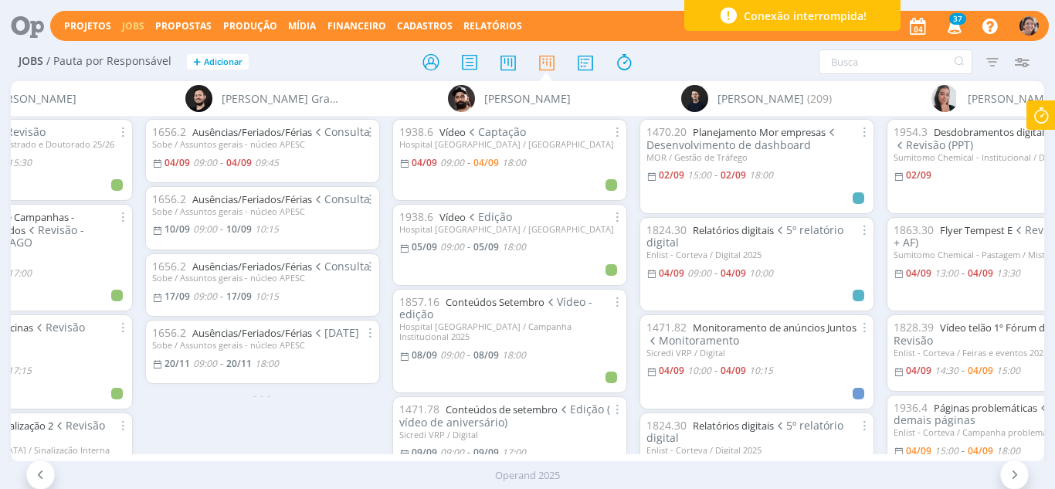
click at [1011, 481] on icon at bounding box center [1014, 474] width 15 height 15
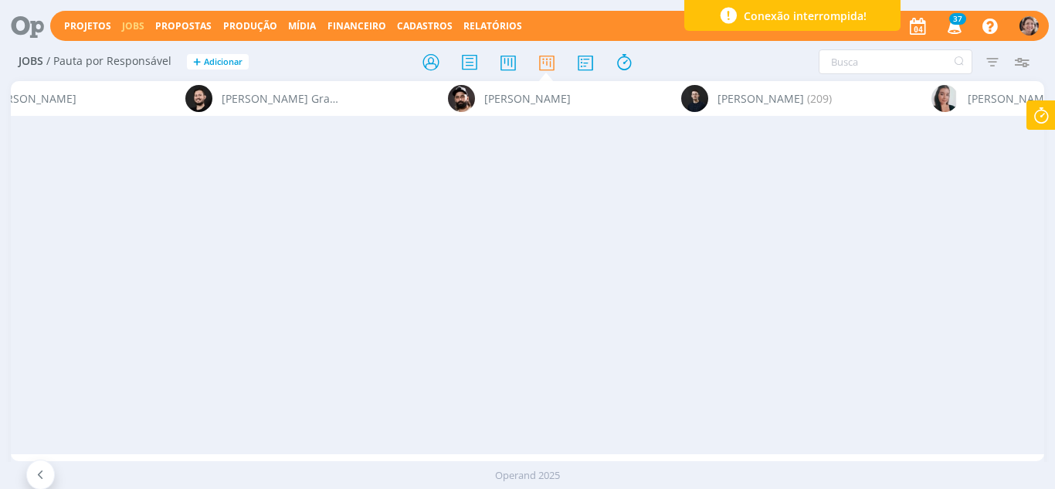
scroll to position [0, 4414]
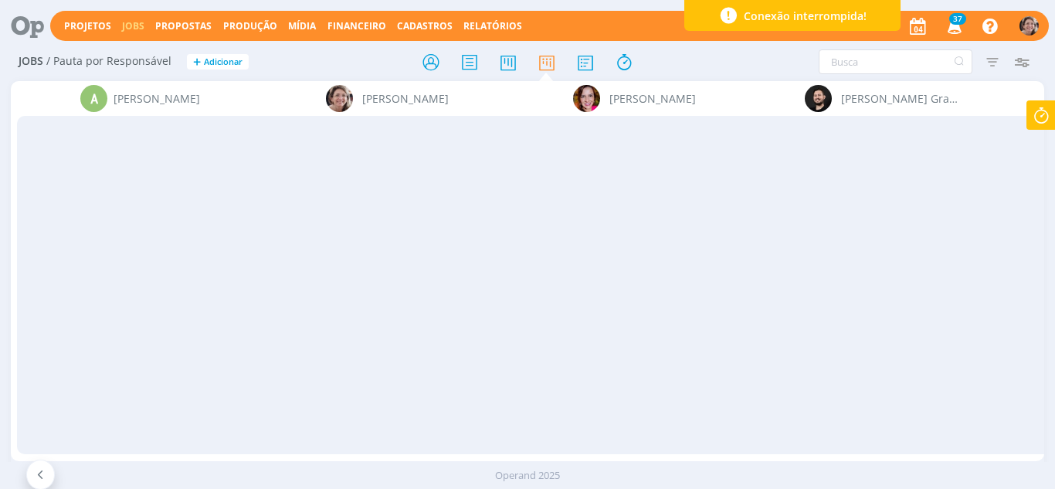
scroll to position [0, 4414]
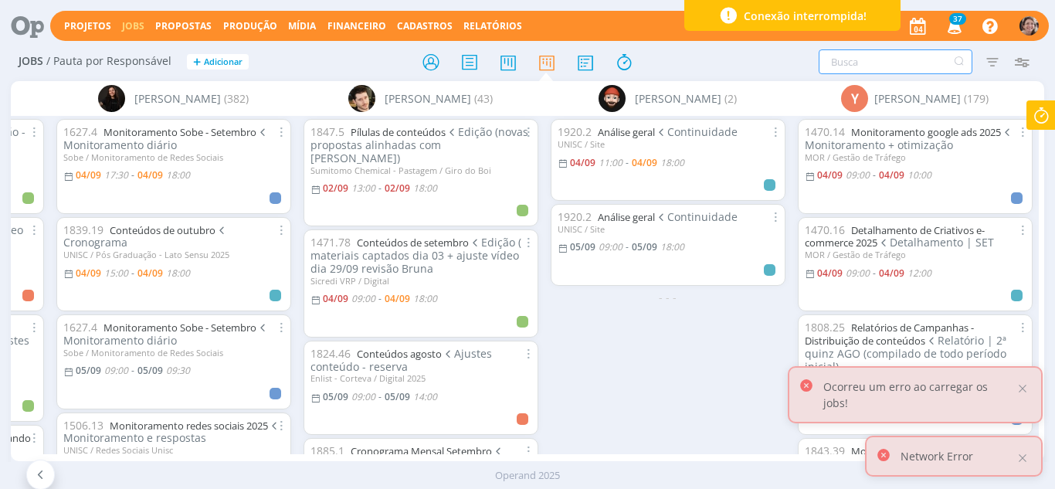
click at [900, 65] on input "text" at bounding box center [895, 61] width 154 height 25
click at [870, 25] on div "Conexão interrompida!" at bounding box center [792, 15] width 216 height 31
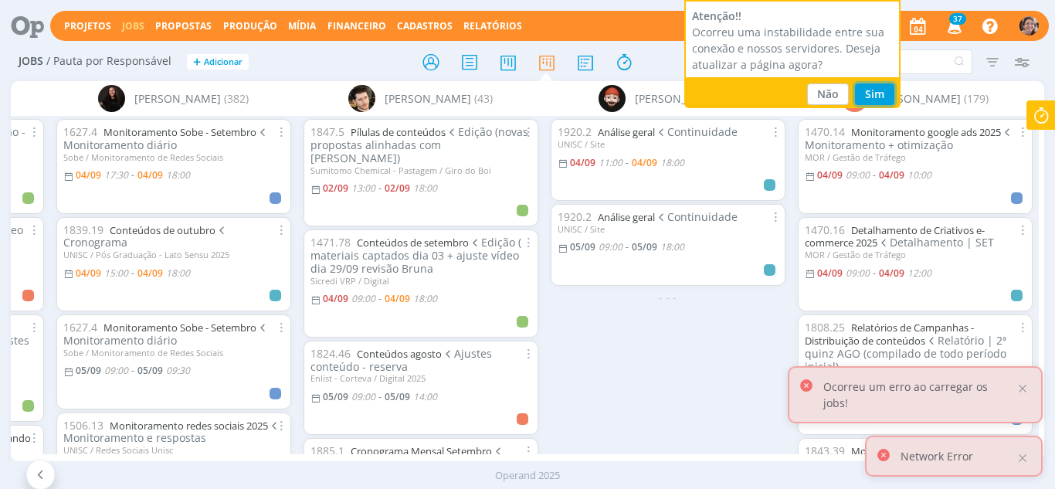
click at [883, 95] on button "Sim" at bounding box center [874, 94] width 39 height 22
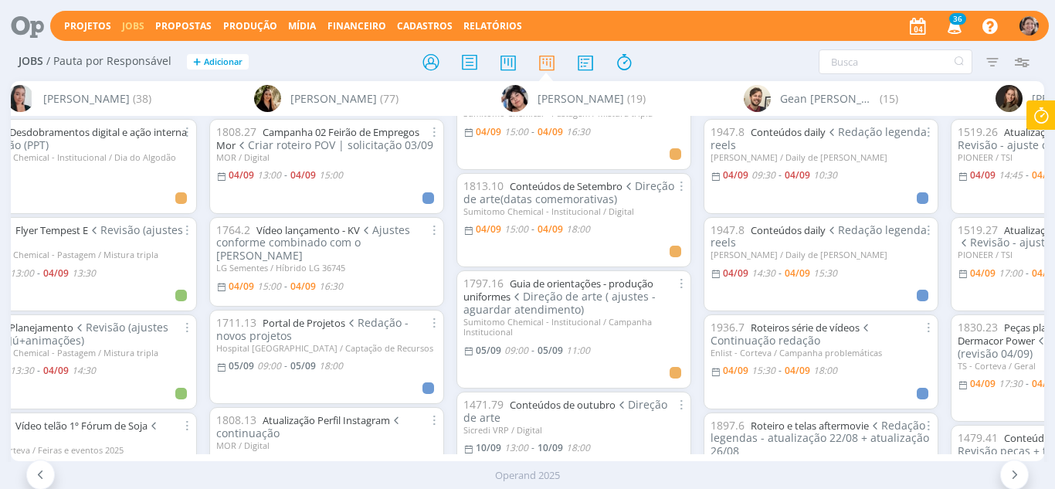
scroll to position [77, 0]
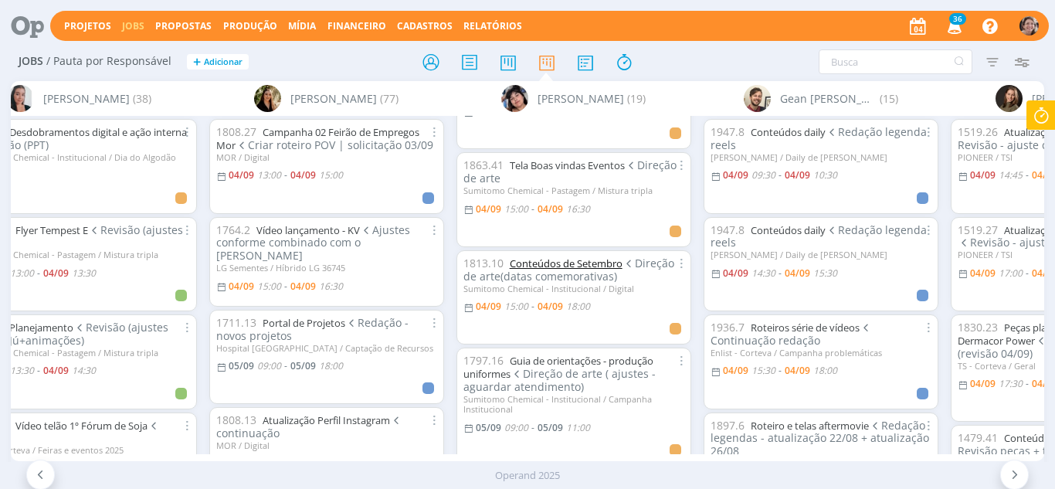
click at [610, 266] on link "Conteúdos de Setembro" at bounding box center [566, 263] width 113 height 14
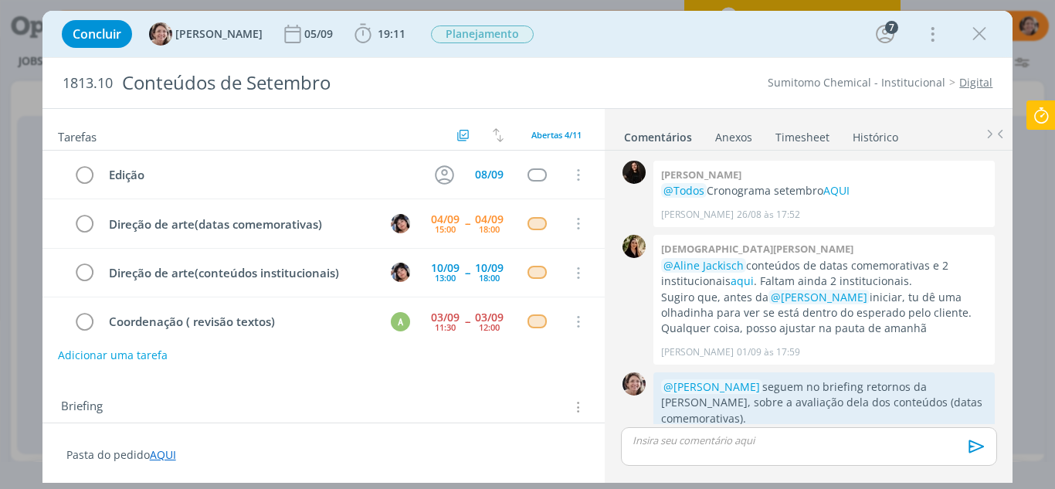
scroll to position [109, 0]
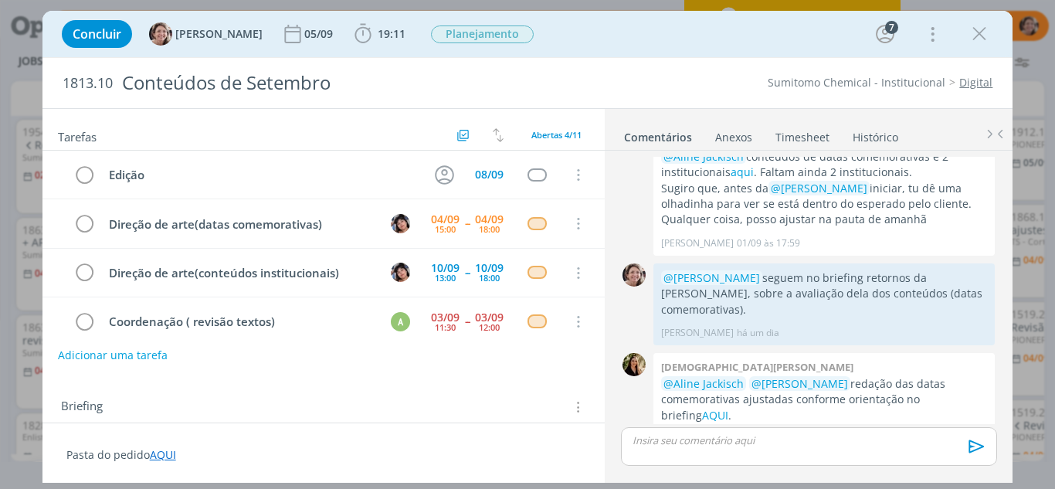
click at [974, 39] on icon "dialog" at bounding box center [978, 33] width 23 height 23
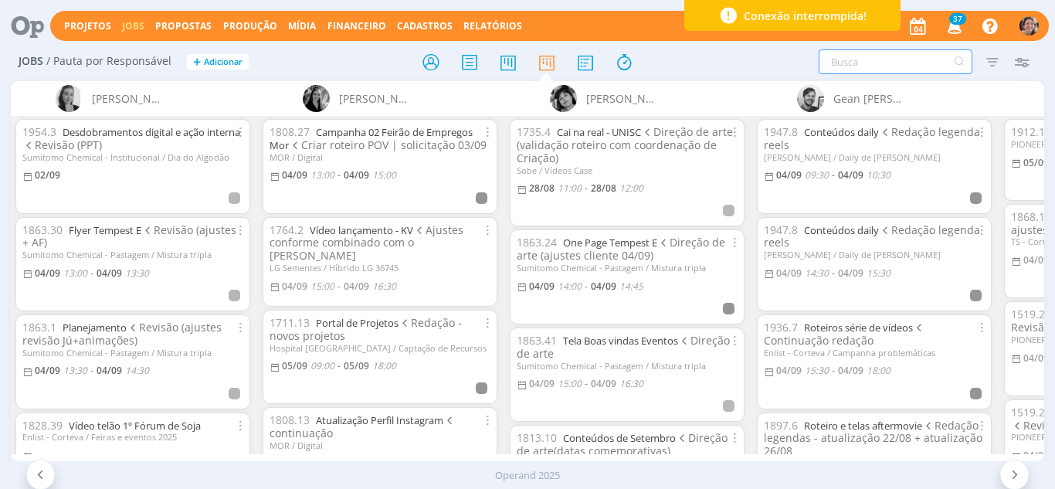
click at [885, 66] on input "text" at bounding box center [895, 61] width 154 height 25
click at [886, 63] on input "text" at bounding box center [895, 61] width 154 height 25
type input "p"
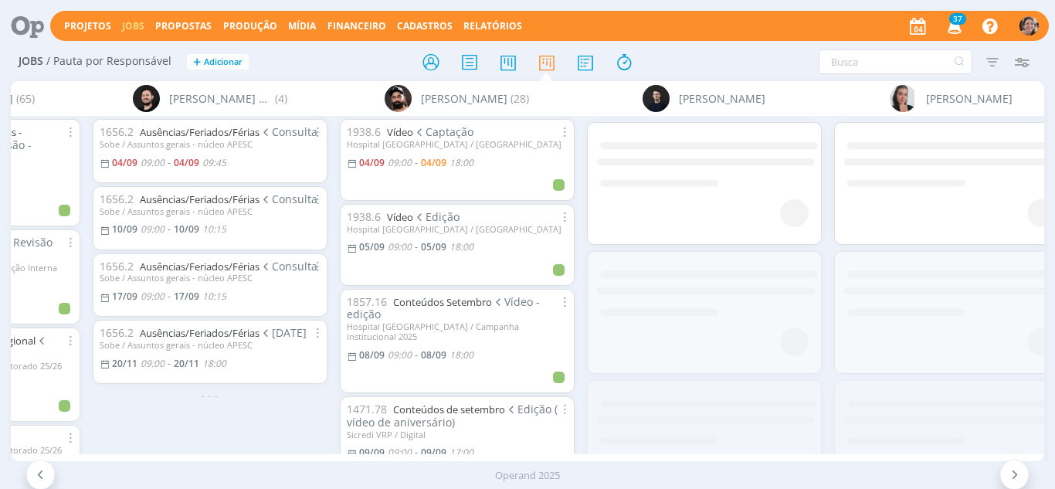
scroll to position [0, 673]
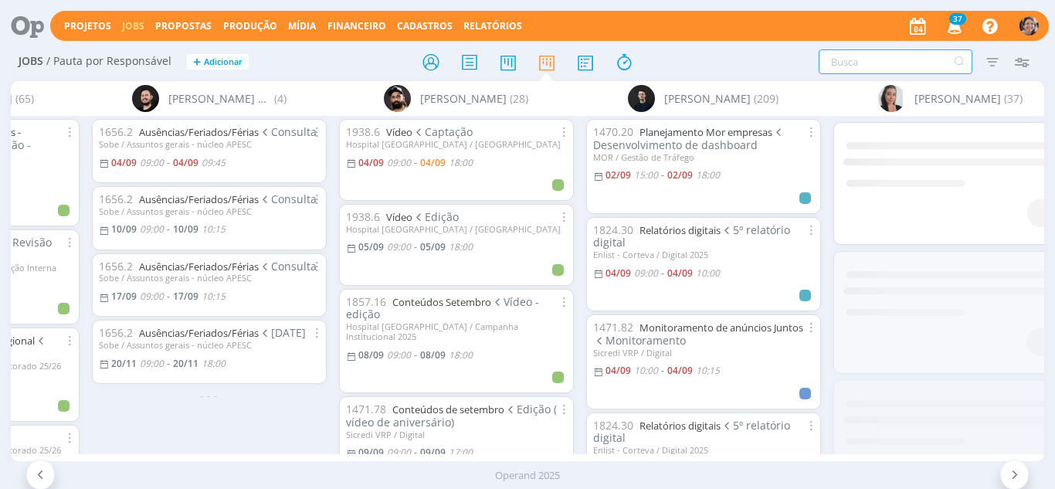
click at [870, 60] on input "text" at bounding box center [895, 61] width 154 height 25
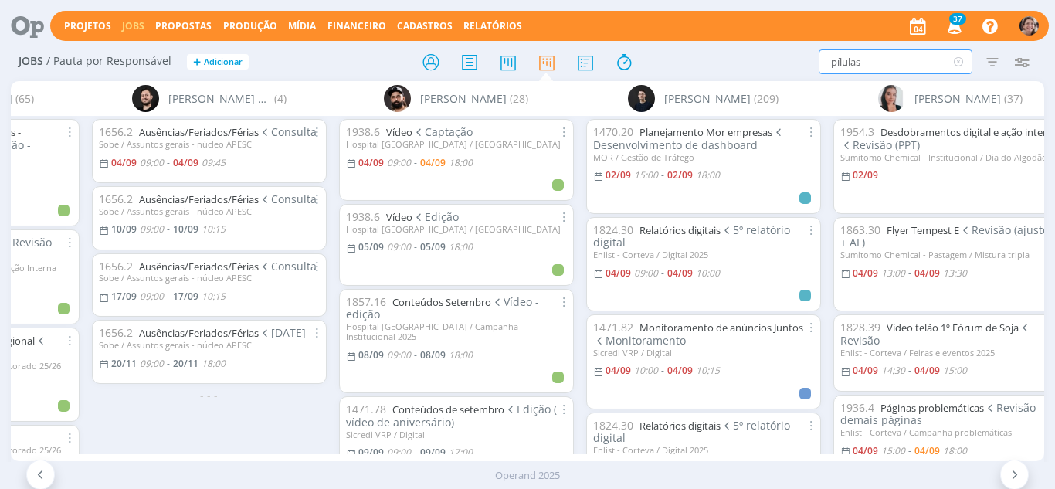
type input "pílulas"
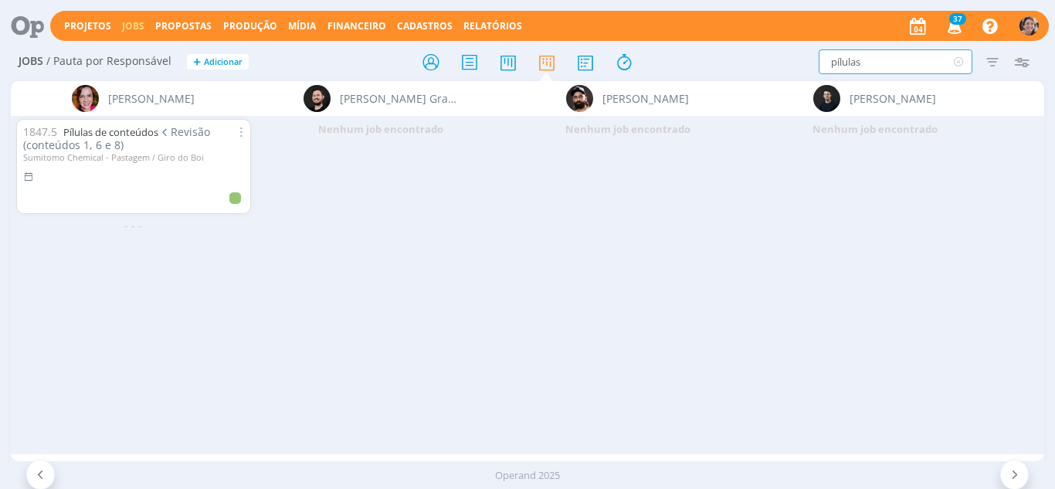
scroll to position [0, 424]
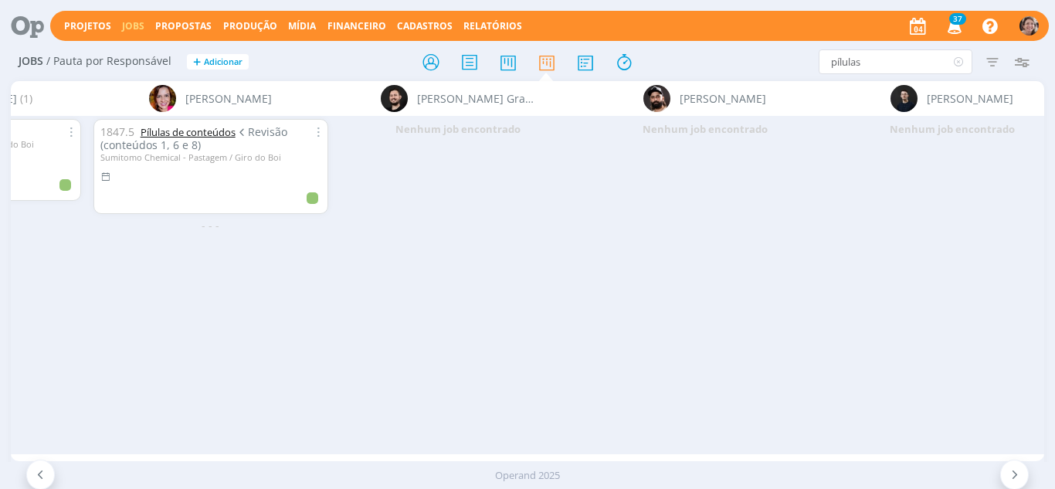
click at [196, 130] on link "Pílulas de conteúdos" at bounding box center [188, 132] width 95 height 14
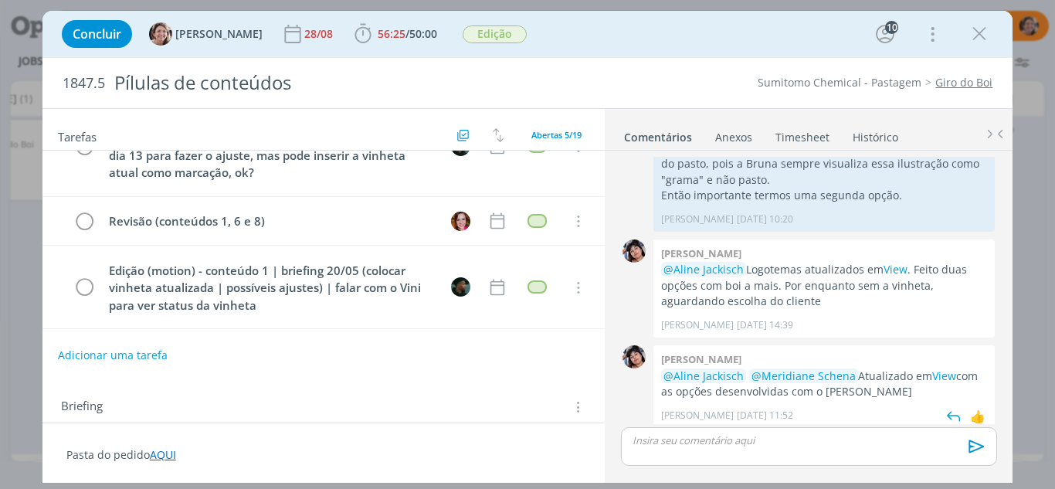
scroll to position [2544, 0]
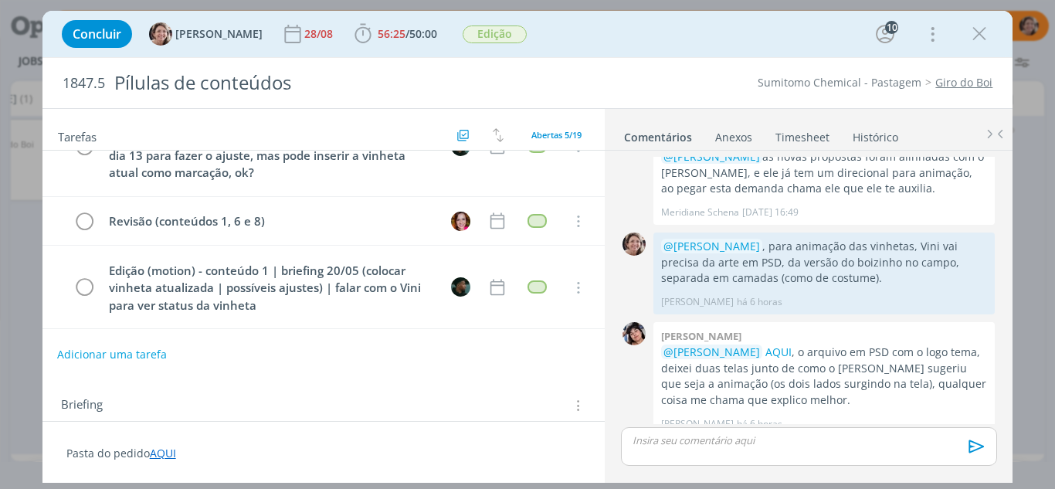
click at [105, 354] on button "Adicionar uma tarefa" at bounding box center [112, 354] width 110 height 26
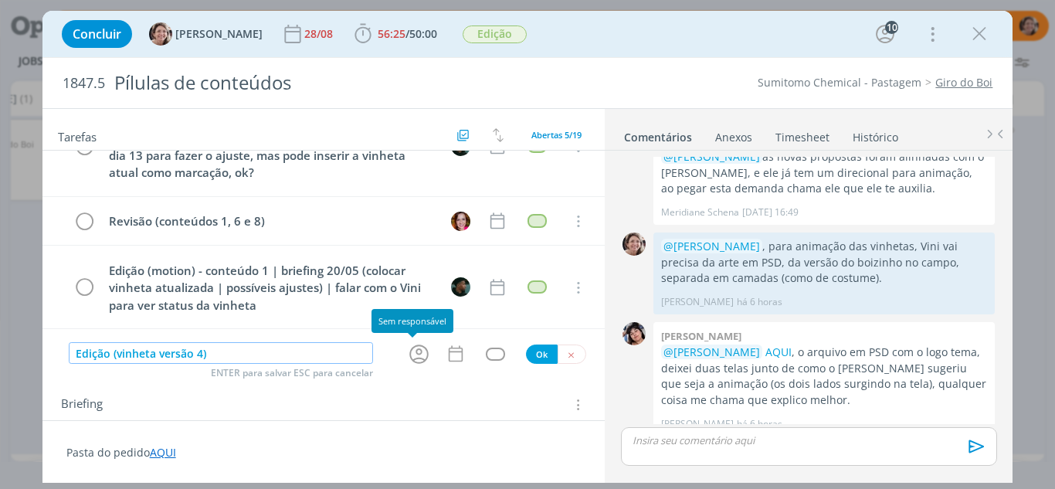
click at [409, 353] on icon "dialog" at bounding box center [418, 353] width 19 height 19
type input "Edição (vinheta versão 4)"
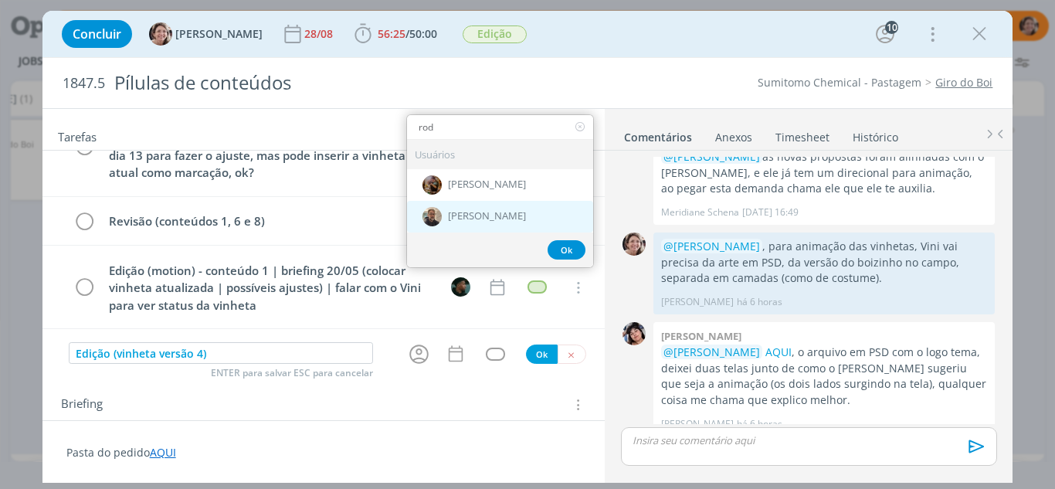
type input "rod"
click at [488, 227] on div "[PERSON_NAME]" at bounding box center [500, 217] width 186 height 32
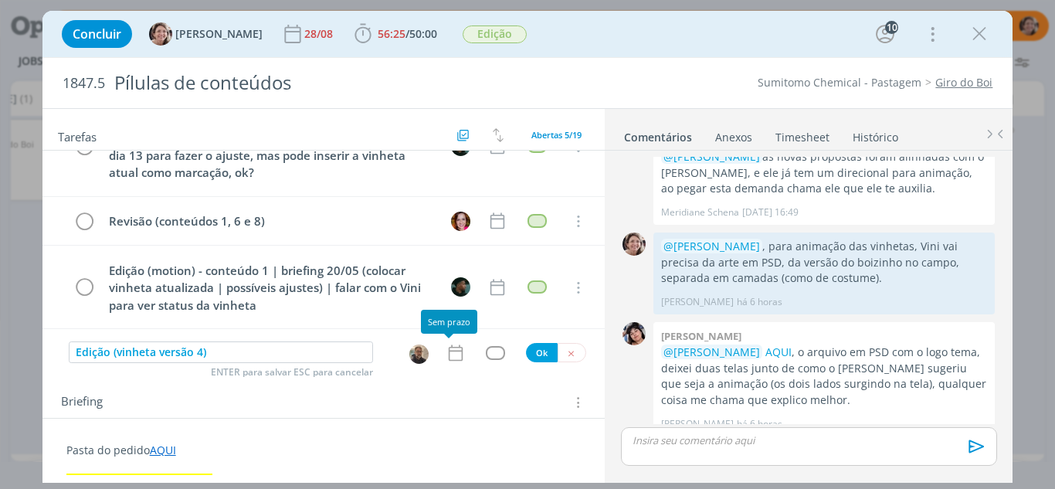
click at [449, 351] on icon "dialog" at bounding box center [456, 353] width 14 height 16
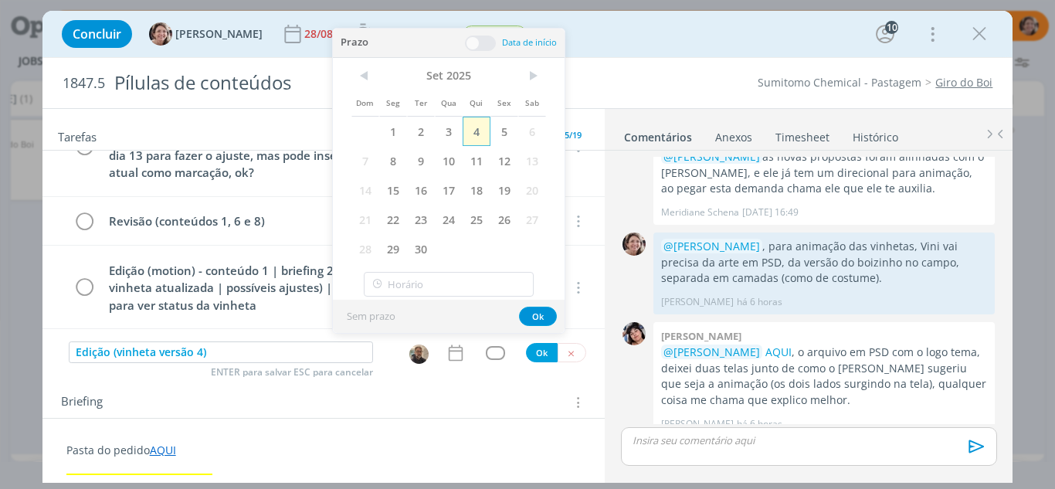
click at [485, 132] on span "4" at bounding box center [477, 131] width 28 height 29
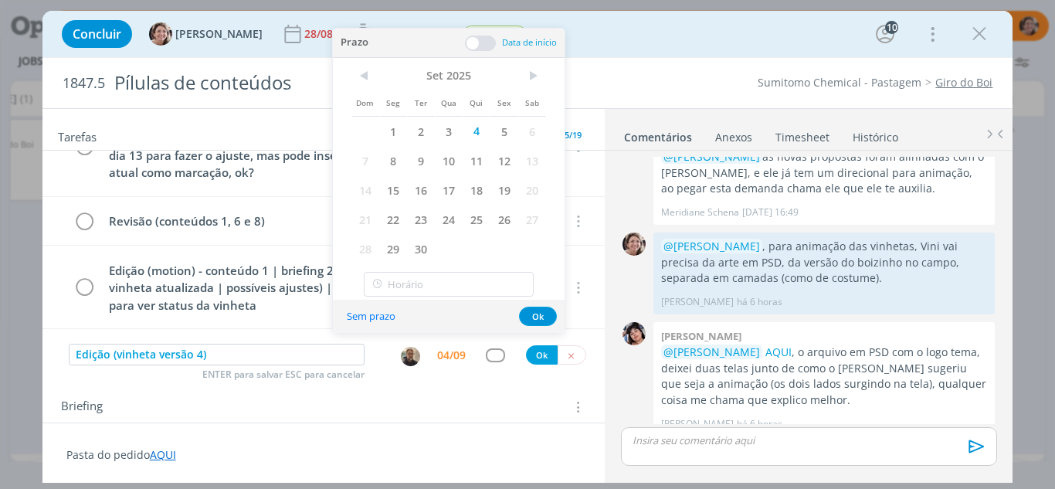
click at [475, 42] on span at bounding box center [480, 43] width 31 height 15
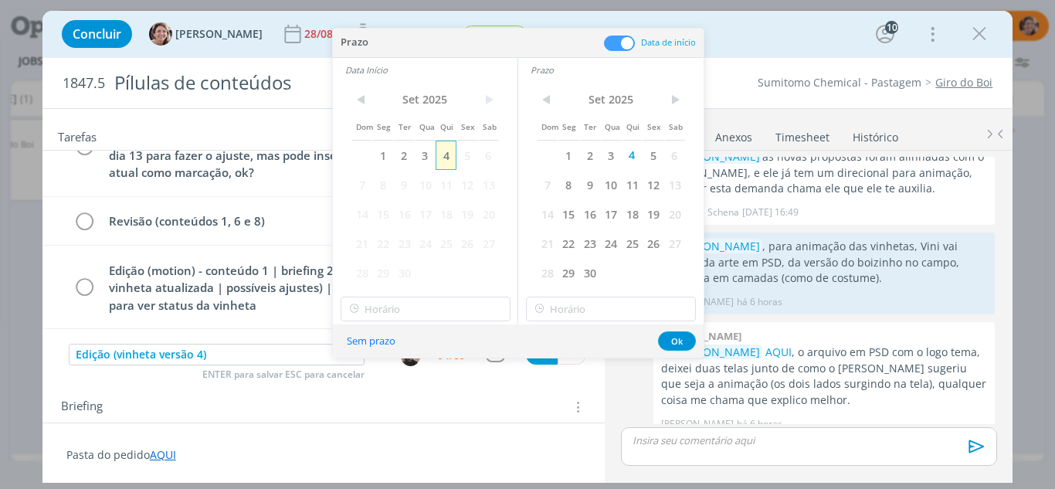
click at [448, 153] on span "4" at bounding box center [445, 155] width 21 height 29
type input "16:00"
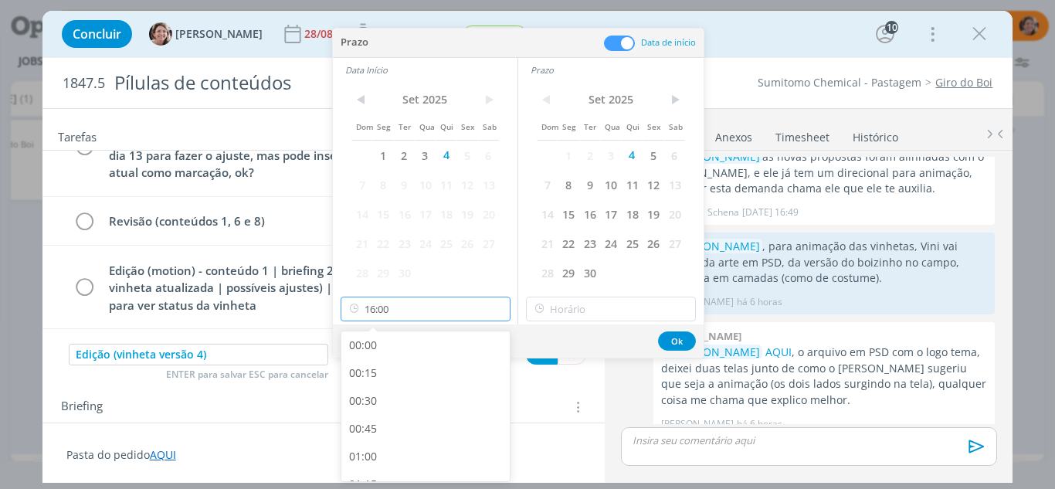
click at [423, 312] on input "16:00" at bounding box center [426, 309] width 170 height 25
click at [371, 462] on div "16:00" at bounding box center [427, 463] width 173 height 28
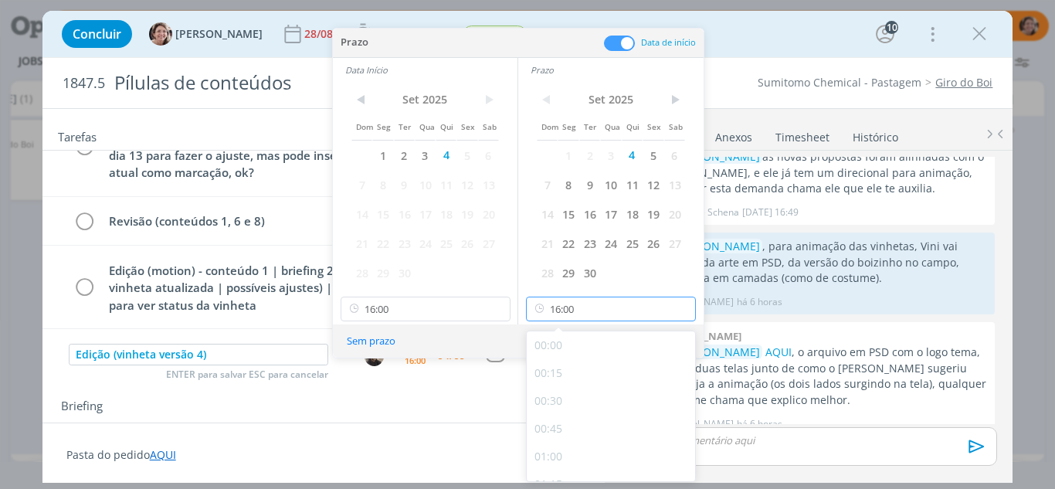
click at [590, 305] on input "16:00" at bounding box center [611, 309] width 170 height 25
click at [571, 373] on div "18:00" at bounding box center [613, 376] width 173 height 28
type input "18:00"
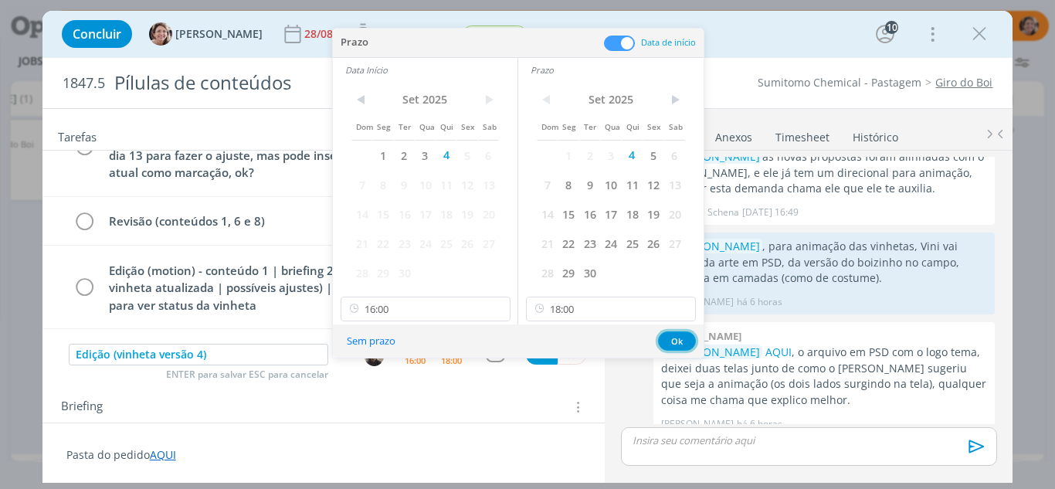
click at [669, 334] on button "Ok" at bounding box center [677, 340] width 38 height 19
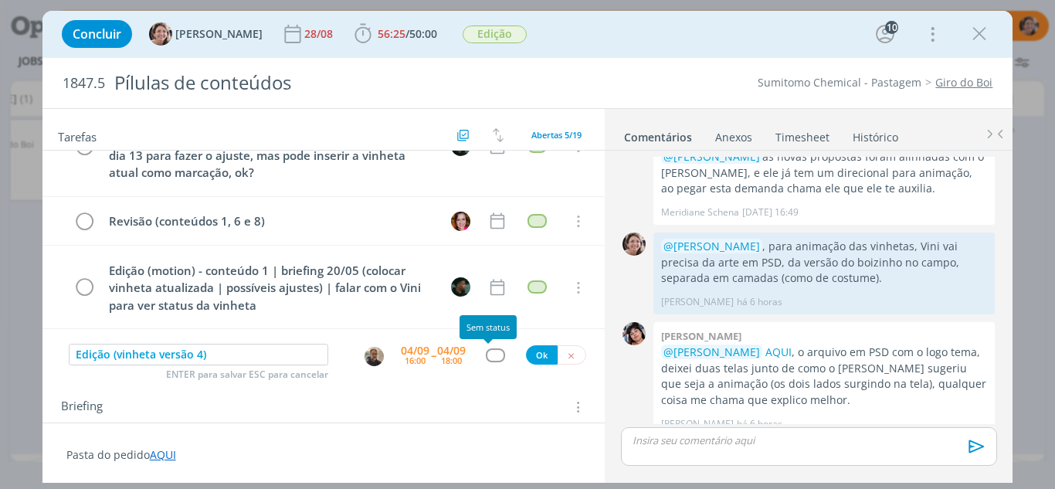
click at [492, 358] on div "dialog" at bounding box center [495, 354] width 19 height 13
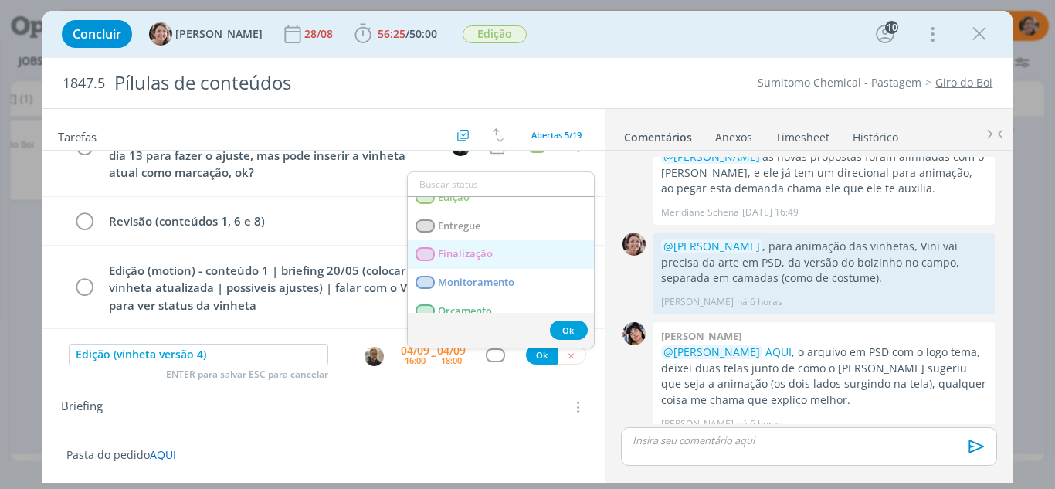
scroll to position [106, 0]
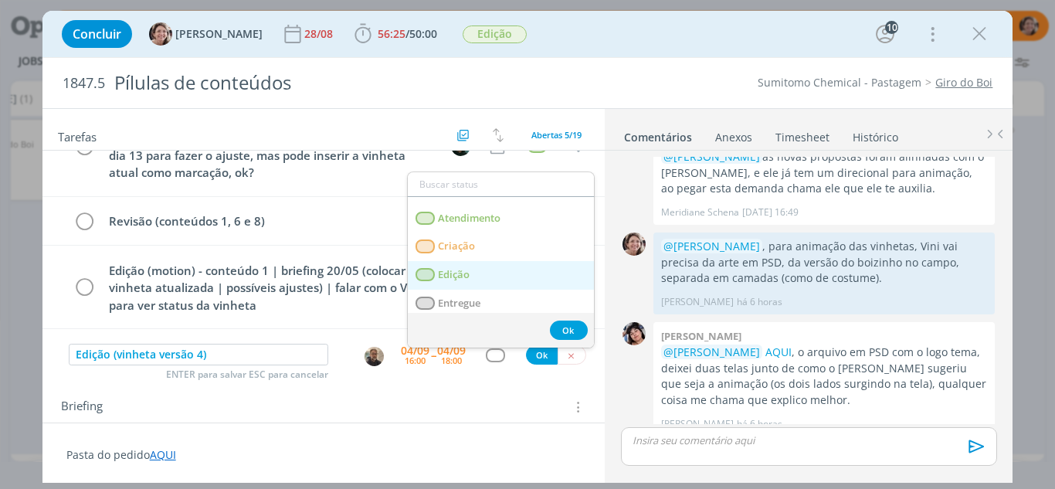
click at [465, 270] on span "Edição" at bounding box center [454, 275] width 32 height 12
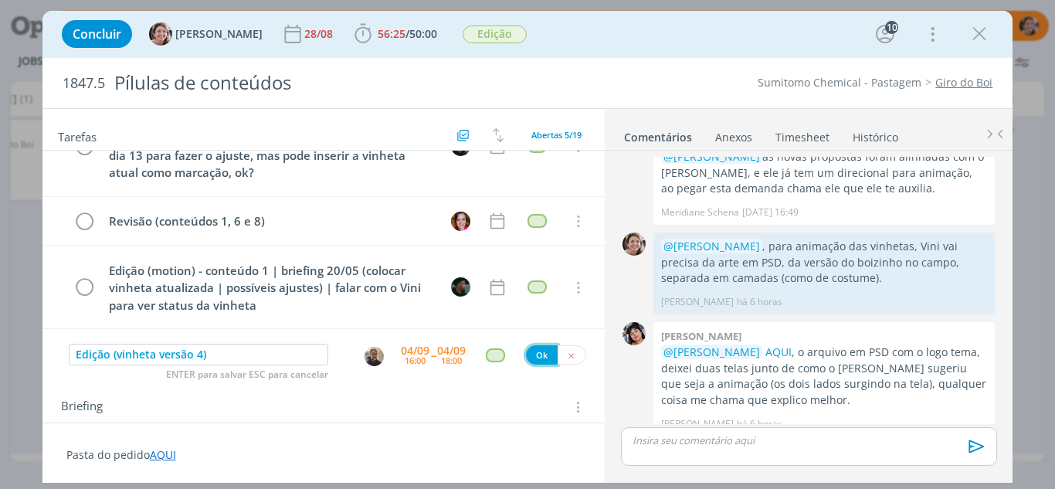
click at [528, 355] on button "Ok" at bounding box center [542, 354] width 32 height 19
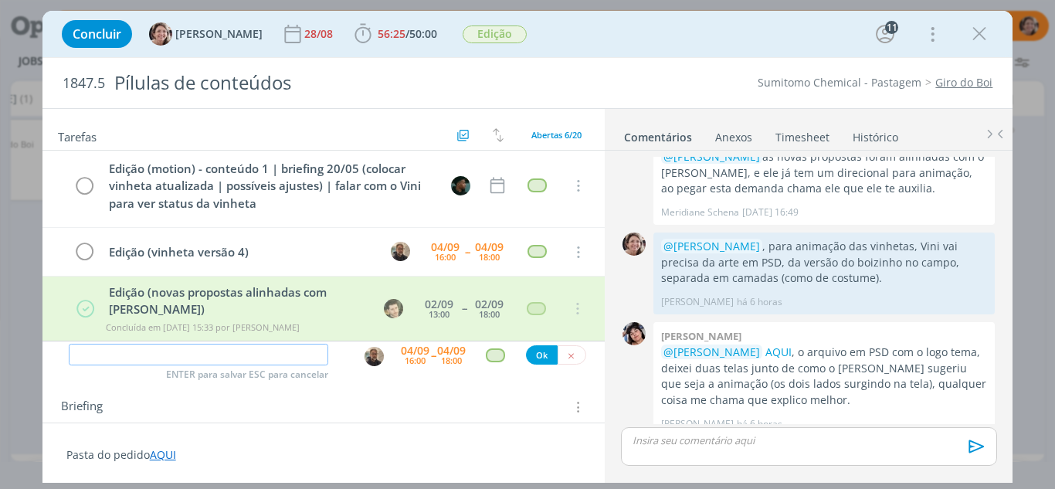
scroll to position [2682, 0]
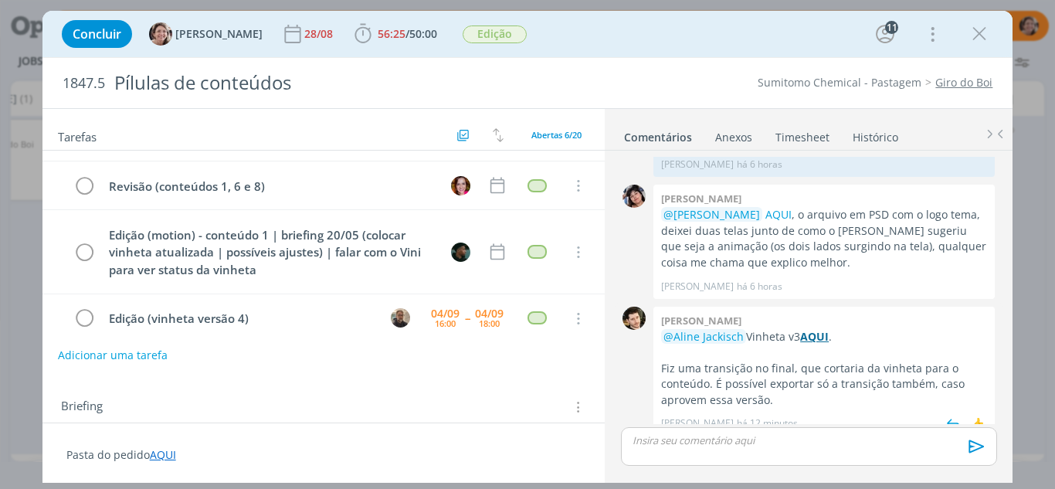
click at [815, 329] on strong "AQUI" at bounding box center [814, 336] width 29 height 15
